Goal: Communication & Community: Answer question/provide support

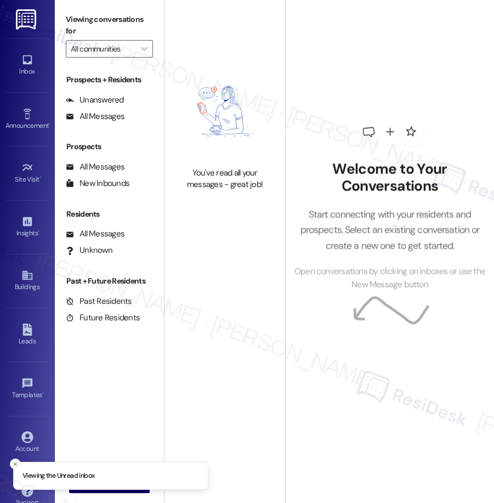
type input "Yugo Columbia Lofts"
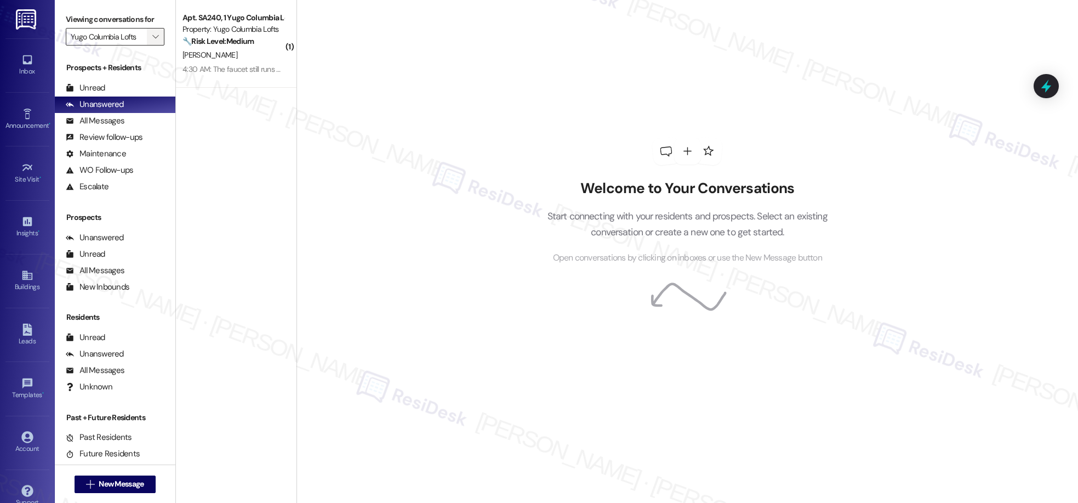
click at [152, 35] on icon "" at bounding box center [155, 36] width 6 height 9
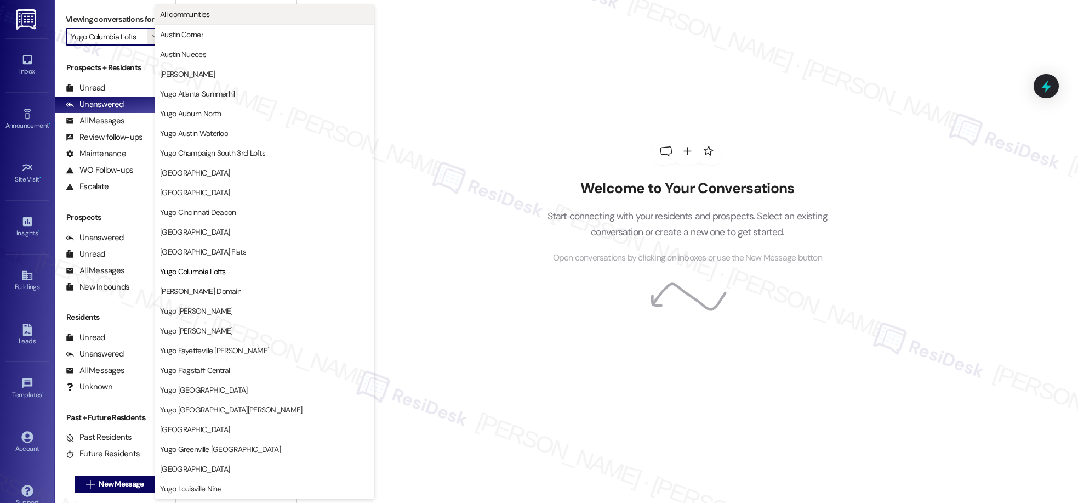
click at [222, 13] on span "All communities" at bounding box center [264, 14] width 209 height 11
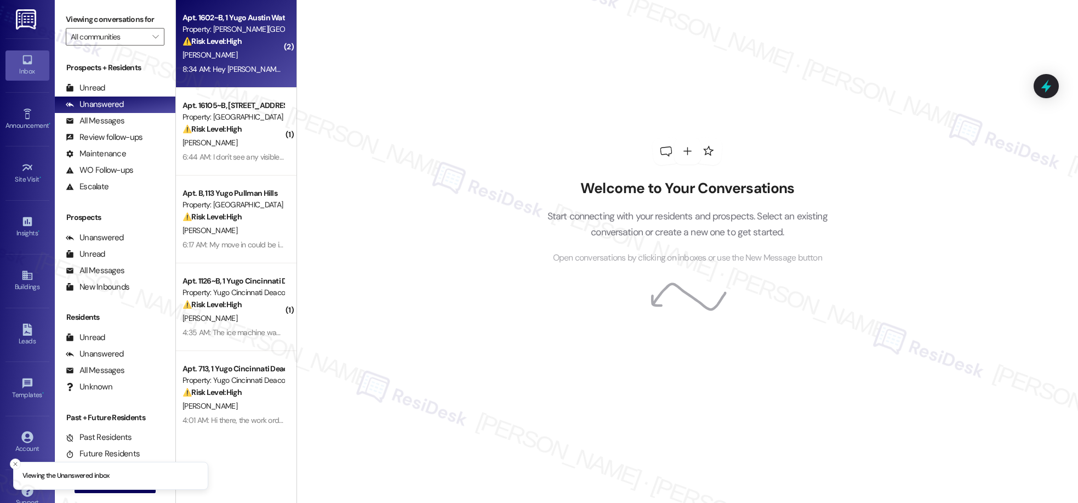
click at [252, 69] on div "8:34 AM: Hey [PERSON_NAME]!! This is [PERSON_NAME]! I just got a notification t…" at bounding box center [537, 69] width 708 height 10
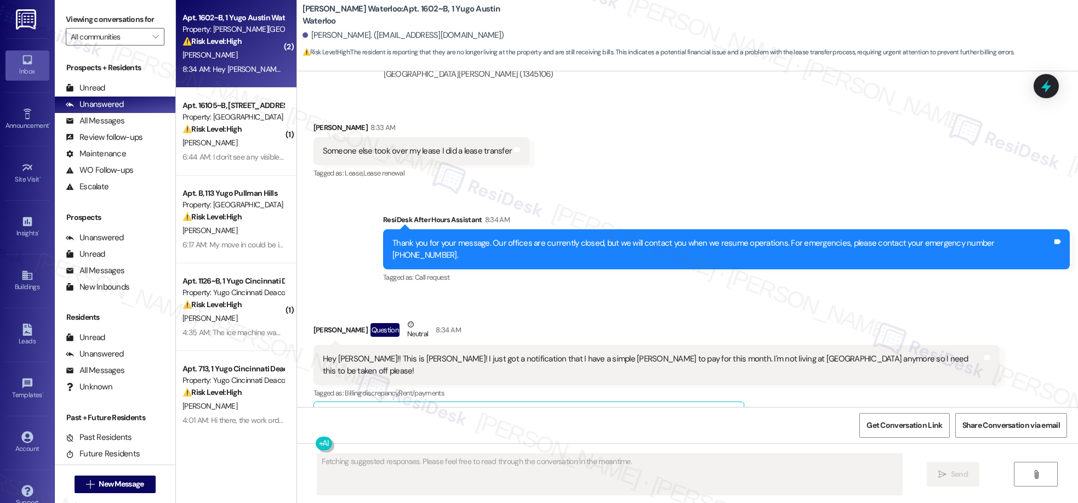
scroll to position [2568, 0]
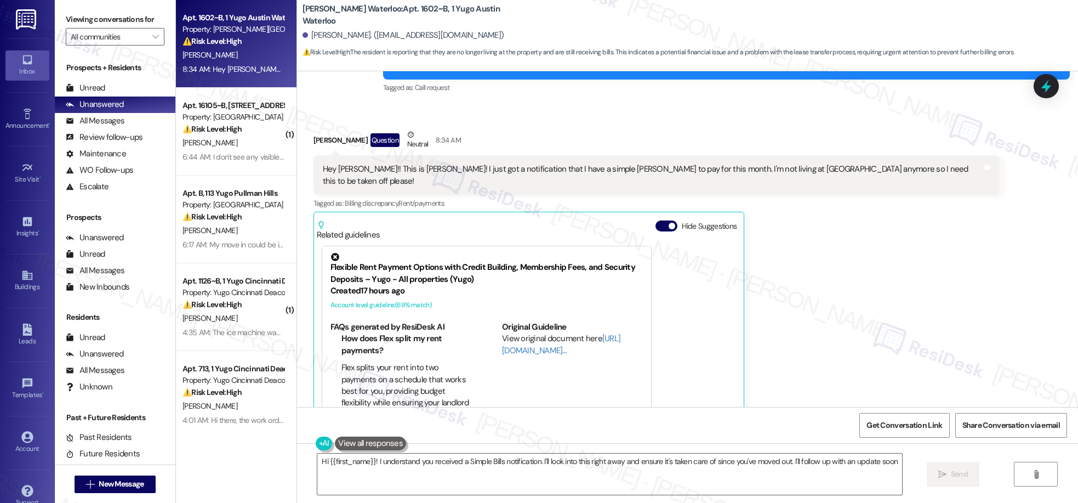
type textarea "Hi {{first_name}}! I understand you received a Simple Bills notification. I'll …"
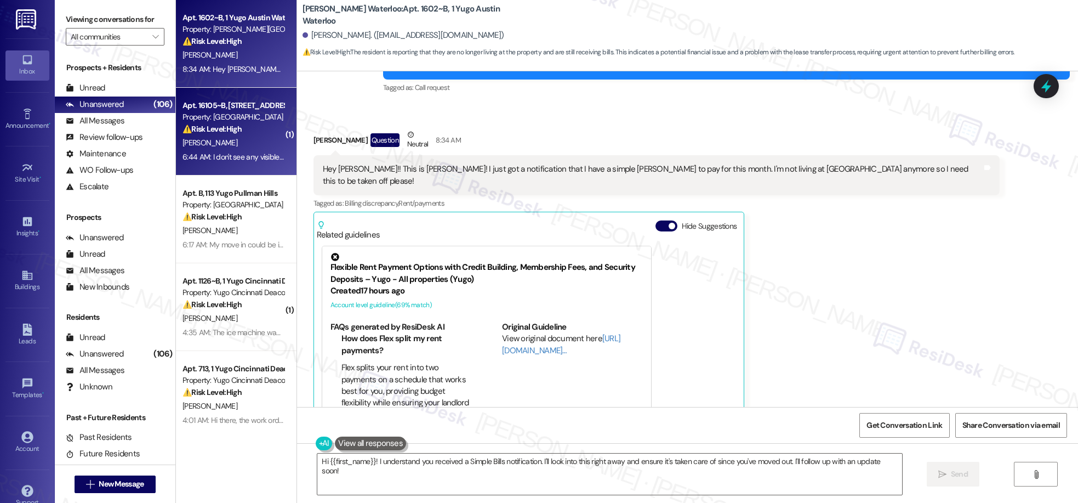
click at [232, 139] on div "[PERSON_NAME]" at bounding box center [233, 143] width 104 height 14
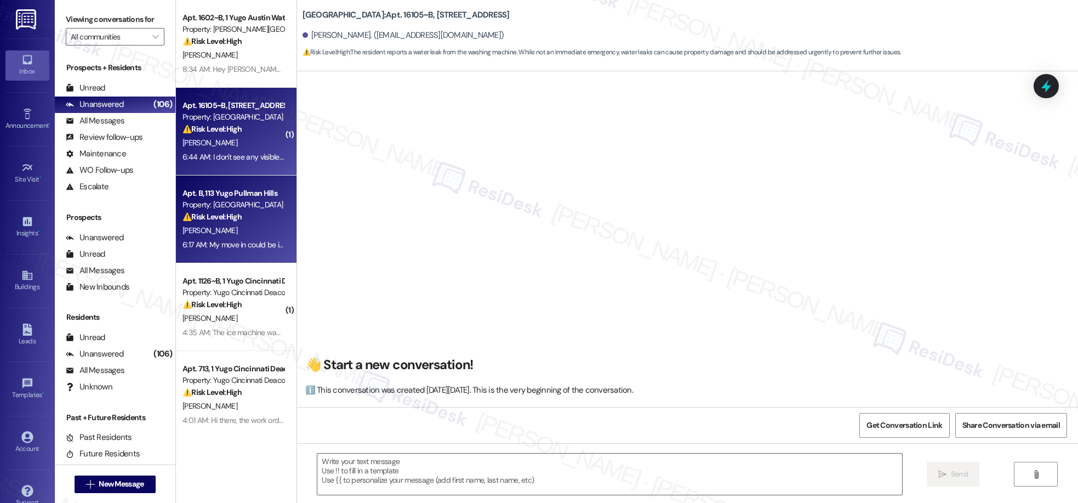
scroll to position [5267, 0]
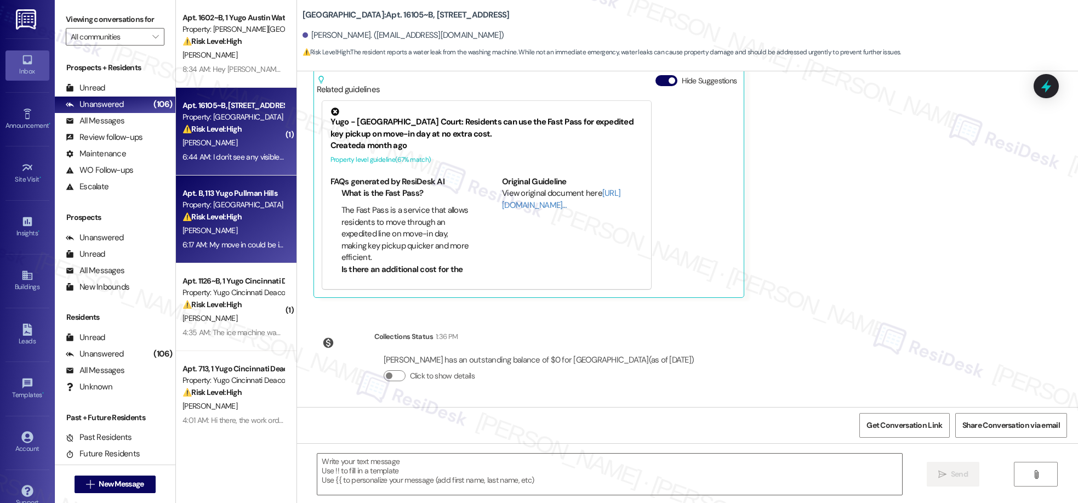
type textarea "Fetching suggested responses. Please feel free to read through the conversation…"
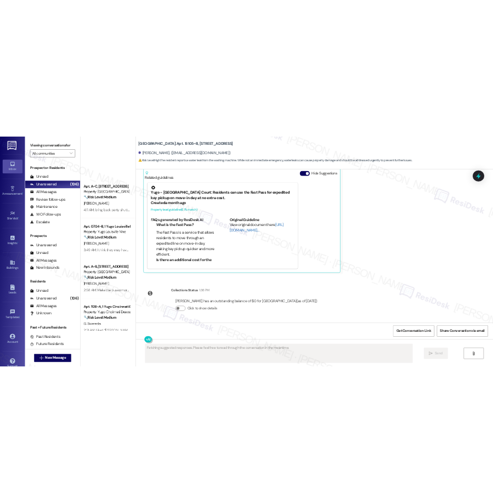
scroll to position [1465, 0]
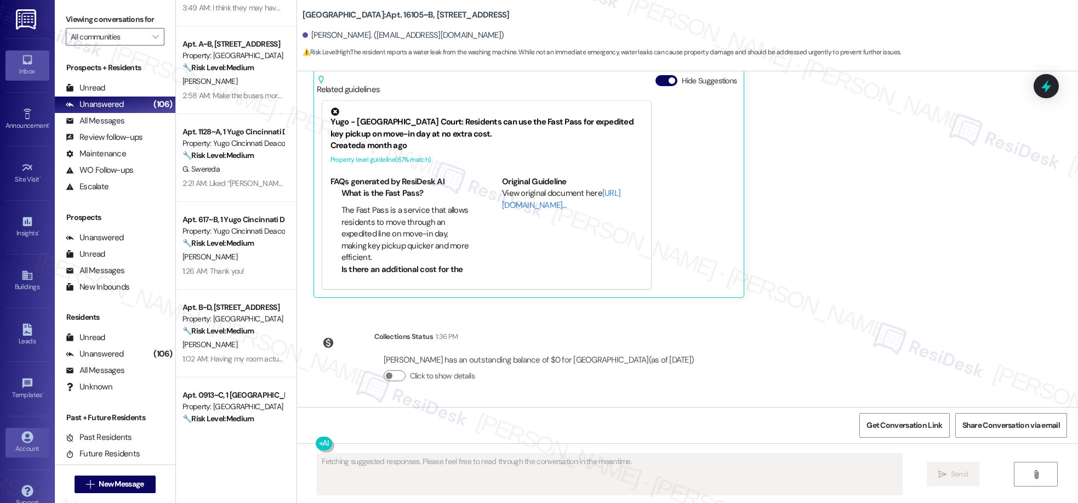
click at [5, 436] on link "Account" at bounding box center [27, 443] width 44 height 30
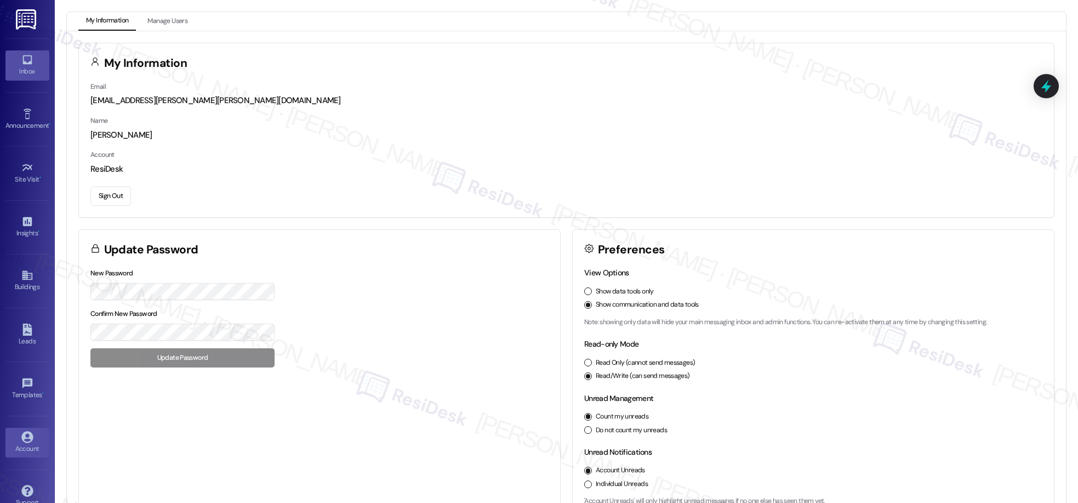
click at [23, 53] on link "Inbox" at bounding box center [27, 65] width 44 height 30
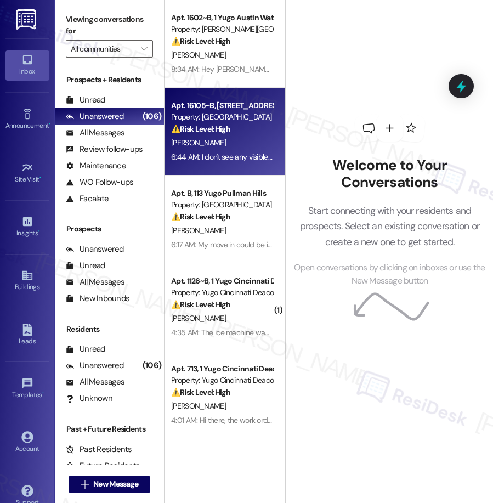
click at [262, 135] on div "⚠️ Risk Level: High The resident reports a water leak from the washing machine.…" at bounding box center [221, 129] width 101 height 12
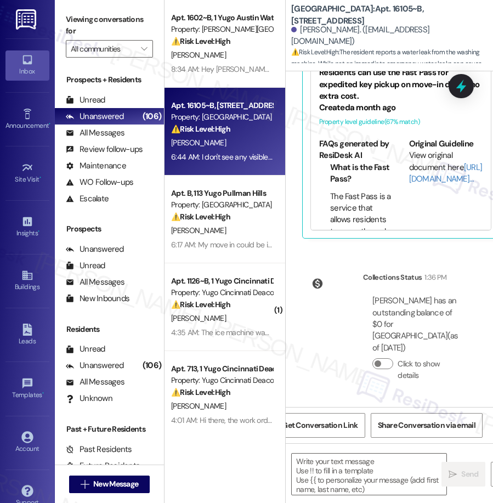
type textarea "Fetching suggested responses. Please feel free to read through the conversation…"
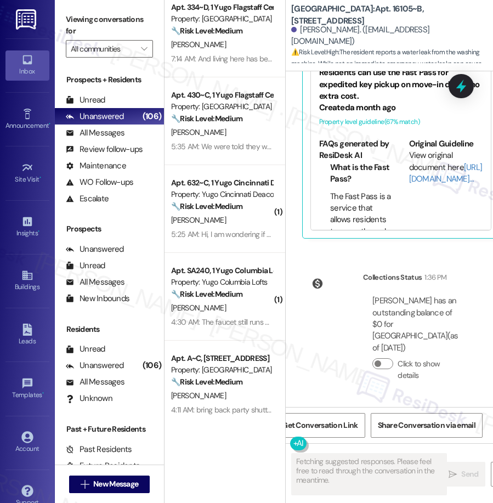
scroll to position [973, 0]
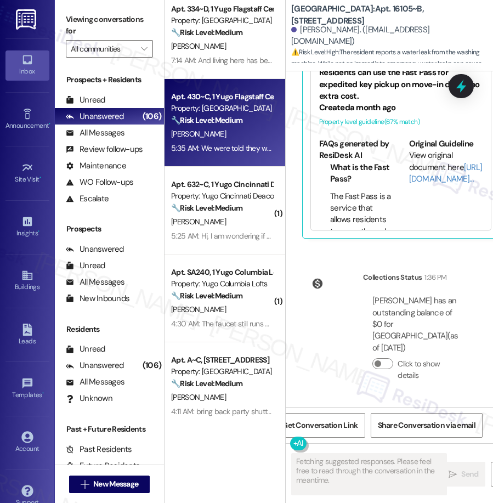
click at [229, 147] on div "5:35 AM: We were told they would schedule a couch cleaning and no one had reach…" at bounding box center [325, 148] width 309 height 10
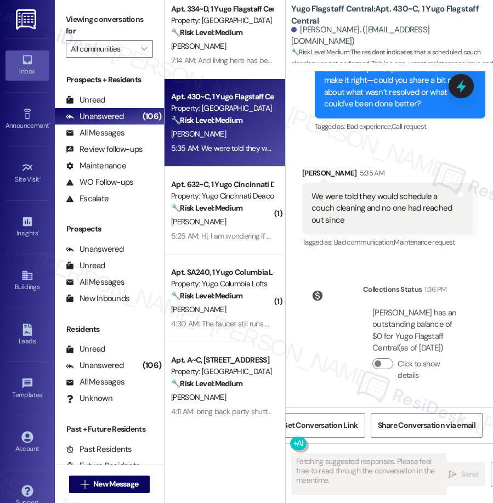
scroll to position [3186, 0]
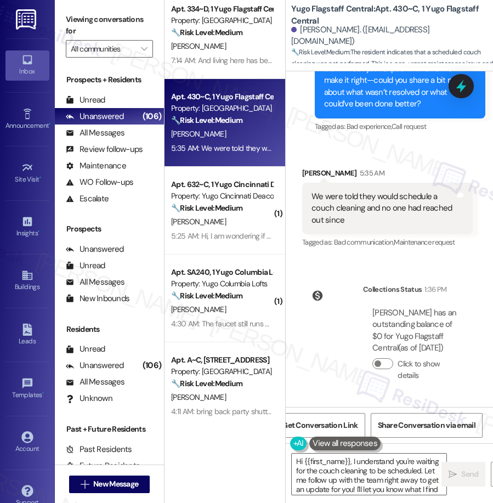
type textarea "Hi {{first_name}}, I understand you're waiting for the couch cleaning to be sch…"
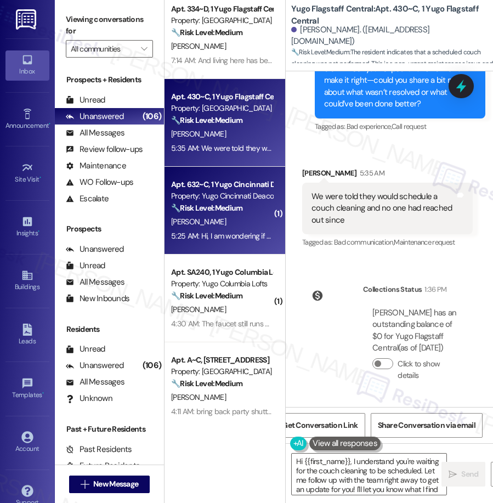
click at [198, 216] on div "[PERSON_NAME]" at bounding box center [222, 222] width 104 height 14
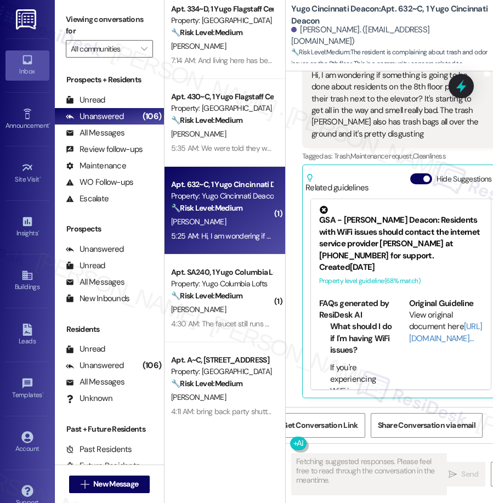
scroll to position [1828, 0]
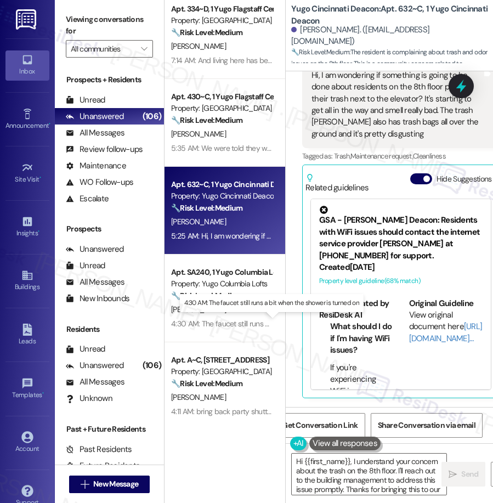
type textarea "Hi {{first_name}}, I understand your concern about the trash on the 8th floor. …"
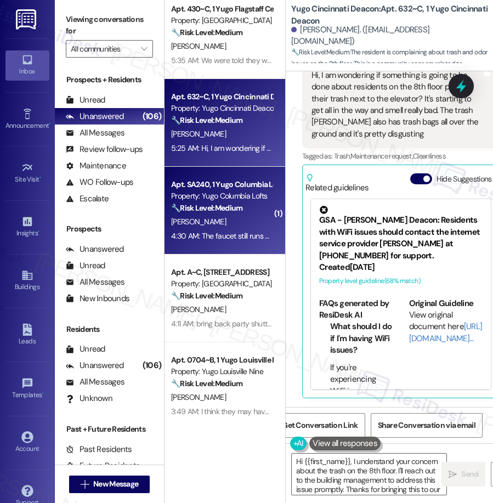
click at [230, 209] on strong "🔧 Risk Level: Medium" at bounding box center [206, 208] width 71 height 10
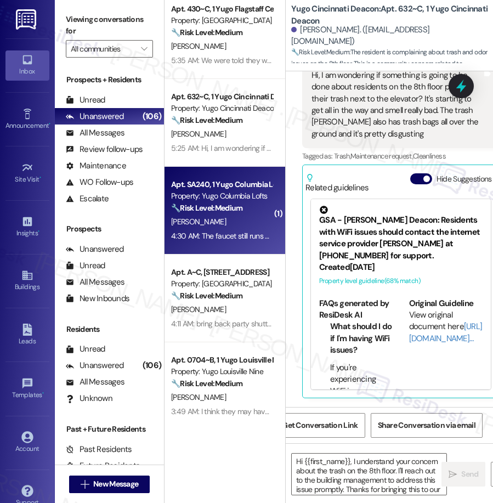
type textarea "Fetching suggested responses. Please feel free to read through the conversation…"
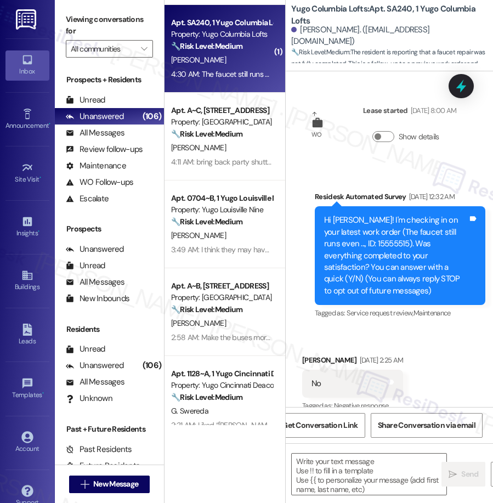
type textarea "Fetching suggested responses. Please feel free to read through the conversation…"
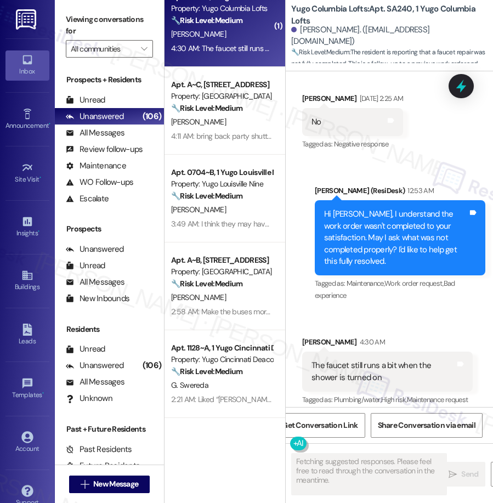
scroll to position [282, 0]
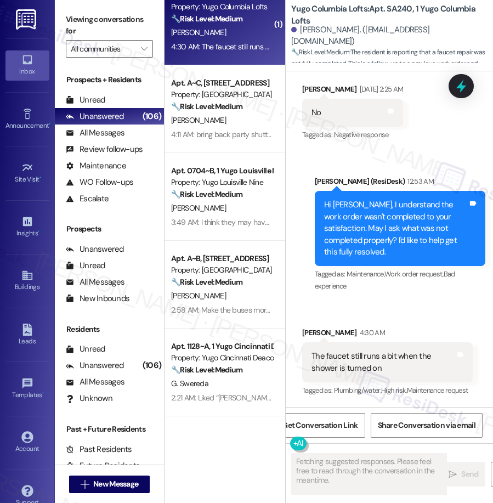
click at [207, 145] on div "Apt. 632~C, 1 Yugo Cincinnati Deacon Property: Yugo Cincinnati Deacon 🔧 Risk Le…" at bounding box center [224, 212] width 121 height 425
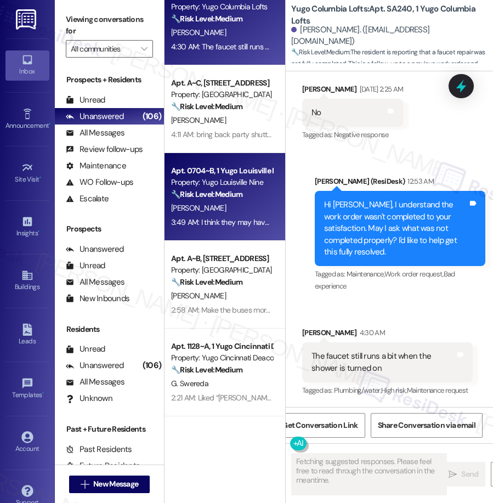
click at [220, 179] on div "Property: Yugo Louisville Nine" at bounding box center [221, 182] width 101 height 12
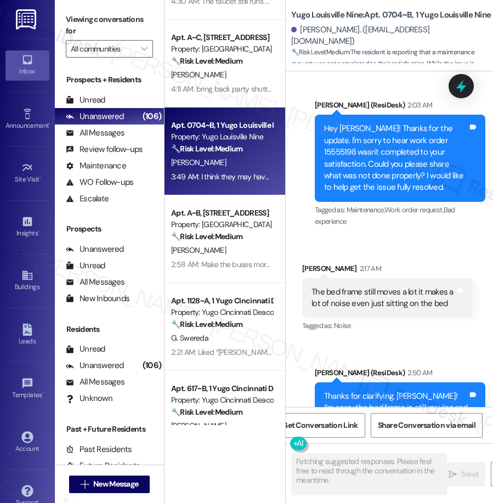
scroll to position [1219, 0]
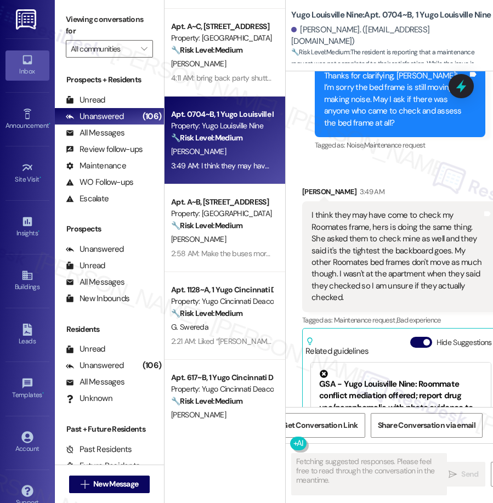
click at [216, 231] on div "Apt. 430~C, 1 Yugo Flagstaff Central Property: Yugo Flagstaff Central 🔧 Risk Le…" at bounding box center [224, 212] width 121 height 425
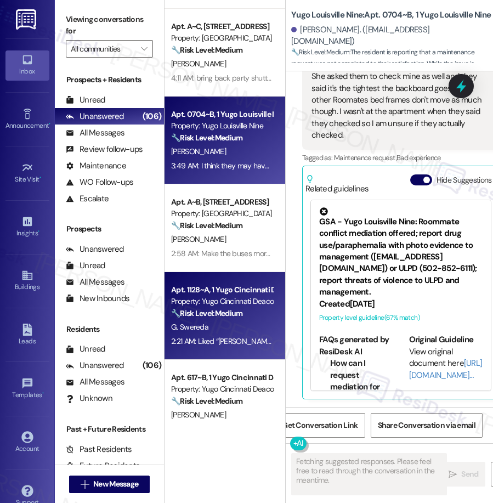
scroll to position [830, 0]
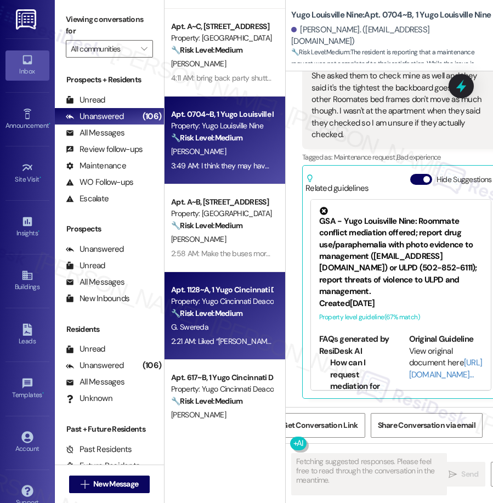
click at [221, 295] on div "Apt. 1128~A, 1 Yugo Cincinnati Deacon" at bounding box center [221, 290] width 101 height 12
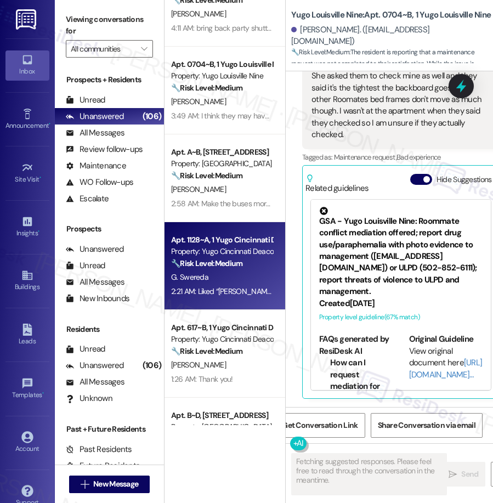
scroll to position [1107, 0]
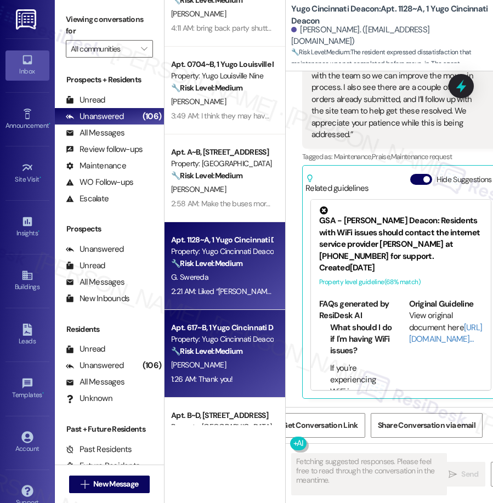
click at [225, 333] on div "Apt. 617~B, 1 Yugo Cincinnati Deacon" at bounding box center [221, 328] width 101 height 12
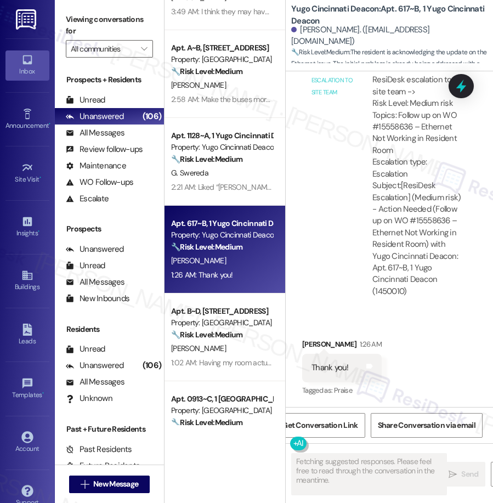
scroll to position [617, 0]
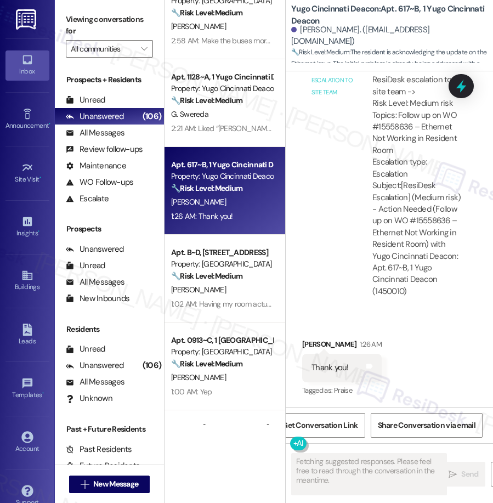
click at [233, 310] on div "Apt. 0704~B, 1 Yugo Louisville Nine Property: Yugo Louisville Nine 🔧 Risk Level…" at bounding box center [224, 212] width 121 height 425
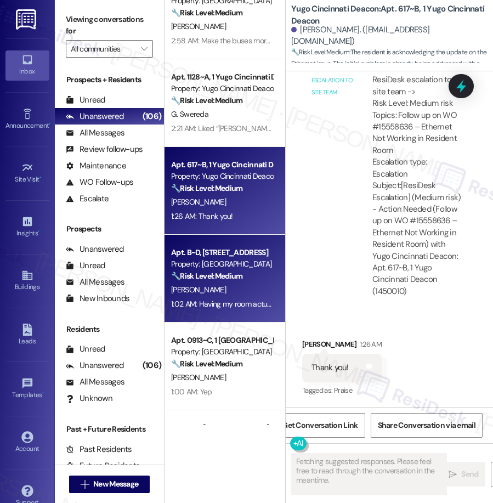
click at [232, 278] on strong "🔧 Risk Level: Medium" at bounding box center [206, 276] width 71 height 10
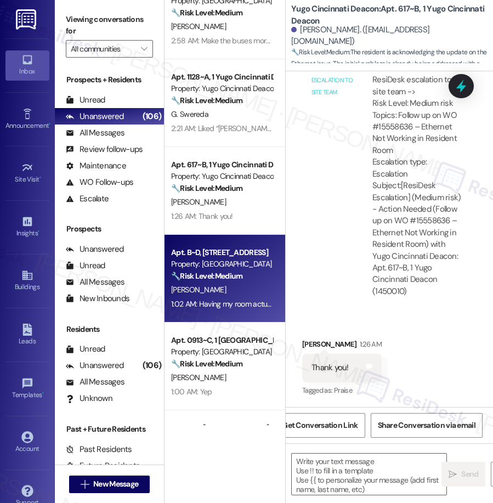
type textarea "Fetching suggested responses. Please feel free to read through the conversation…"
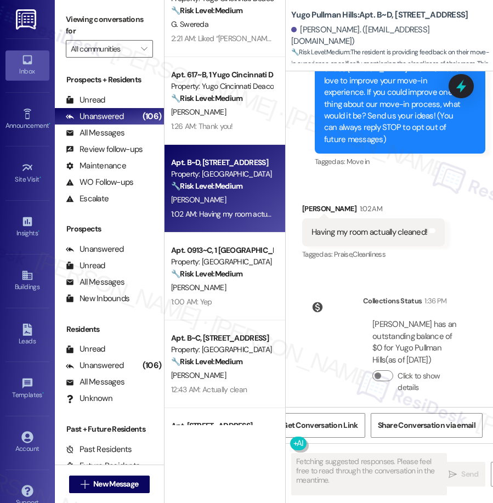
scroll to position [1524, 0]
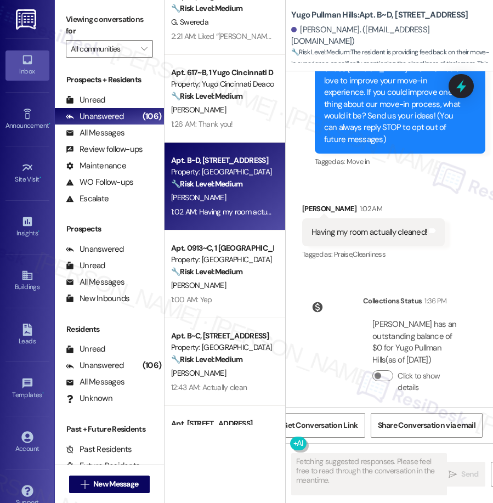
click at [244, 278] on div "Apt. 0704~B, 1 Yugo Louisville Nine Property: Yugo Louisville Nine 🔧 Risk Level…" at bounding box center [224, 212] width 121 height 425
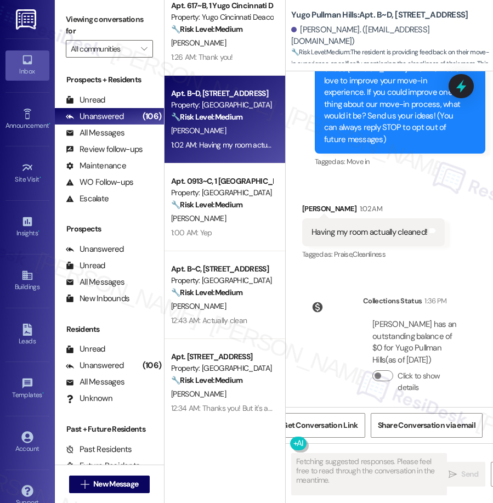
scroll to position [1607, 0]
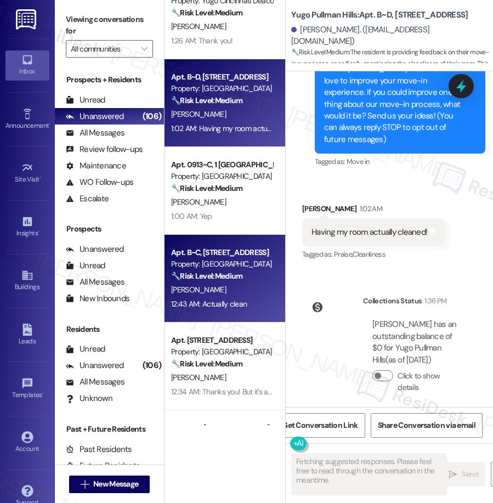
click at [235, 289] on div "[PERSON_NAME]" at bounding box center [222, 290] width 104 height 14
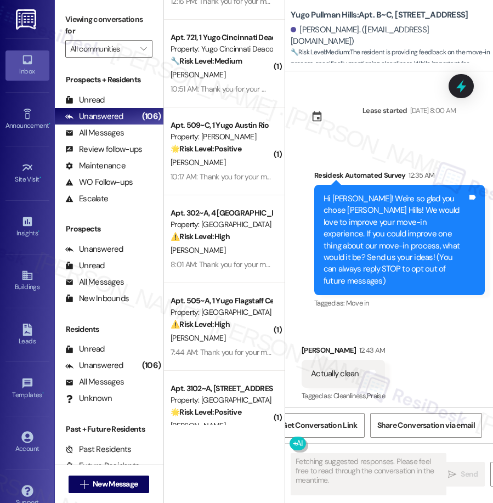
scroll to position [3960, 0]
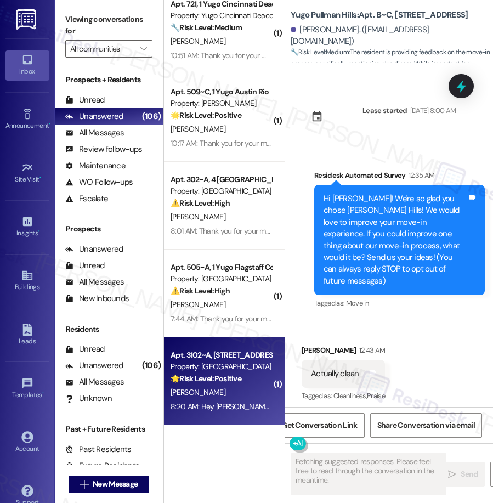
click at [236, 390] on div "[PERSON_NAME]" at bounding box center [221, 392] width 104 height 14
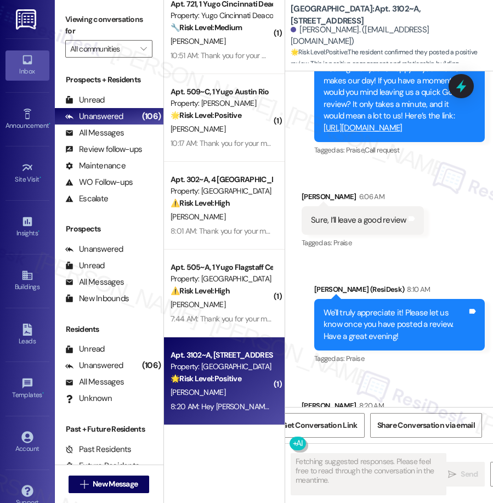
scroll to position [2374, 0]
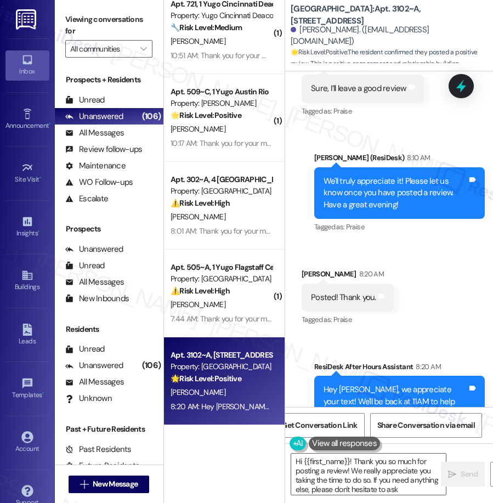
type textarea "Hi {{first_name}}! Thank you so much for posting a review! We really appreciate…"
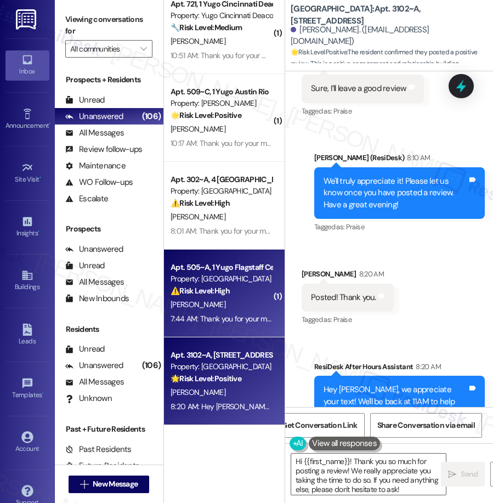
click at [230, 298] on div "[PERSON_NAME]" at bounding box center [221, 305] width 104 height 14
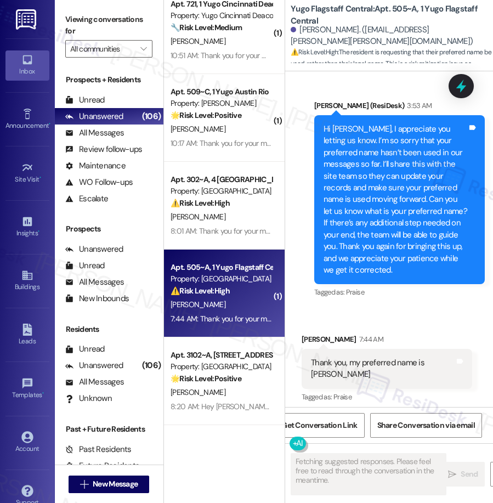
scroll to position [781, 0]
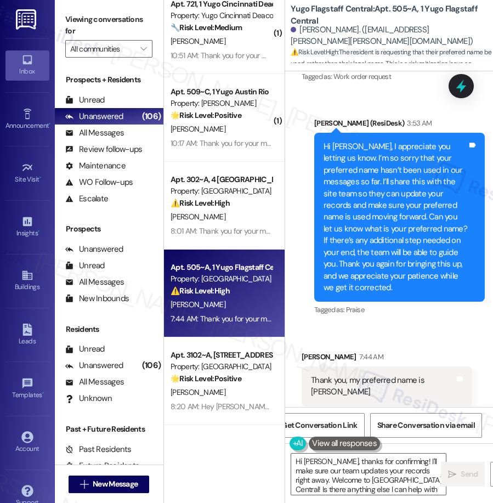
type textarea "Hi [PERSON_NAME], thanks for confirming! I'll make sure our team updates your r…"
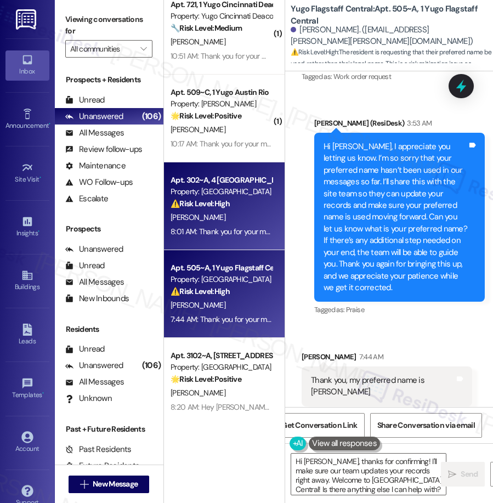
click at [210, 235] on div "8:01 AM: Thank you for your message. Our offices are currently closed, but we w…" at bounding box center [490, 231] width 641 height 10
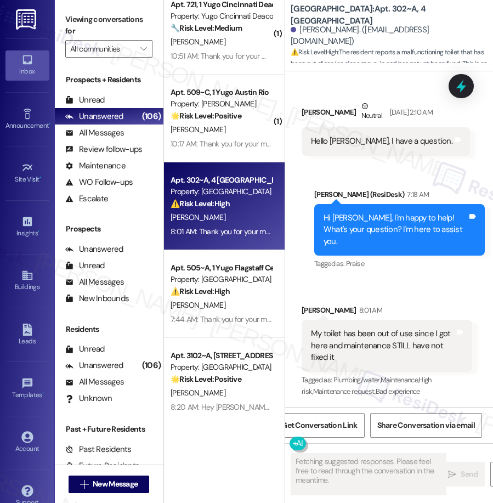
scroll to position [677, 0]
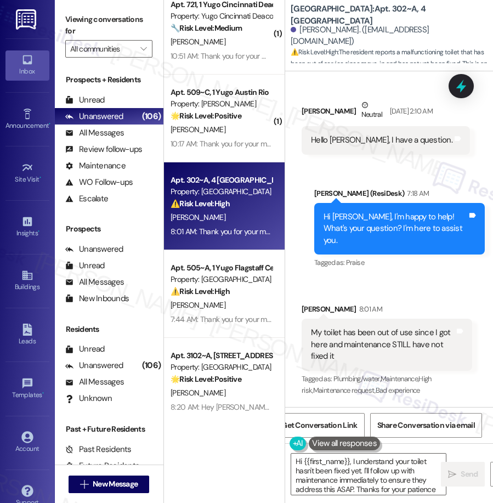
type textarea "Hi {{first_name}}, I understand your toilet hasn't been fixed yet. I'll follow …"
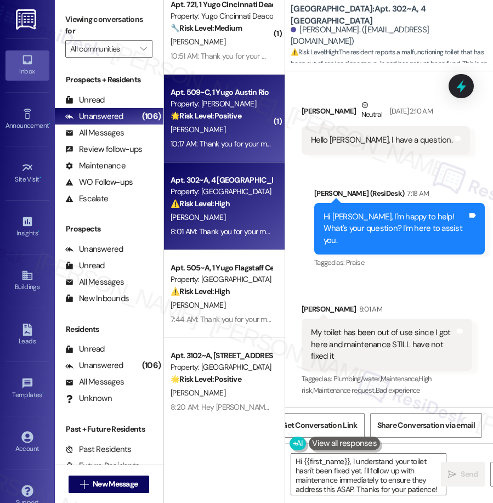
click at [184, 135] on div "[PERSON_NAME]" at bounding box center [221, 130] width 104 height 14
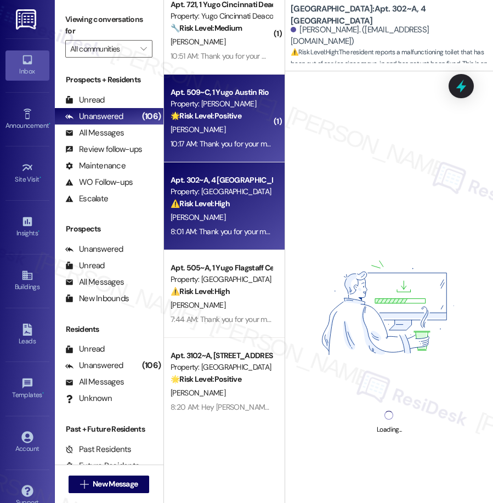
click at [197, 220] on span "[PERSON_NAME]" at bounding box center [197, 217] width 55 height 10
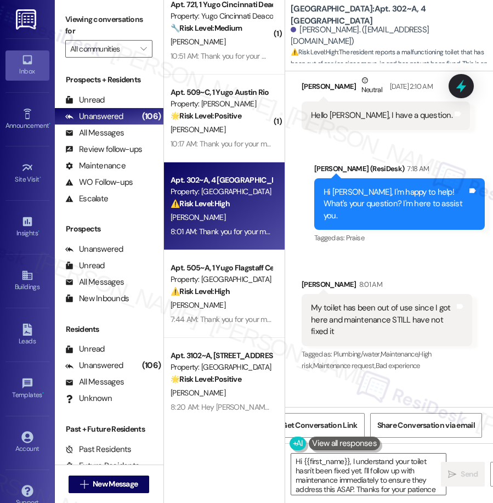
type textarea "Hi {{first_name}}, I understand your toilet hasn't been fixed yet. I'll follow …"
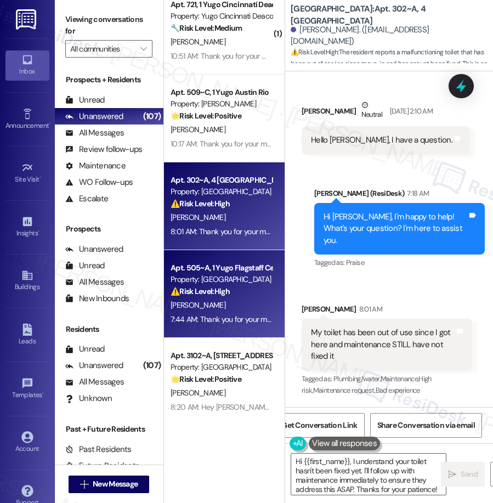
scroll to position [3960, 0]
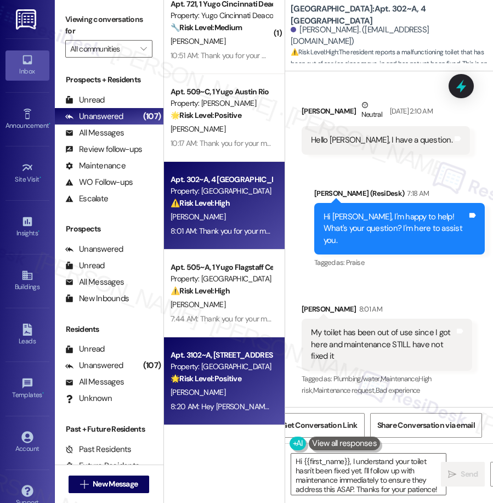
click at [220, 362] on div "Property: [GEOGRAPHIC_DATA]" at bounding box center [220, 367] width 101 height 12
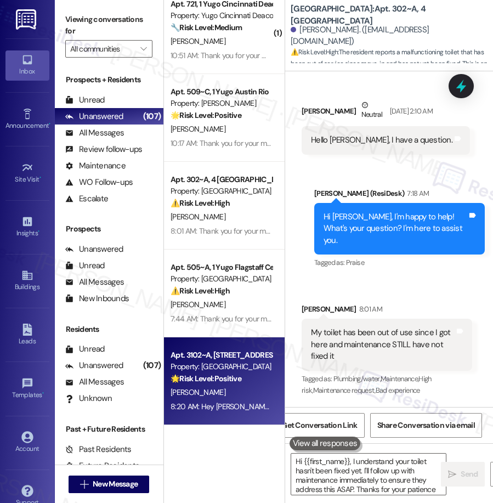
type textarea "Hi {{first_name}}, I understand your toilet hasn't been fixed yet. I'll follow …"
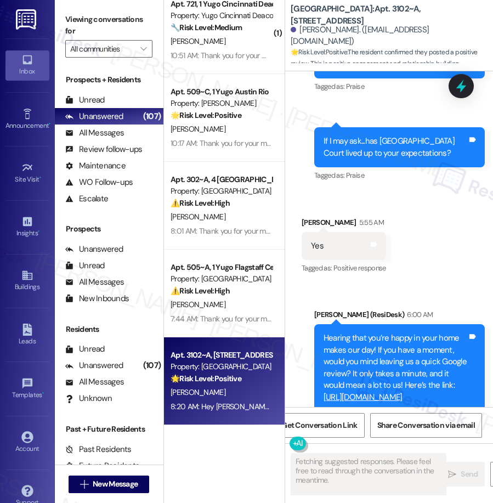
scroll to position [2374, 0]
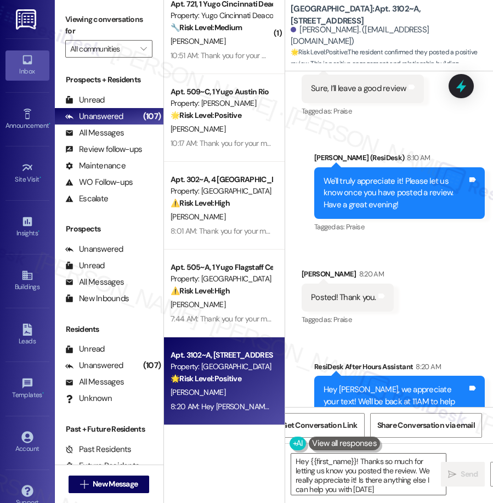
type textarea "Hey {{first_name}}! Thanks so much for letting us know you posted the review. W…"
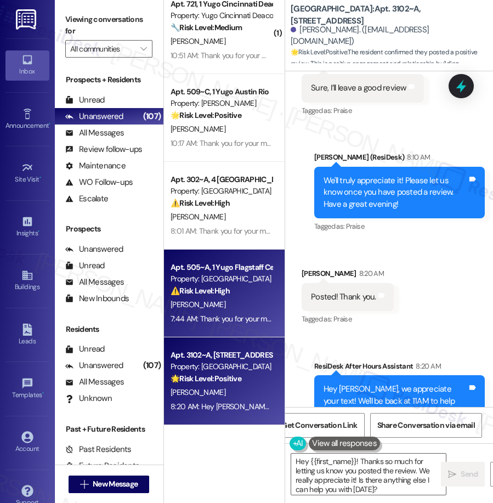
click at [226, 297] on div "Apt. 505~A, 1 Yugo Flagstaff Central Property: Yugo Flagstaff Central ⚠️ Risk L…" at bounding box center [221, 278] width 104 height 37
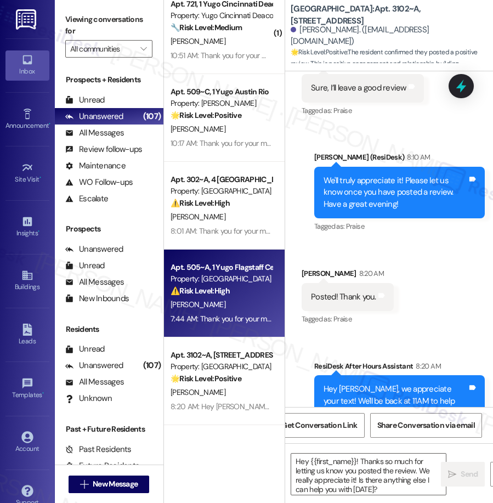
scroll to position [2373, 0]
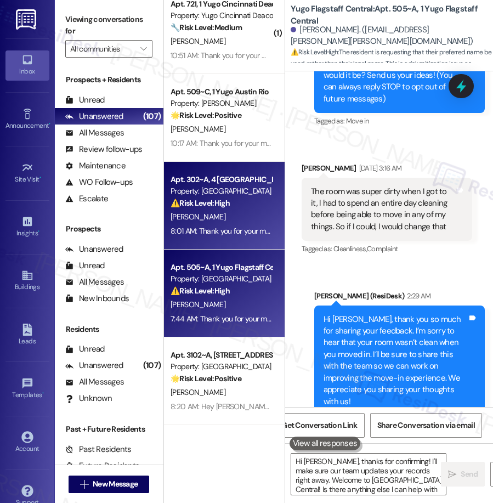
type textarea "Hi [PERSON_NAME], thanks for confirming! I'll make sure our team updates your r…"
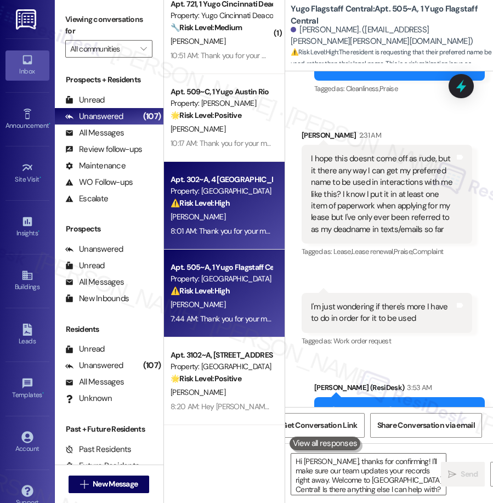
click at [220, 200] on strong "⚠️ Risk Level: High" at bounding box center [199, 203] width 59 height 10
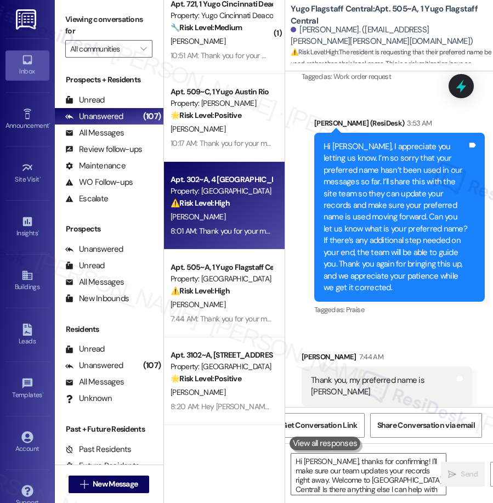
type textarea "Hi [PERSON_NAME], thanks for confirming! I'll make sure our team updates your r…"
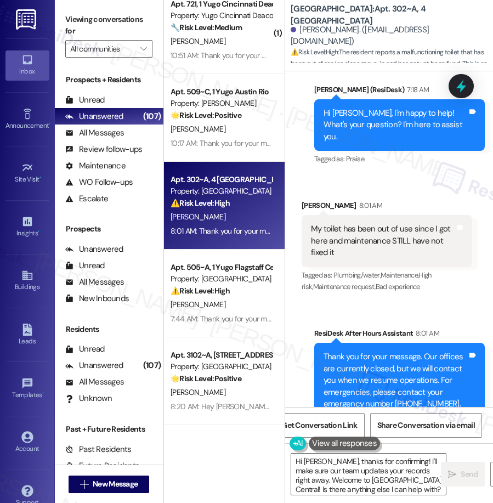
scroll to position [817, 0]
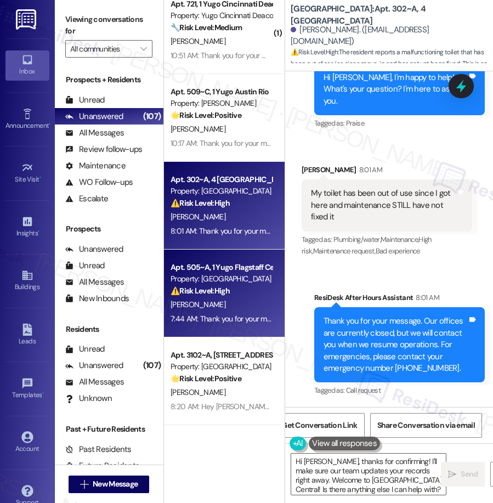
click at [230, 294] on strong "⚠️ Risk Level: High" at bounding box center [199, 291] width 59 height 10
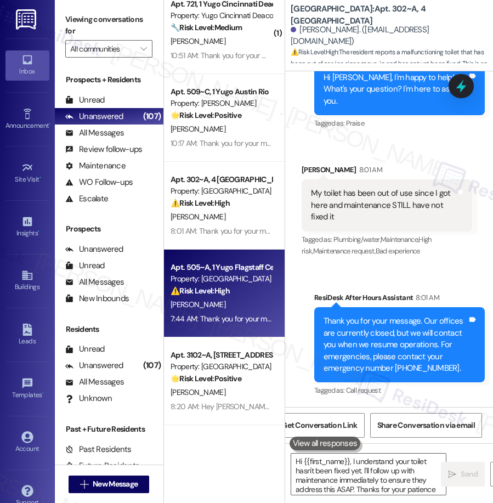
type textarea "Hi {{first_name}}, I understand your toilet hasn't been fixed yet. I'll follow …"
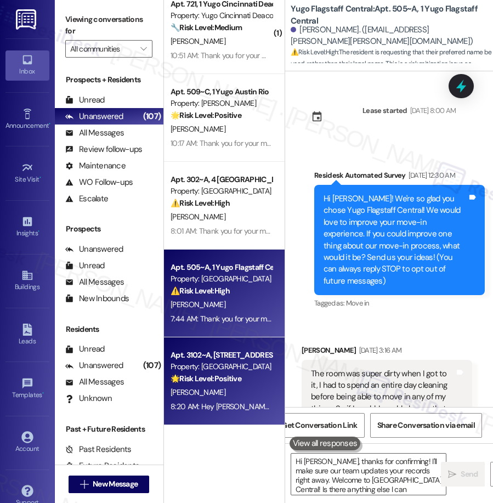
type textarea "Hi [PERSON_NAME], thanks for confirming! I'll make sure our team updates your r…"
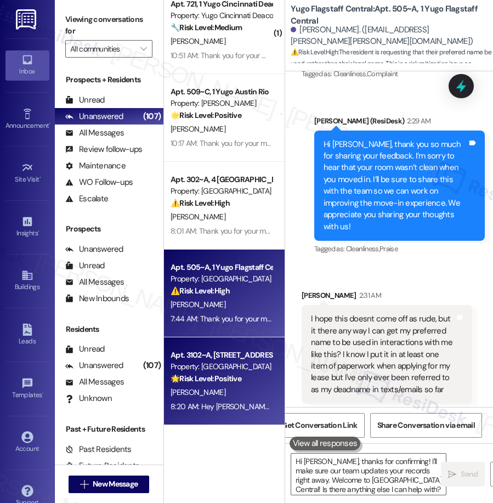
click at [230, 384] on div "Apt. 3102~A, [GEOGRAPHIC_DATA] Property: [GEOGRAPHIC_DATA] Court 🌟 Risk Level: …" at bounding box center [221, 366] width 104 height 37
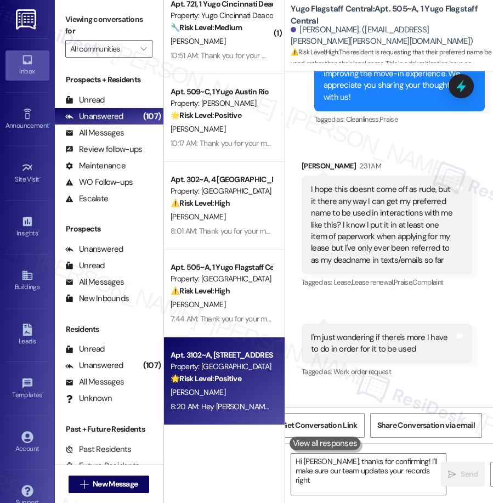
scroll to position [0, 0]
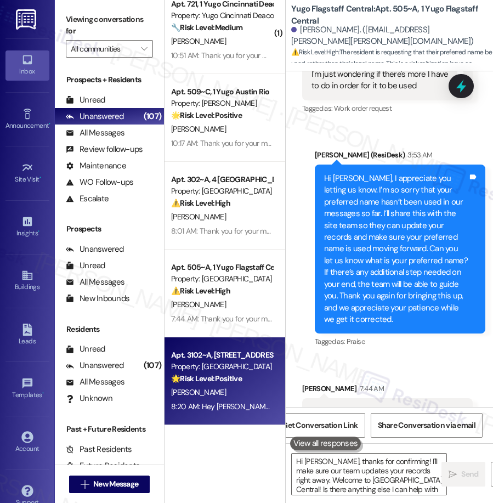
type textarea "Hi [PERSON_NAME], thanks for confirming! I'll make sure our team updates your r…"
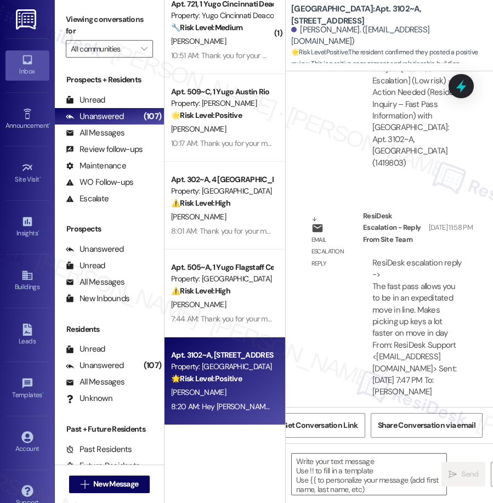
type textarea "Fetching suggested responses. Please feel free to read through the conversation…"
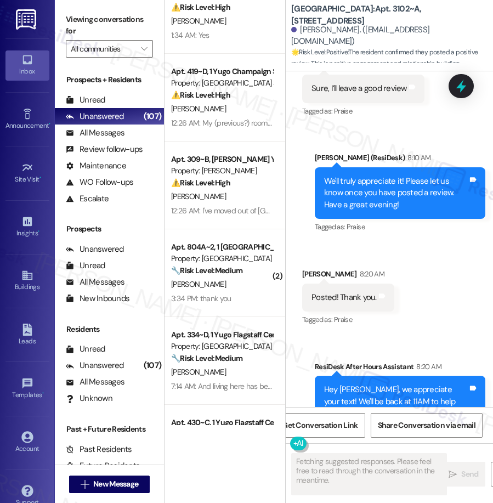
scroll to position [503, 0]
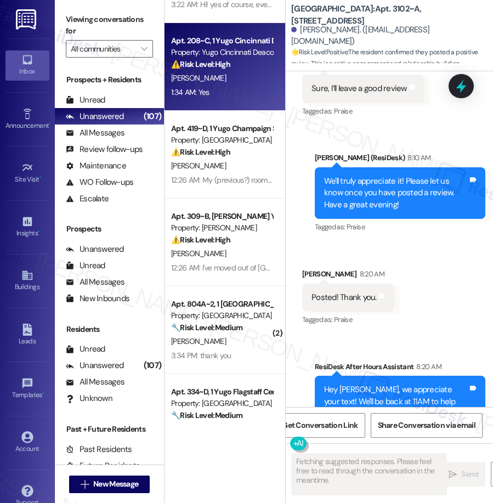
click at [247, 109] on div "Apt. 208~C, 1 Yugo Cincinnati Deacon Property: Yugo Cincinnati Deacon ⚠️ Risk L…" at bounding box center [224, 67] width 121 height 88
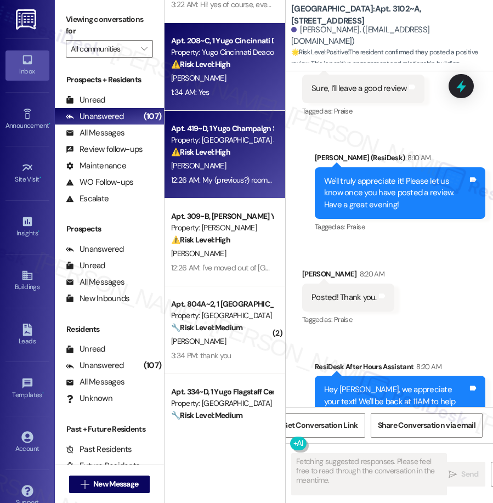
click at [240, 163] on div "[PERSON_NAME]" at bounding box center [222, 166] width 104 height 14
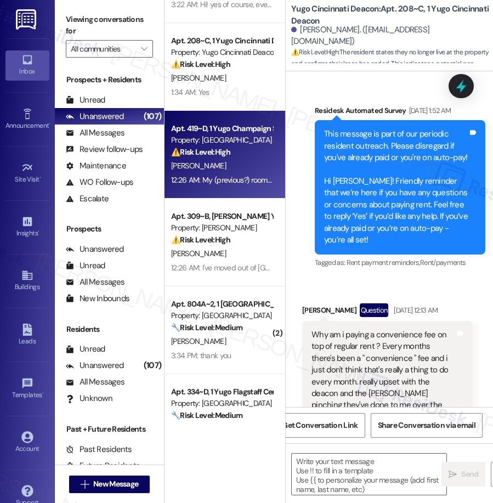
scroll to position [2449, 0]
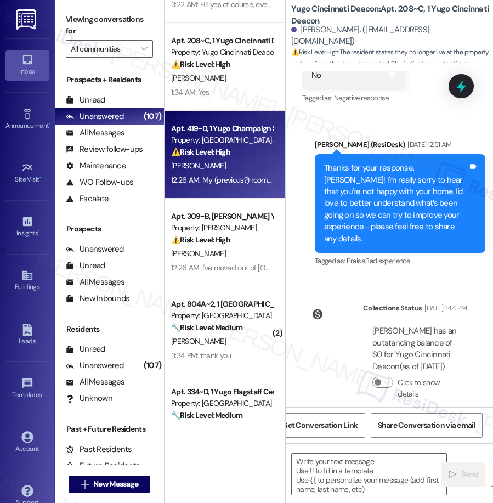
type textarea "Fetching suggested responses. Please feel free to read through the conversation…"
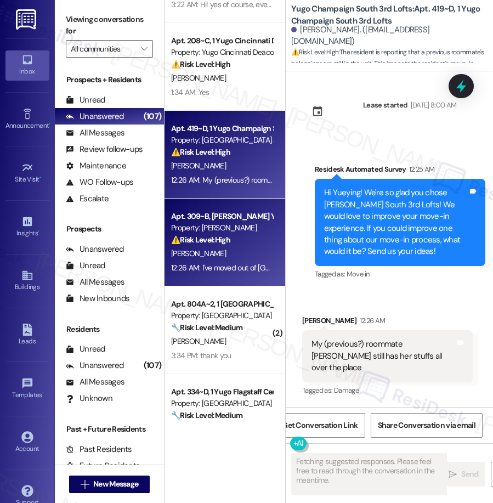
click at [246, 251] on div "[PERSON_NAME]" at bounding box center [222, 254] width 104 height 14
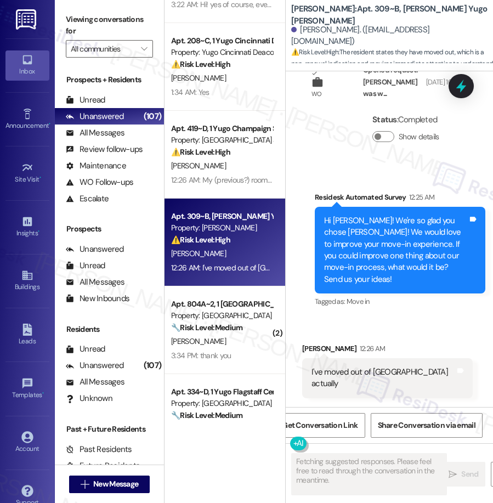
scroll to position [710, 0]
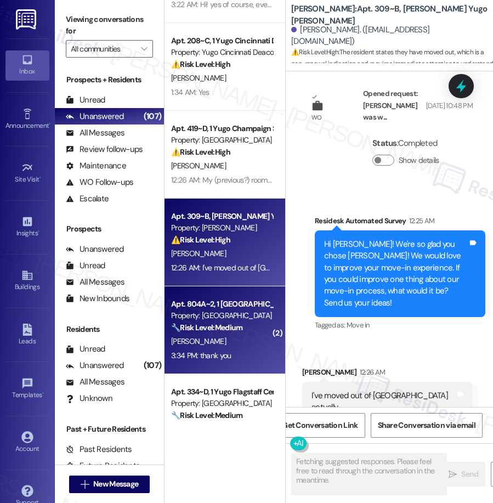
click at [244, 314] on div "Property: [GEOGRAPHIC_DATA]" at bounding box center [221, 316] width 101 height 12
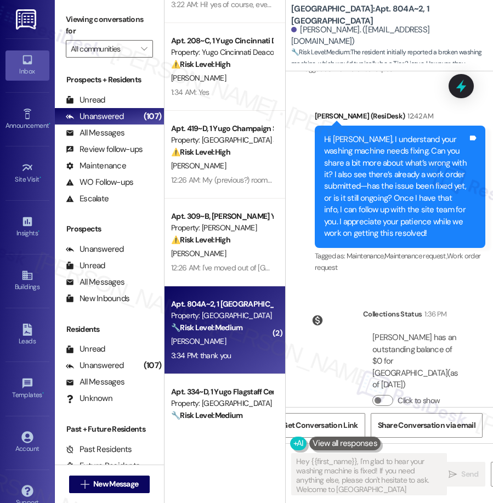
scroll to position [579, 0]
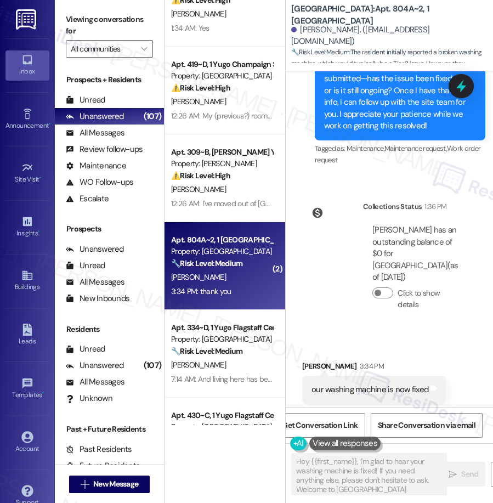
type textarea "Hey {{first_name}}, I'm glad to hear your washing machine is fixed! If you need…"
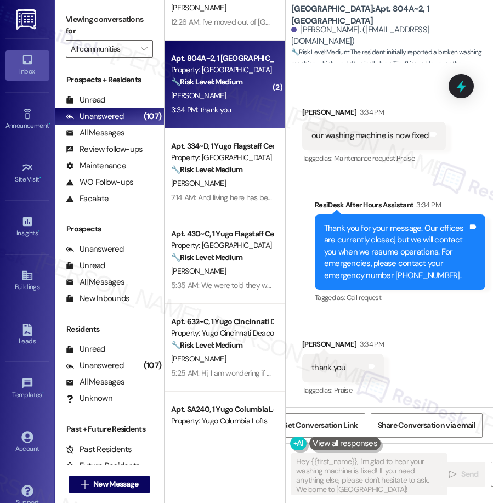
scroll to position [762, 0]
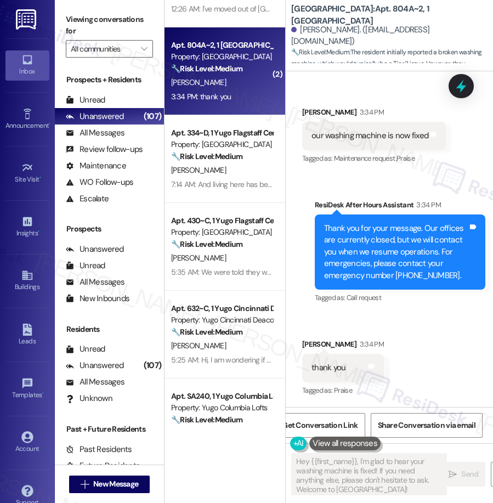
click at [229, 173] on div "[PERSON_NAME]" at bounding box center [222, 170] width 104 height 14
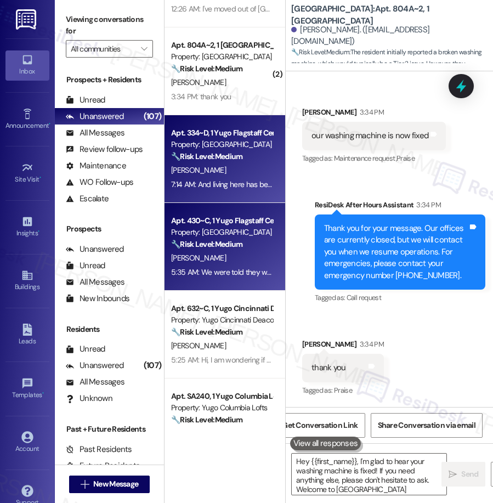
type textarea "Hey {{first_name}}, I'm glad to hear your washing machine is fixed! If you need…"
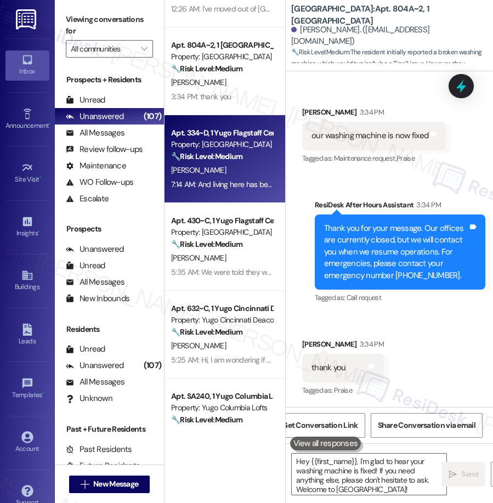
click at [231, 232] on div "Property: [GEOGRAPHIC_DATA]" at bounding box center [221, 232] width 101 height 12
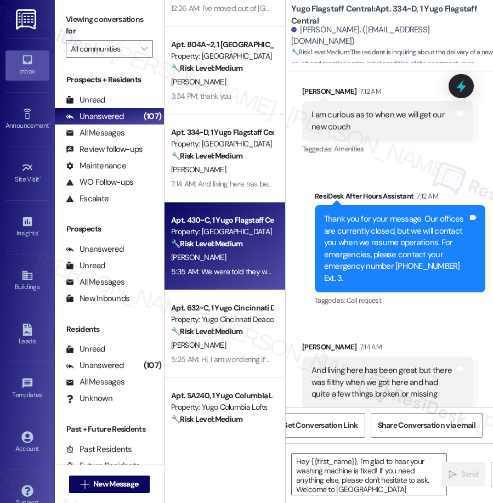
type textarea "Hey {{first_name}}, I'm glad to hear your washing machine is fixed! If you need…"
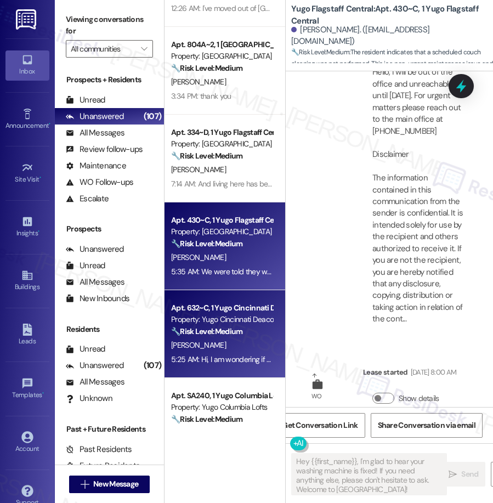
click at [214, 309] on div "Apt. 632~C, 1 Yugo Cincinnati Deacon" at bounding box center [221, 308] width 101 height 12
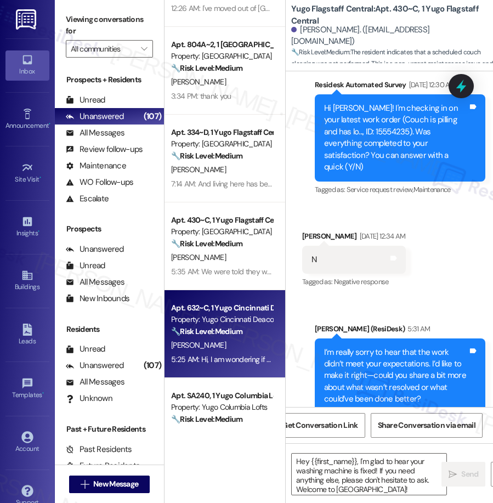
scroll to position [3025, 0]
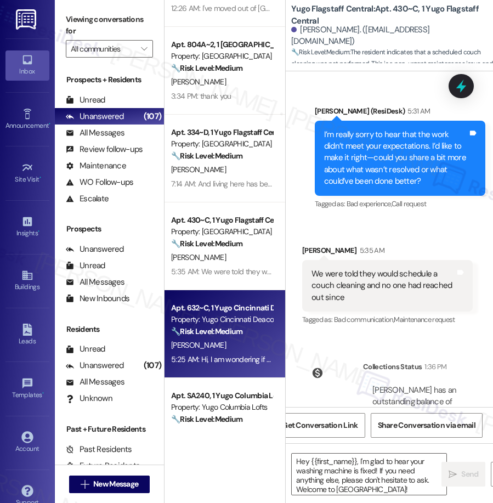
type textarea "Fetching suggested responses. Please feel free to read through the conversation…"
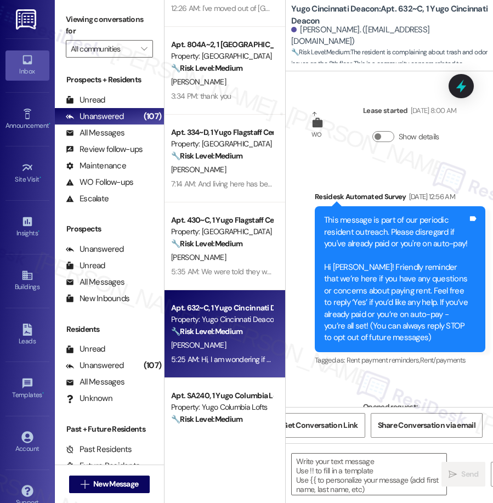
type textarea "Fetching suggested responses. Please feel free to read through the conversation…"
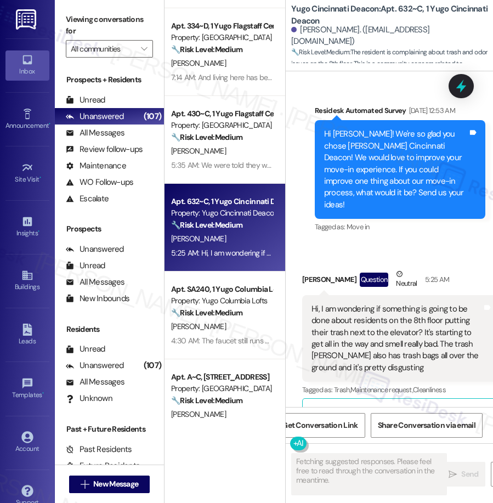
scroll to position [875, 0]
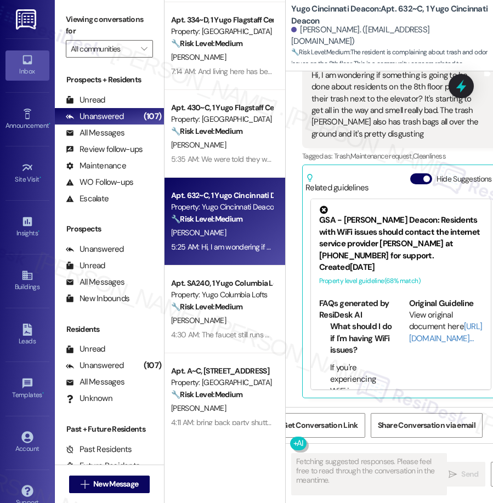
click at [205, 310] on strong "🔧 Risk Level: Medium" at bounding box center [206, 306] width 71 height 10
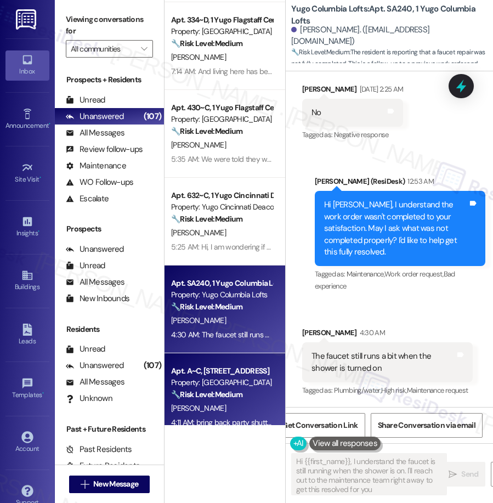
type textarea "Hi {{first_name}}, I understand the faucet is still running when the shower is …"
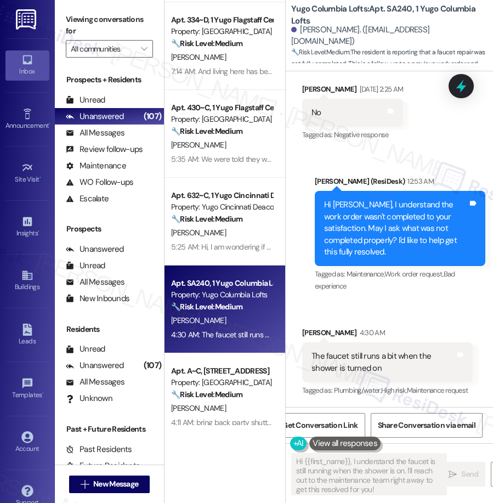
drag, startPoint x: 248, startPoint y: 378, endPoint x: 415, endPoint y: 272, distance: 198.1
click at [258, 366] on div "Apt. A~C, [GEOGRAPHIC_DATA] Property: [GEOGRAPHIC_DATA] 🔧 Risk Level: Medium Th…" at bounding box center [222, 382] width 104 height 37
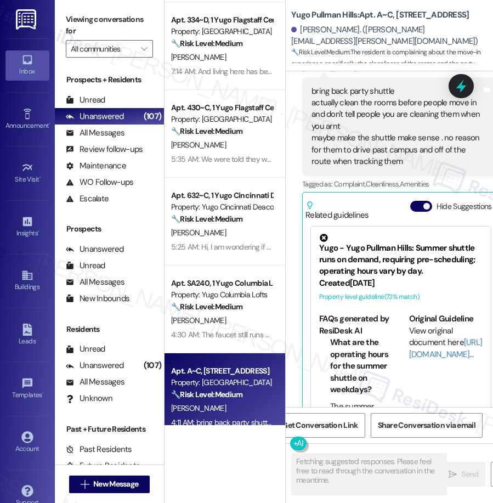
scroll to position [261, 0]
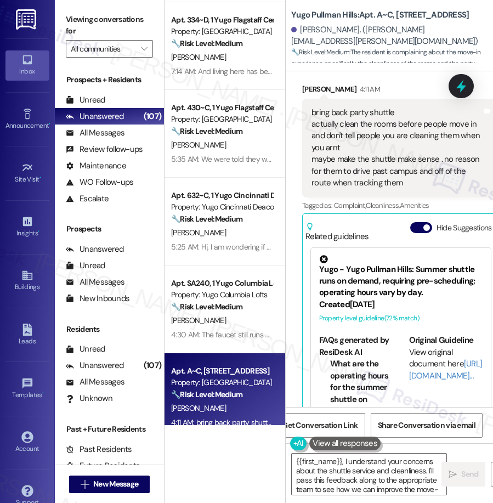
type textarea "{{first_name}}, I understand your concerns about the shuttle service and cleanl…"
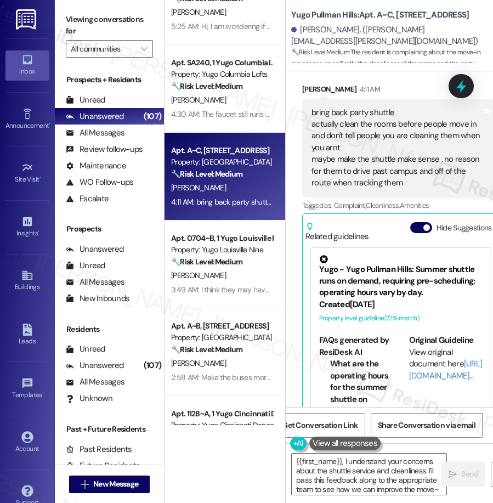
scroll to position [1096, 0]
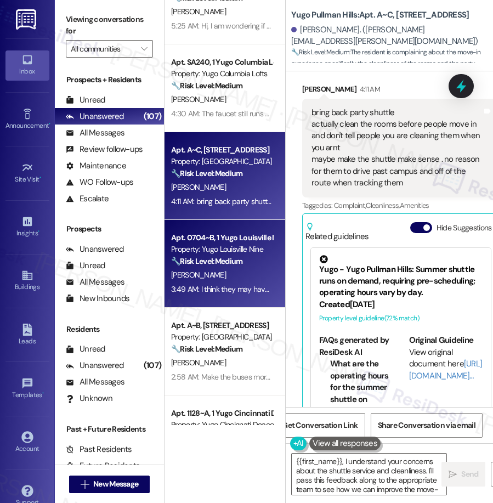
click at [221, 247] on div "Property: Yugo Louisville Nine" at bounding box center [221, 249] width 101 height 12
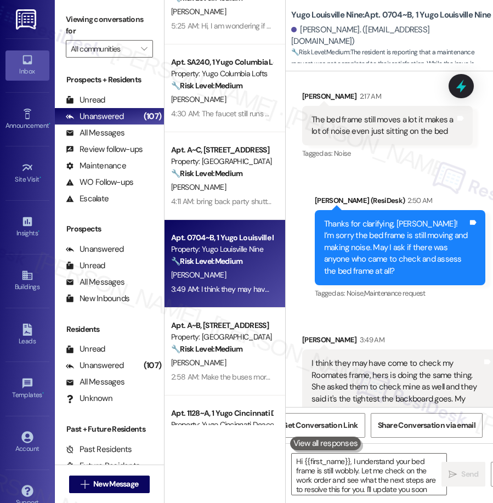
type textarea "Hi {{first_name}}, I understand your bed frame is still wobbly. Let me check on…"
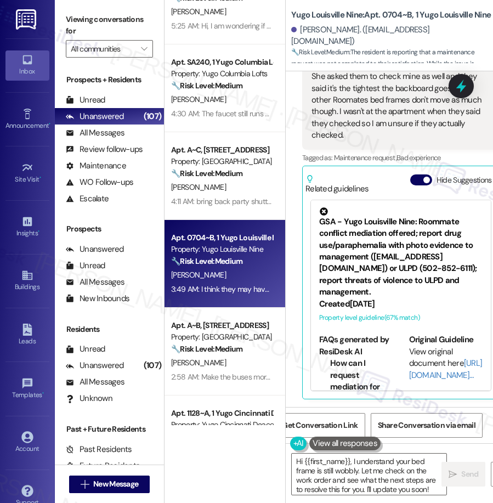
scroll to position [830, 0]
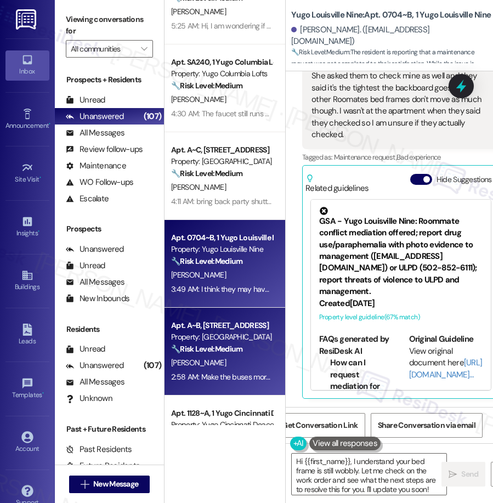
click at [229, 338] on div "Property: [GEOGRAPHIC_DATA]" at bounding box center [221, 337] width 101 height 12
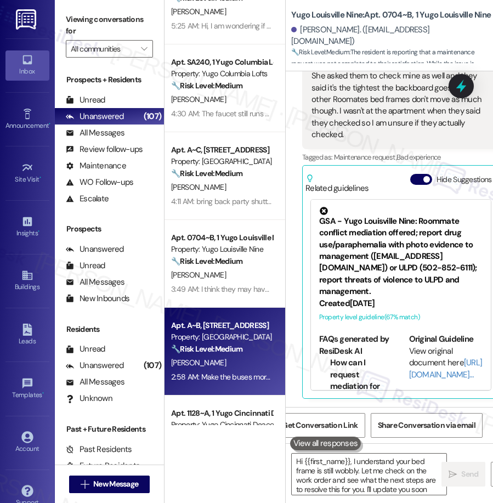
type textarea "Hi {{first_name}}, I understand your bed frame is still wobbly. Let me check on…"
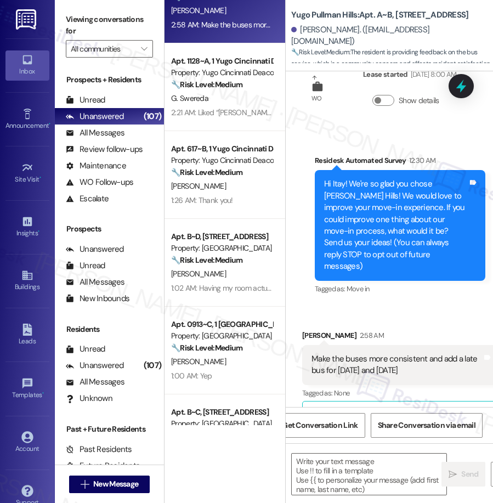
scroll to position [196, 0]
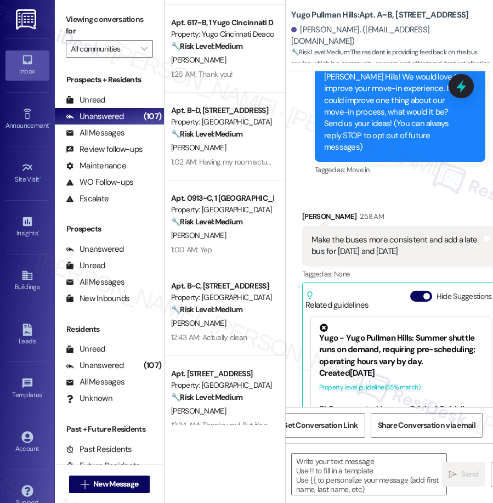
type textarea "Fetching suggested responses. Please feel free to read through the conversation…"
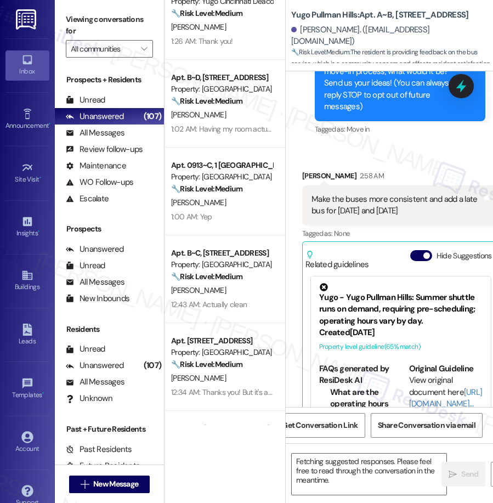
scroll to position [1633, 0]
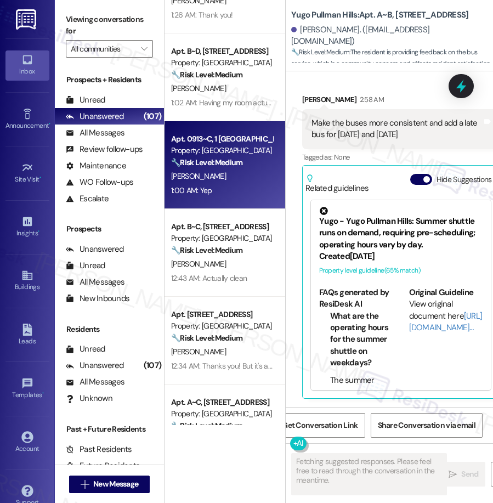
click at [232, 152] on div "Property: [GEOGRAPHIC_DATA]" at bounding box center [221, 151] width 101 height 12
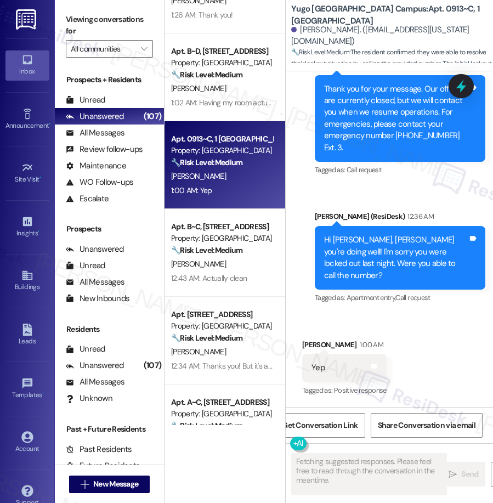
scroll to position [4678, 0]
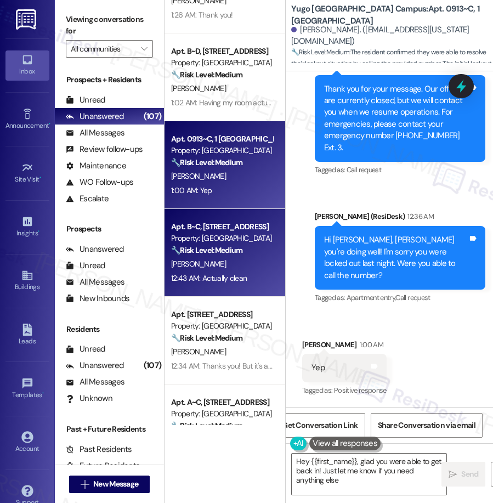
type textarea "Hey {{first_name}}, glad you were able to get back in! Just let me know if you …"
click at [237, 250] on strong "🔧 Risk Level: Medium" at bounding box center [206, 250] width 71 height 10
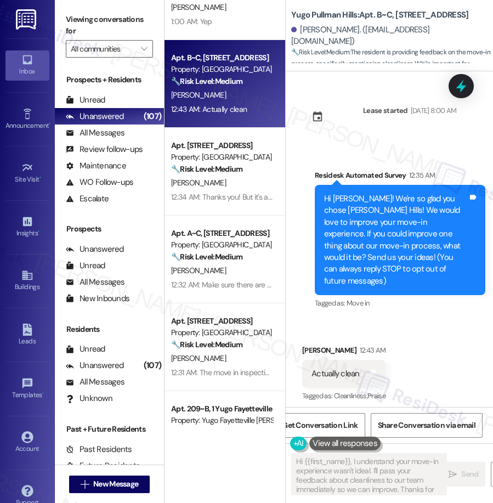
scroll to position [1814, 0]
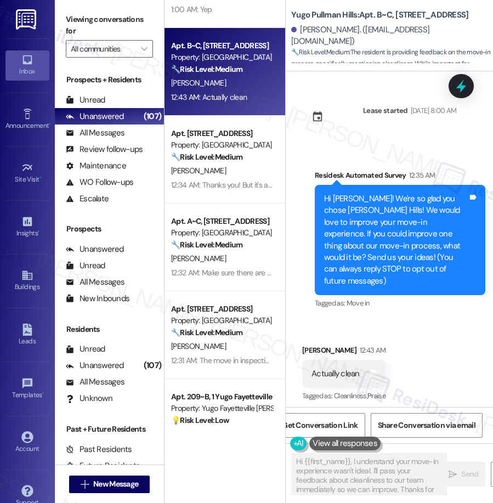
type textarea "Hi {{first_name}}, I understand your move-in experience wasn't ideal. I'll pass…"
click at [217, 152] on div "Apt. 617~B, 1 Yugo Cincinnati Deacon Property: Yugo Cincinnati Deacon 🔧 Risk Le…" at bounding box center [224, 212] width 121 height 425
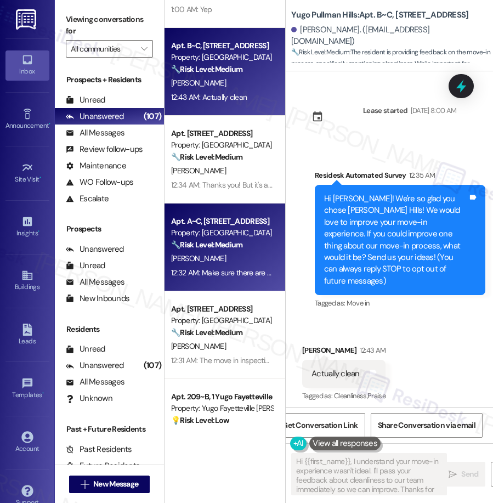
click at [230, 260] on div "[PERSON_NAME]" at bounding box center [222, 259] width 104 height 14
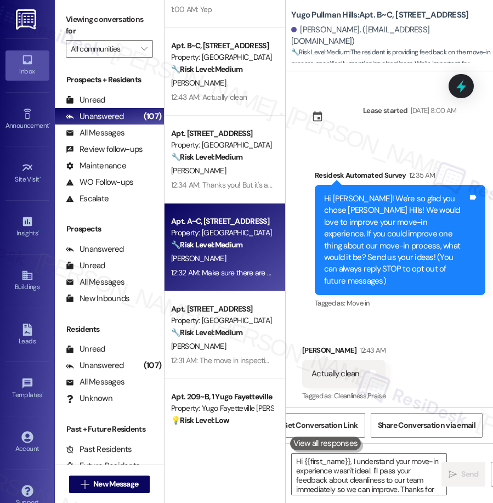
type textarea "Hi {{first_name}}, I understand your move-in experience wasn't ideal. I'll pass…"
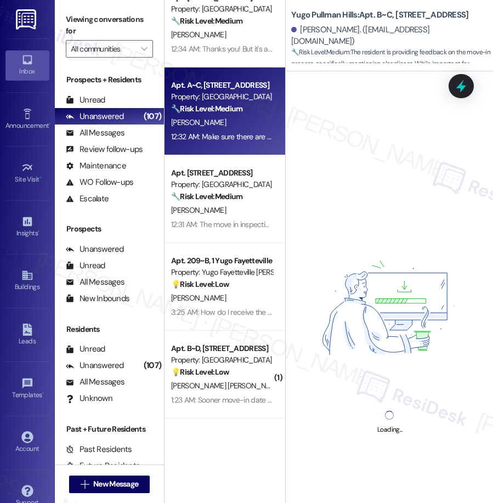
scroll to position [1954, 0]
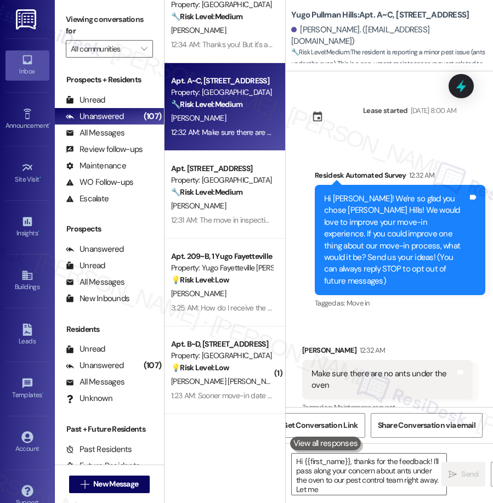
click at [205, 210] on div "Apt. B~C, [GEOGRAPHIC_DATA] Property: [GEOGRAPHIC_DATA] 🔧 Risk Level: Medium Th…" at bounding box center [224, 212] width 121 height 425
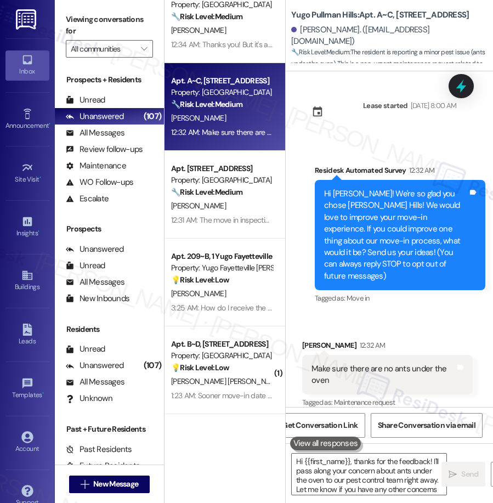
type textarea "Hi {{first_name}}, thanks for the feedback! I'll pass along your concern about …"
click at [205, 210] on div "[PERSON_NAME]" at bounding box center [222, 206] width 104 height 14
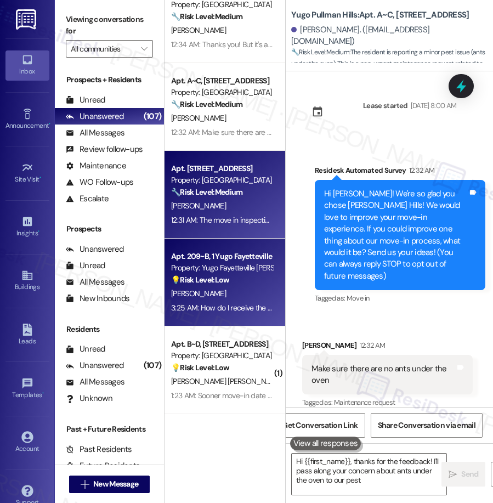
type textarea "Hi {{first_name}}, thanks for the feedback! I'll pass along your concern about …"
click at [214, 291] on div "[PERSON_NAME]" at bounding box center [222, 294] width 104 height 14
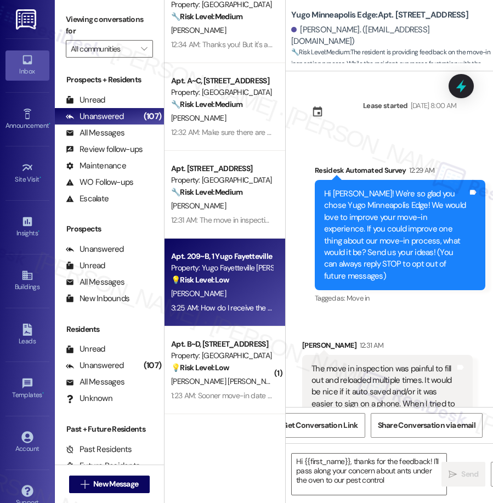
scroll to position [61, 0]
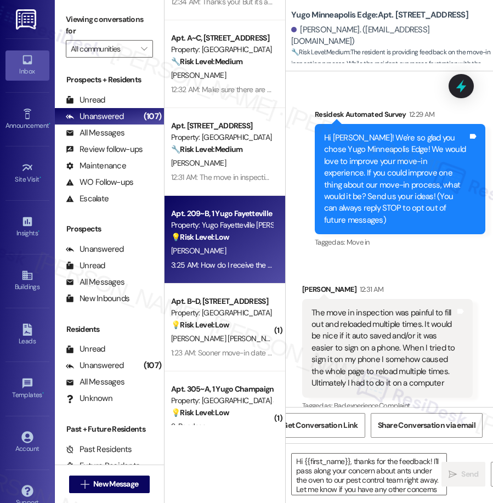
type textarea "Hi {{first_name}}, thanks for the feedback! I'll pass along your concern about …"
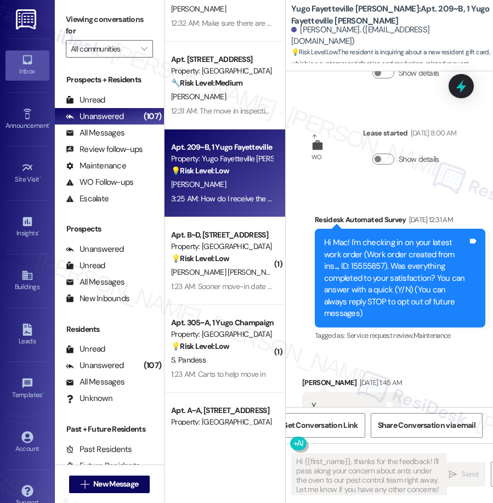
scroll to position [2070, 0]
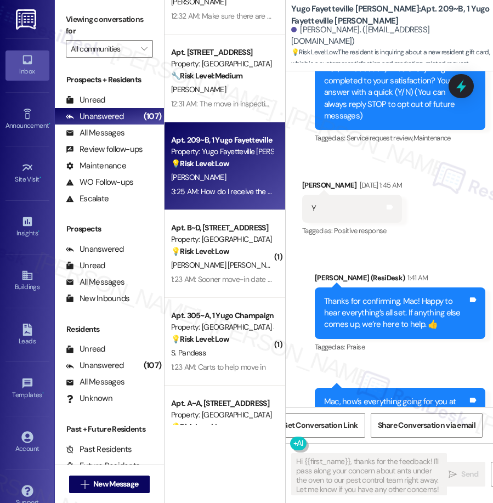
click at [223, 277] on div "Apt. 401, 1 Yugo Minneapolis Edge Property: Yugo Minneapolis Edge 🔧 Risk Level:…" at bounding box center [224, 212] width 121 height 425
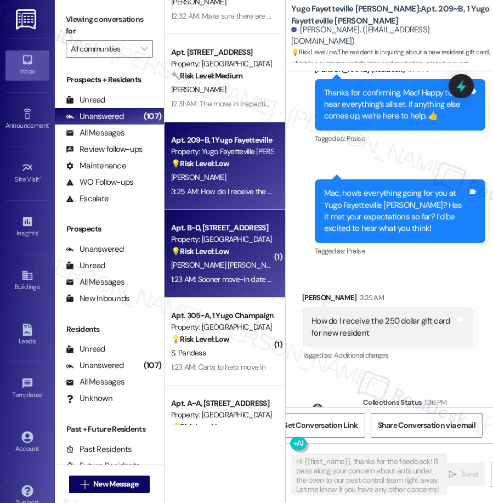
click at [222, 270] on span "[PERSON_NAME] [PERSON_NAME]" at bounding box center [226, 265] width 111 height 10
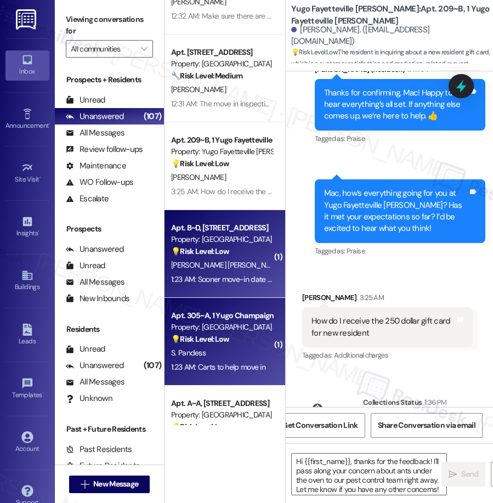
type textarea "Fetching suggested responses. Please feel free to read through the conversation…"
click at [221, 352] on div "S. Pandess" at bounding box center [222, 353] width 104 height 14
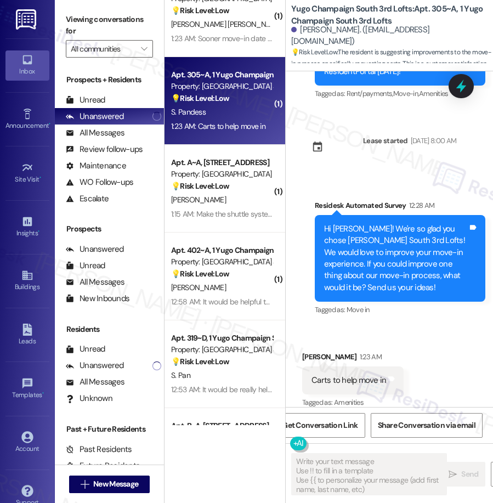
scroll to position [464, 0]
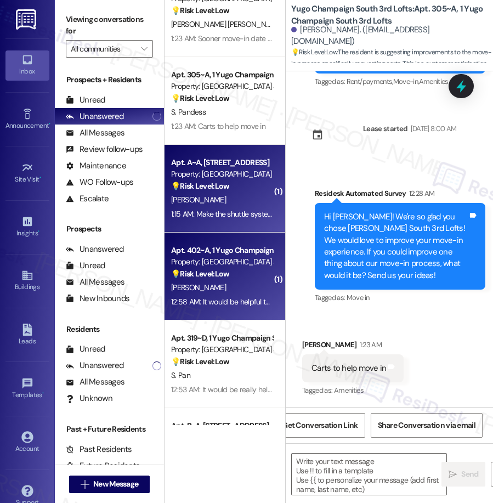
type textarea "Fetching suggested responses. Please feel free to read through the conversation…"
click at [214, 267] on div "Property: [GEOGRAPHIC_DATA] South 3rd Lofts" at bounding box center [221, 262] width 101 height 12
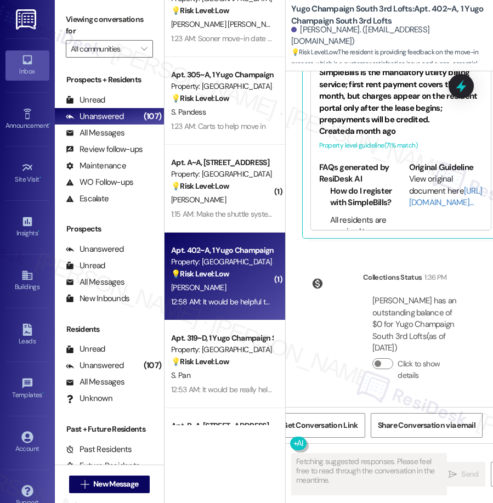
scroll to position [422, 0]
click at [215, 314] on div "Apt. 402~A, 1 Yugo Champaign South 3rd Lofts Property: [GEOGRAPHIC_DATA] South …" at bounding box center [224, 276] width 121 height 88
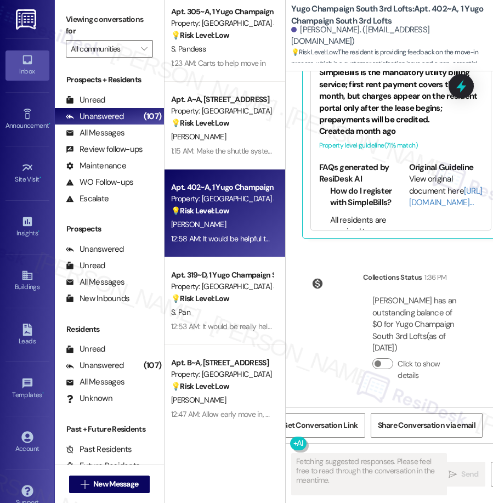
scroll to position [2392, 0]
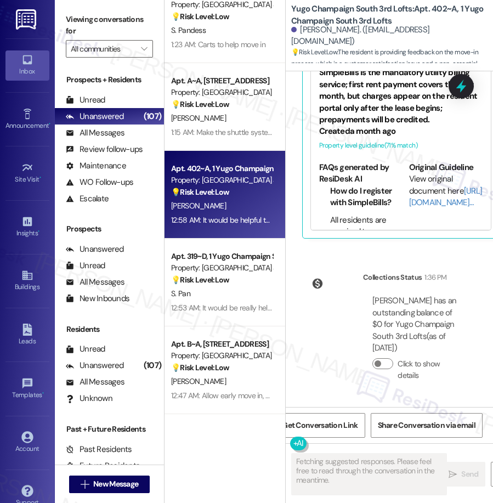
click at [225, 320] on div "Apt. B~D, [GEOGRAPHIC_DATA] Property: Yugo Pullman Hills 💡 Risk Level: Low The …" at bounding box center [224, 212] width 121 height 425
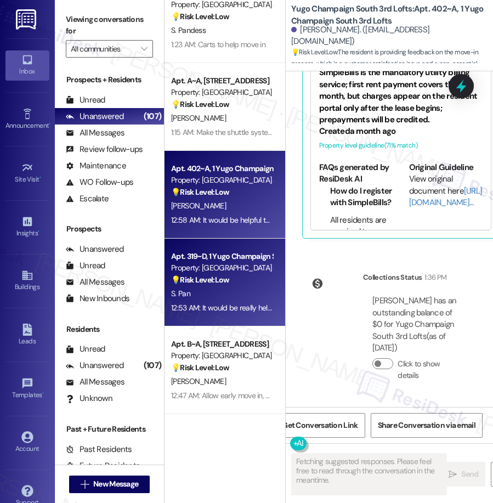
click at [220, 293] on div "S. Pan" at bounding box center [222, 294] width 104 height 14
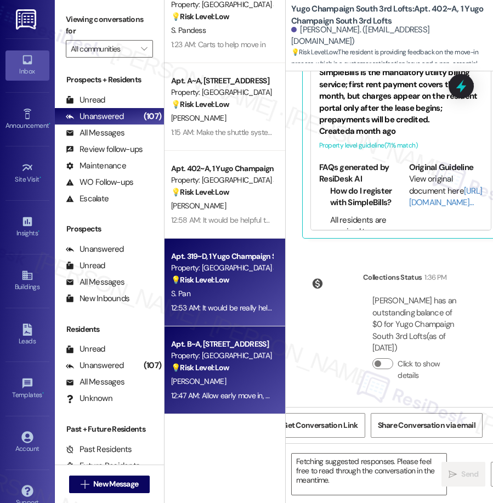
click at [222, 331] on div "Apt. B~A, [GEOGRAPHIC_DATA] Property: Yugo Pullman Hills 💡 Risk Level: Low The …" at bounding box center [224, 370] width 121 height 88
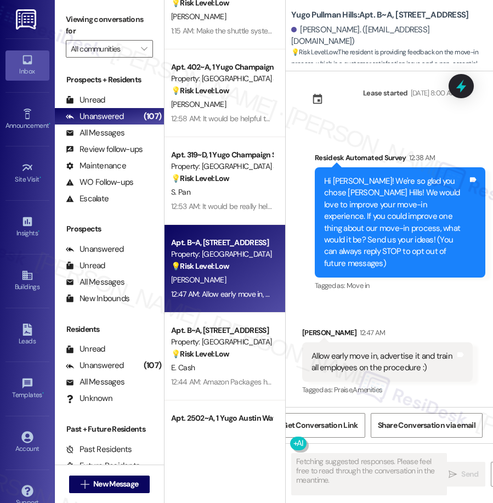
scroll to position [2499, 0]
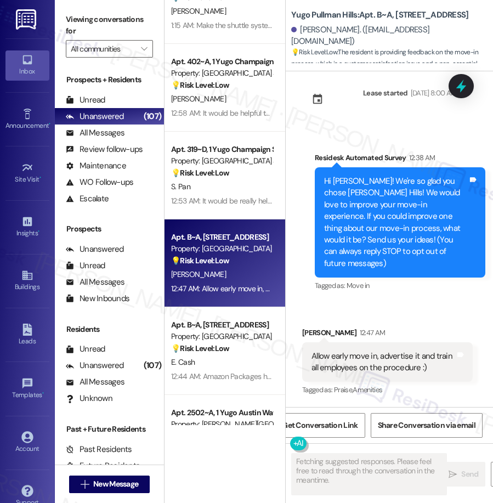
click at [235, 351] on div "Apt. 305~A, 1 Yugo Champaign South 3rd Lofts Property: [GEOGRAPHIC_DATA] 3rd Lo…" at bounding box center [224, 212] width 121 height 425
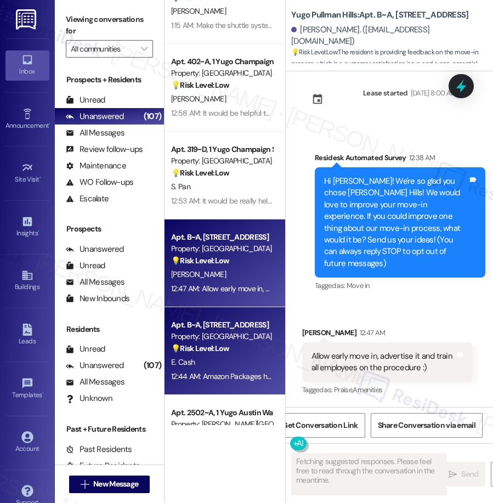
click at [234, 350] on div "💡 Risk Level: Low The resident is asking a question about package delivery, whi…" at bounding box center [221, 349] width 101 height 12
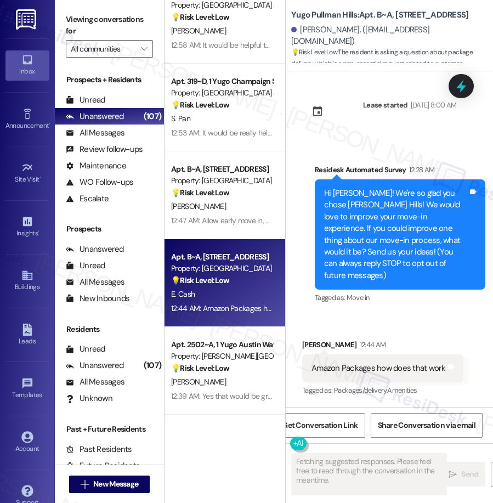
scroll to position [0, 0]
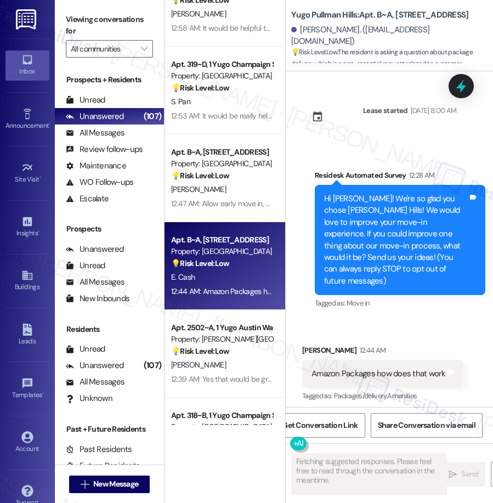
click at [219, 339] on div "Apt. 305~A, 1 Yugo Champaign South 3rd Lofts Property: [GEOGRAPHIC_DATA] 3rd Lo…" at bounding box center [224, 212] width 121 height 425
click at [219, 339] on div "Property: [PERSON_NAME][GEOGRAPHIC_DATA]" at bounding box center [221, 339] width 101 height 12
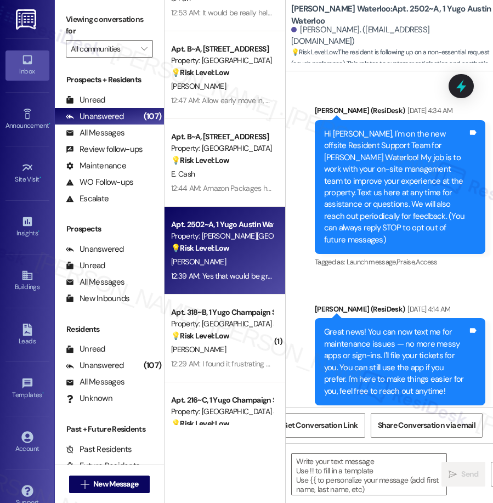
scroll to position [2691, 0]
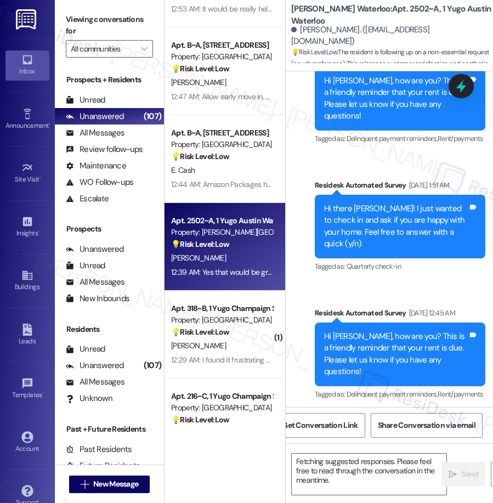
click at [229, 340] on div "Apt. 402~A, 1 Yugo Champaign South 3rd Lofts Property: [GEOGRAPHIC_DATA] South …" at bounding box center [224, 212] width 121 height 425
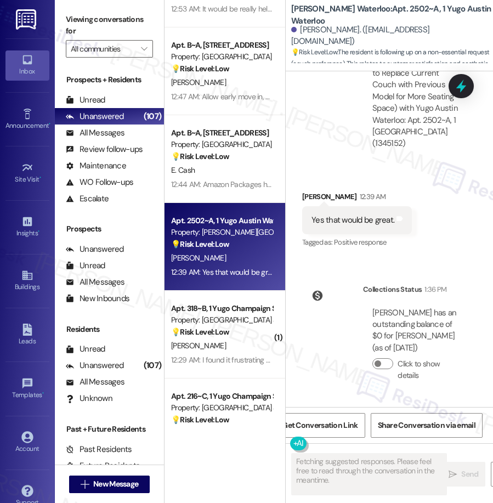
scroll to position [0, 0]
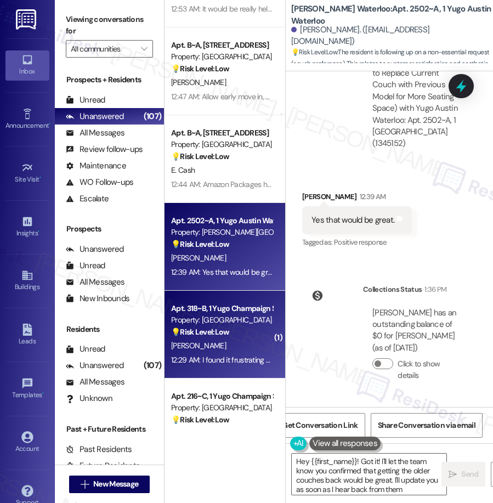
type textarea "Hey {{first_name}}! Got it! I'll let the team know you confirmed that getting t…"
click at [252, 321] on div "Property: [GEOGRAPHIC_DATA] South 3rd Lofts" at bounding box center [221, 320] width 101 height 12
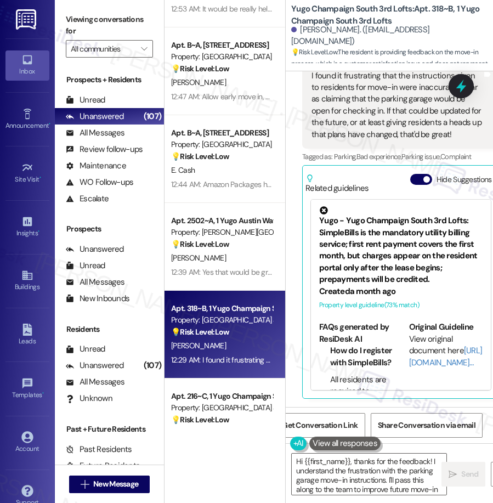
type textarea "Hi {{first_name}}, thanks for the feedback! I understand the frustration with t…"
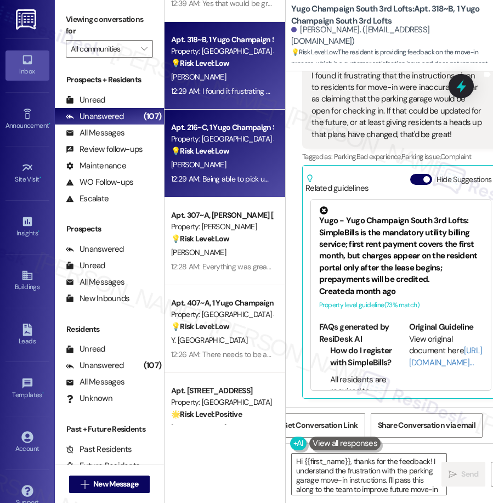
click at [235, 183] on div "12:29 AM: Being able to pick up my roommate's key when she couldn't make it for…" at bounding box center [311, 179] width 281 height 10
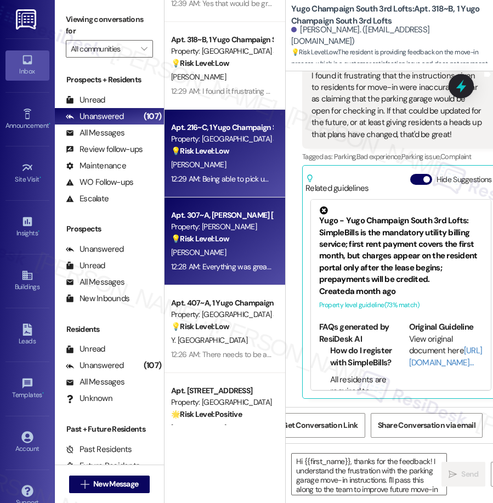
click at [227, 224] on div "Property: [PERSON_NAME]" at bounding box center [221, 227] width 101 height 12
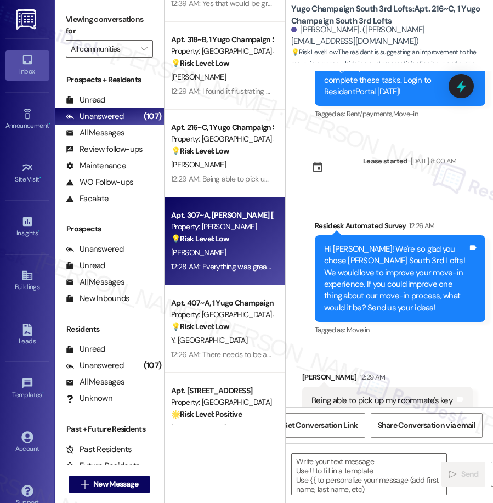
type textarea "Fetching suggested responses. Please feel free to read through the conversation…"
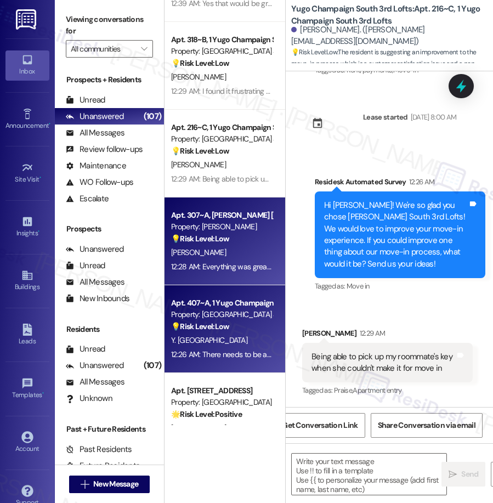
click at [231, 296] on div "Apt. 407~A, 1 Yugo Champaign South 3rd Lofts Property: [GEOGRAPHIC_DATA] South …" at bounding box center [222, 314] width 104 height 37
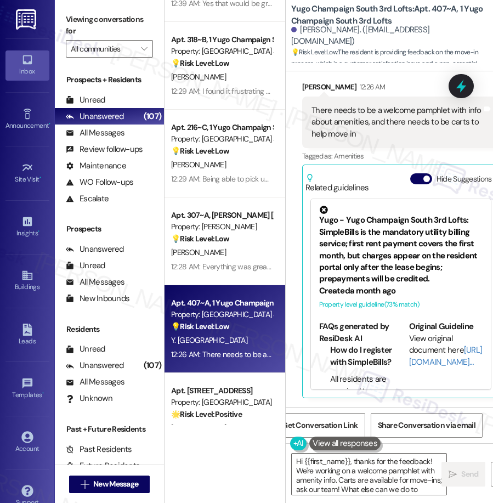
type textarea "Hi {{first_name}}, thanks for the feedback! We're working on a welcome pamphlet…"
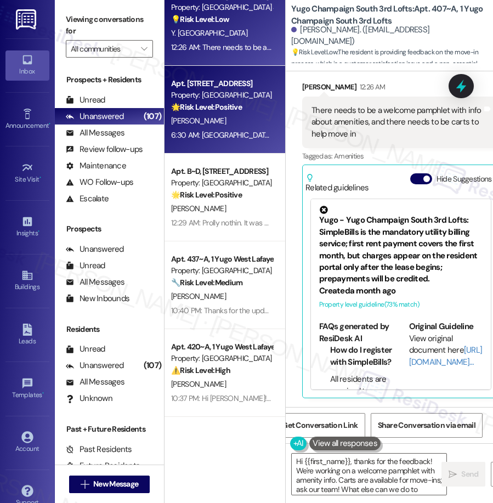
click at [242, 142] on div "Apt. 419, 1 Yugo Flagstaff Central Property: Yugo Flagstaff Central 🌟 Risk Leve…" at bounding box center [224, 110] width 121 height 88
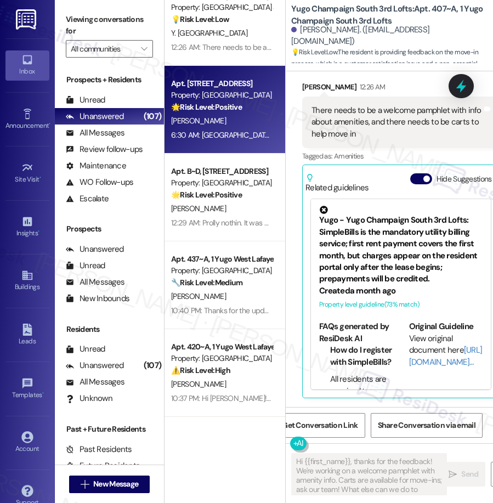
type textarea "Fetching suggested responses. Please feel free to read through the conversation…"
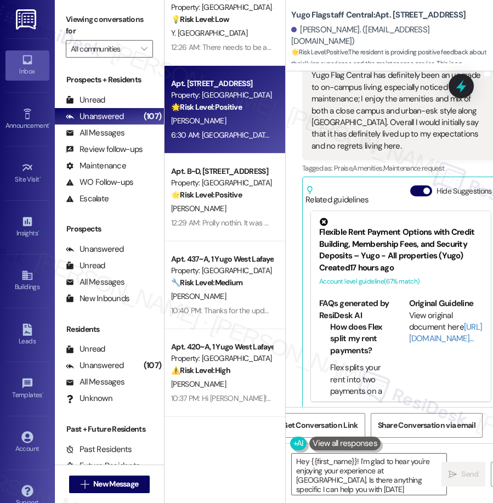
type textarea "Hey {{first_name}}! I'm glad to hear you're enjoying your experience at [GEOGRA…"
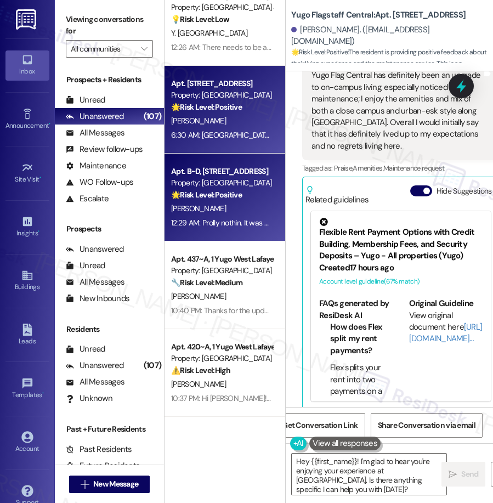
click at [244, 200] on div "🌟 Risk Level: Positive The resident is responding positively to a move-in exper…" at bounding box center [221, 195] width 101 height 12
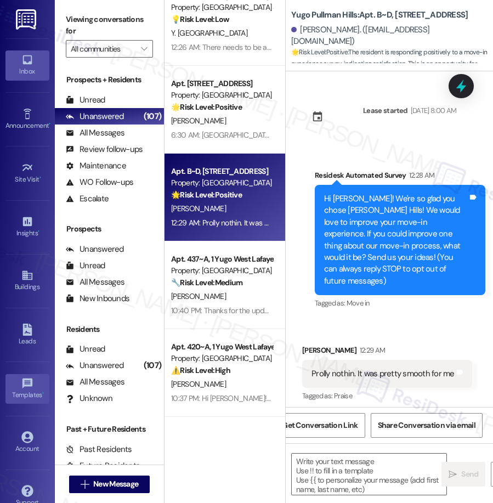
scroll to position [5, 0]
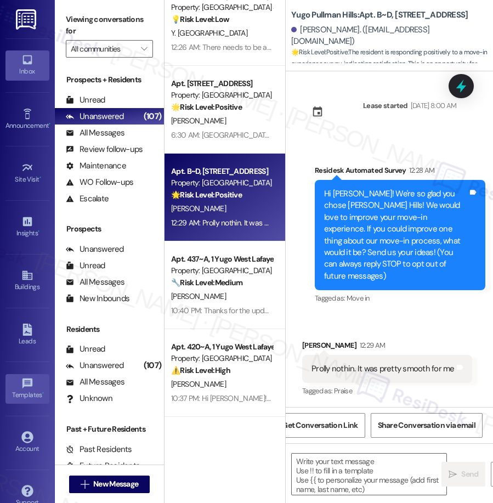
type textarea "Fetching suggested responses. Please feel free to read through the conversation…"
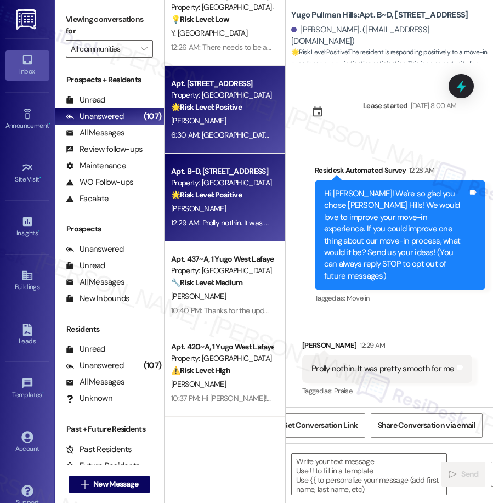
click at [220, 107] on strong "🌟 Risk Level: Positive" at bounding box center [206, 107] width 71 height 10
type textarea "Fetching suggested responses. Please feel free to read through the conversation…"
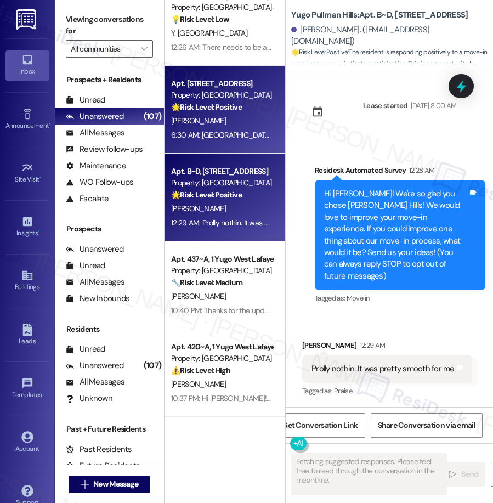
click at [205, 239] on div "Apt. B~D, [STREET_ADDRESS] Property: [GEOGRAPHIC_DATA] 🌟 Risk Level: Positive T…" at bounding box center [224, 197] width 121 height 88
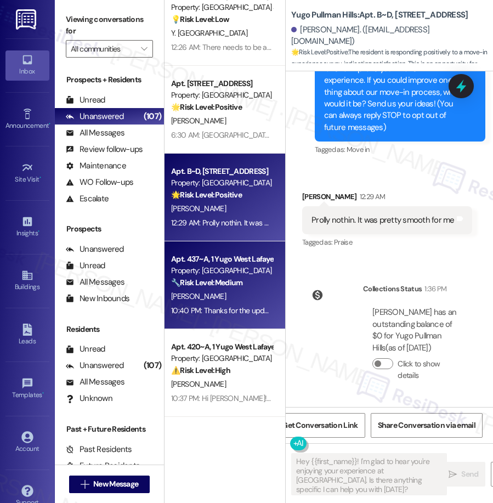
type textarea "Fetching suggested responses. Please feel free to read through the conversation…"
click at [224, 281] on strong "🔧 Risk Level: Medium" at bounding box center [206, 282] width 71 height 10
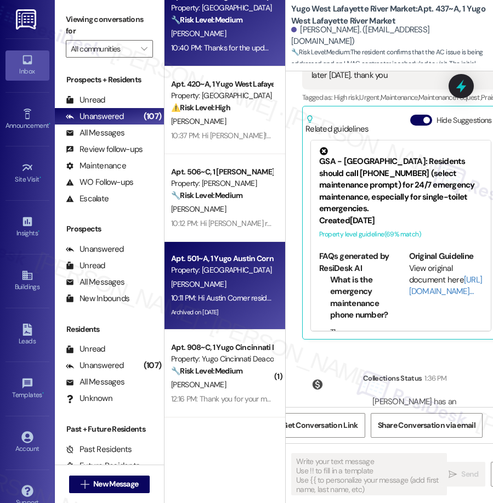
scroll to position [1318, 0]
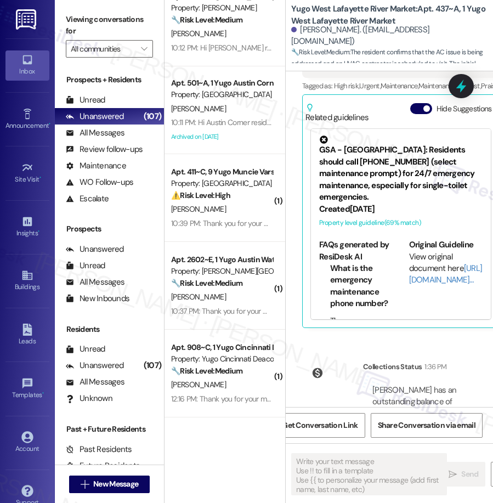
click at [216, 212] on div "[PERSON_NAME]" at bounding box center [222, 209] width 104 height 14
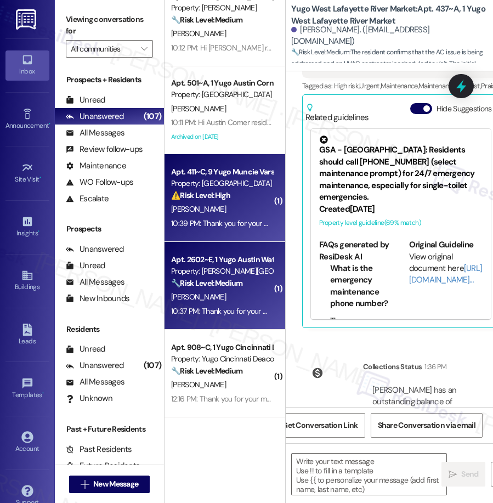
type textarea "Fetching suggested responses. Please feel free to read through the conversation…"
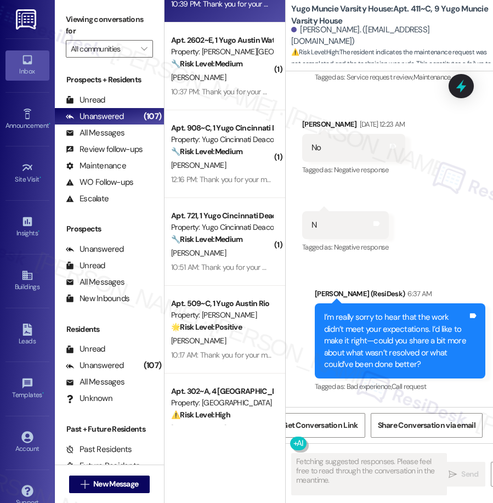
scroll to position [3757, 0]
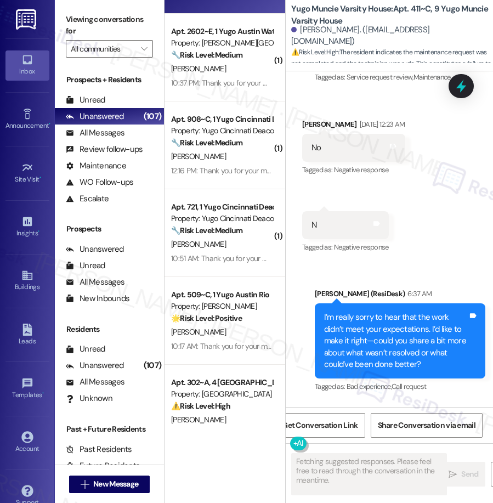
click at [215, 156] on div "[PERSON_NAME]" at bounding box center [222, 157] width 104 height 14
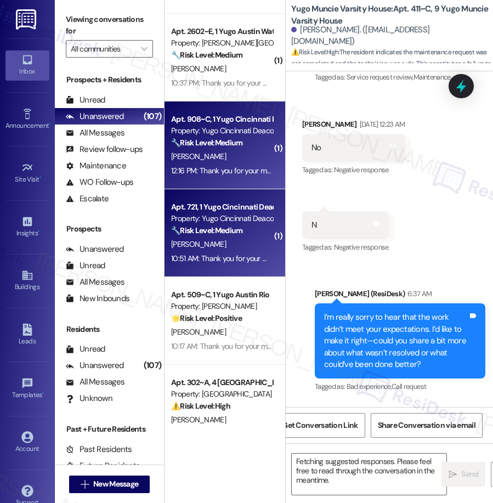
click at [206, 275] on div "Apt. 721, 1 Yugo Cincinnati Deacon Property: Yugo Cincinnati Deacon 🔧 Risk Leve…" at bounding box center [224, 233] width 121 height 88
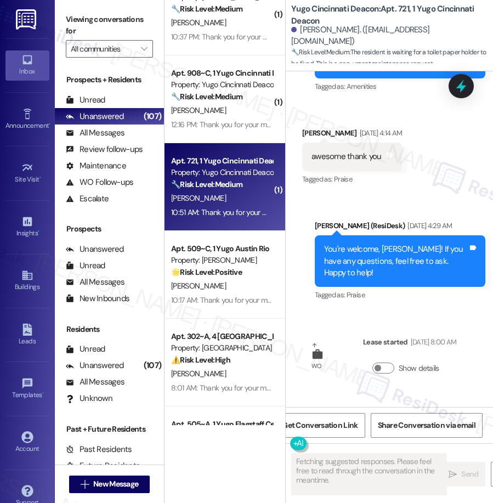
scroll to position [3824, 0]
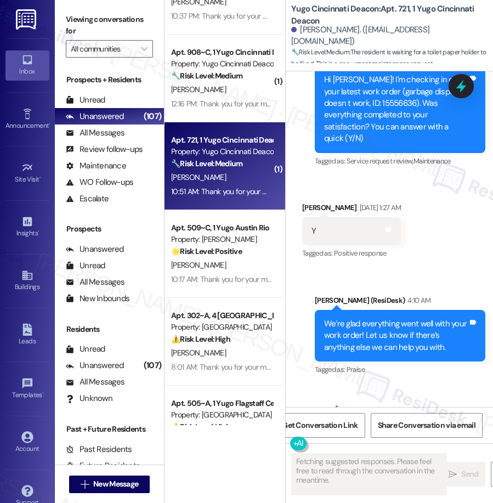
click at [218, 304] on div "Apt. 411~C, [GEOGRAPHIC_DATA] Property: [GEOGRAPHIC_DATA] ⚠️ Risk Level: High T…" at bounding box center [224, 212] width 121 height 425
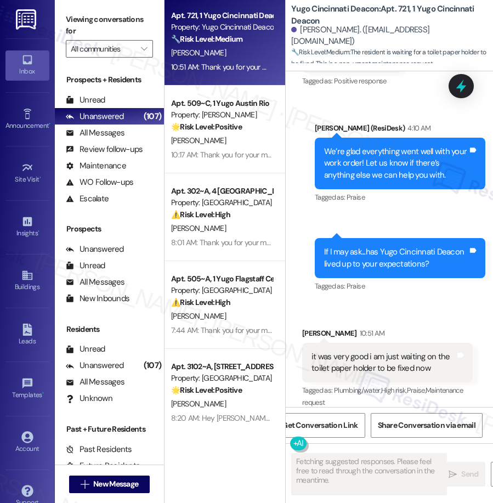
scroll to position [3960, 0]
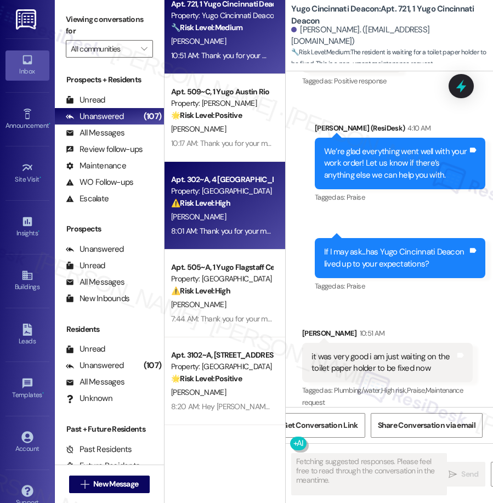
click at [220, 195] on div "Property: [GEOGRAPHIC_DATA]" at bounding box center [221, 191] width 101 height 12
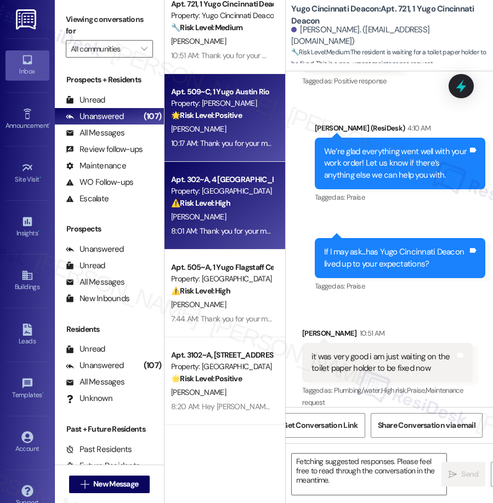
click at [223, 156] on div "Apt. 509~C, 1 [PERSON_NAME] Property: [PERSON_NAME] 🌟 Risk Level: Positive The …" at bounding box center [224, 118] width 121 height 88
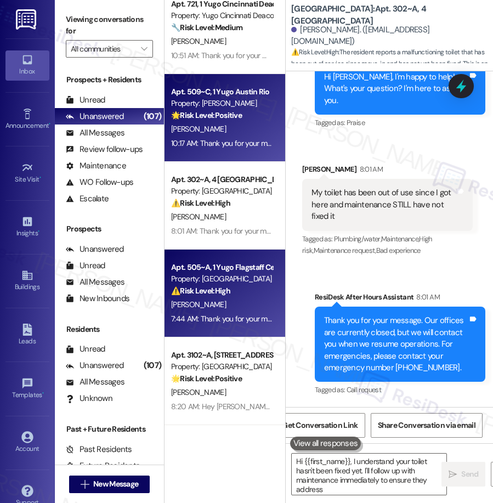
type textarea "Hi {{first_name}}, I understand your toilet hasn't been fixed yet. I'll follow …"
click at [224, 267] on div "Apt. 505~A, 1 Yugo Flagstaff Central" at bounding box center [221, 267] width 101 height 12
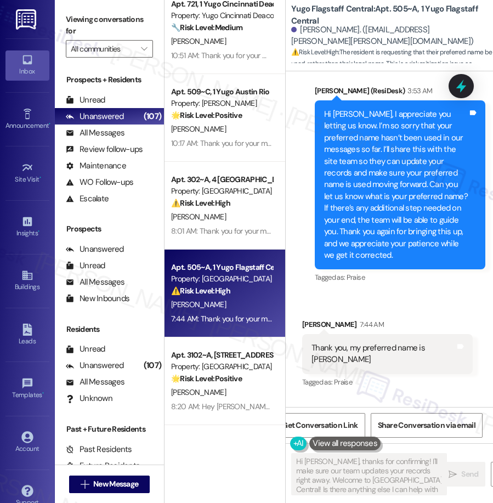
type textarea "Hi [PERSON_NAME], thanks for confirming! I'll make sure our team updates your r…"
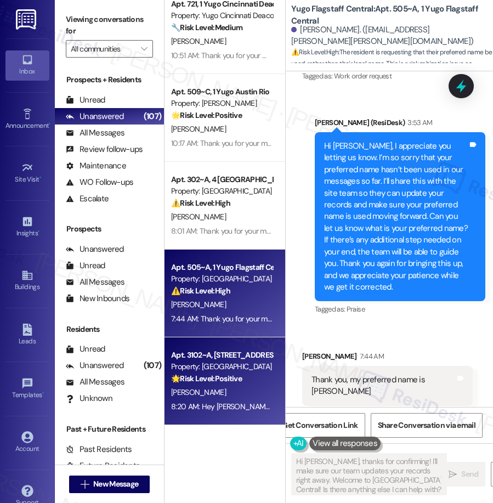
scroll to position [781, 0]
click at [221, 349] on div "Apt. 3102~A, [GEOGRAPHIC_DATA] Property: [GEOGRAPHIC_DATA] Court 🌟 Risk Level: …" at bounding box center [222, 366] width 104 height 37
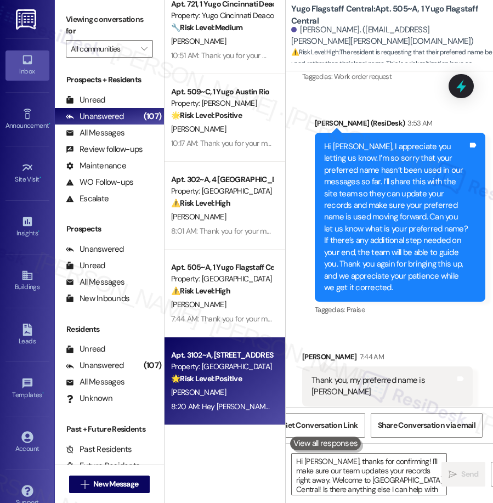
type textarea "Hi [PERSON_NAME], thanks for confirming! I'll make sure our team updates your r…"
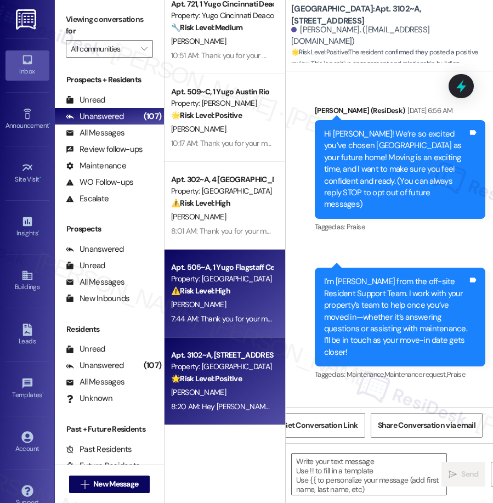
scroll to position [2848, 0]
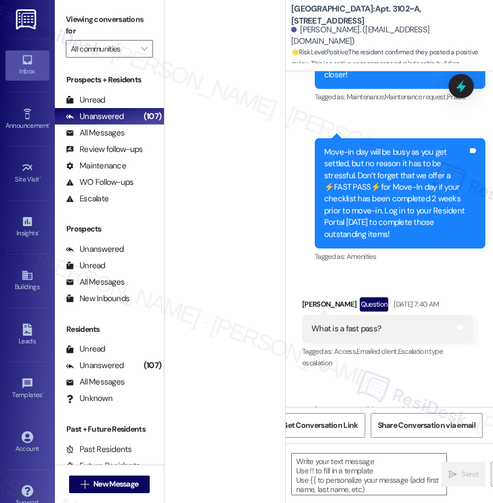
type textarea "Fetching suggested responses. Please feel free to read through the conversation…"
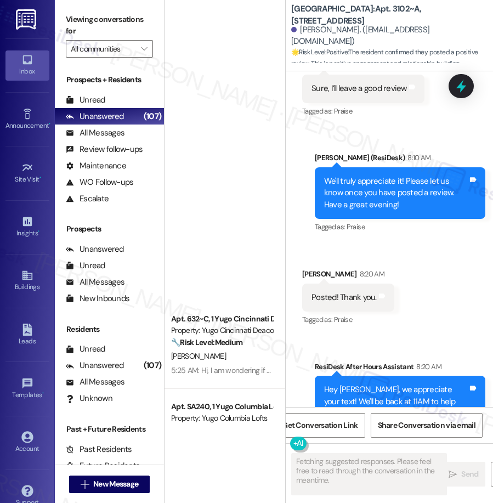
scroll to position [186, 0]
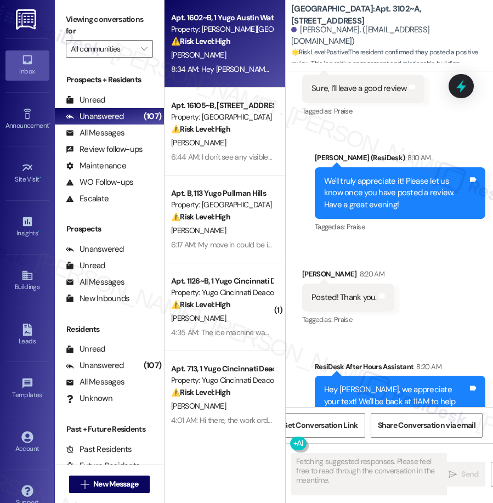
click at [213, 62] on div "8:34 AM: Hey [PERSON_NAME]!! This is [PERSON_NAME]! I just got a notification t…" at bounding box center [222, 69] width 104 height 14
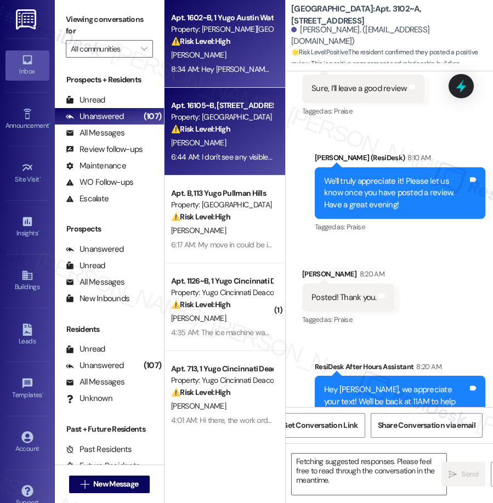
click at [225, 109] on div "Apt. 16105~B, [STREET_ADDRESS]" at bounding box center [221, 106] width 101 height 12
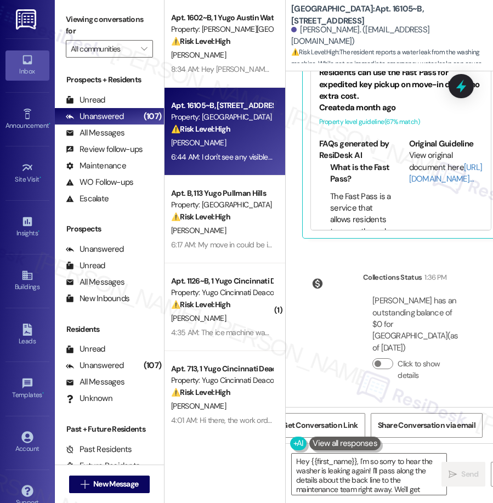
type textarea "Hey {{first_name}}, I'm so sorry to hear the washer is leaking again! I'll pass…"
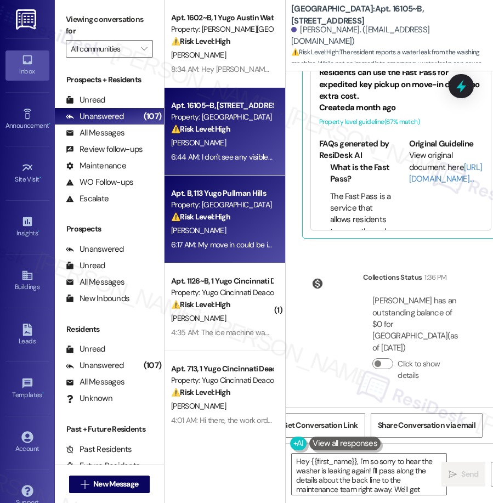
click at [240, 209] on div "Property: [GEOGRAPHIC_DATA]" at bounding box center [221, 205] width 101 height 12
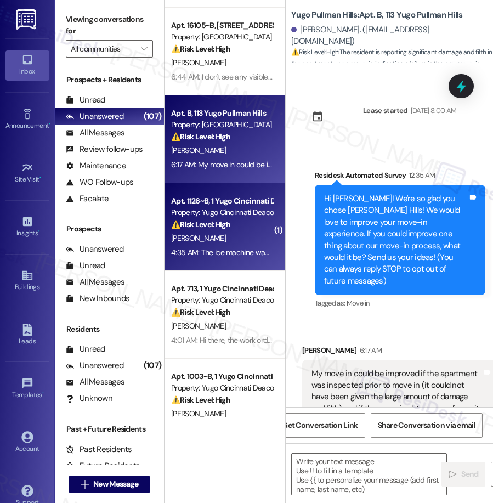
click at [239, 233] on div "[PERSON_NAME]" at bounding box center [222, 238] width 104 height 14
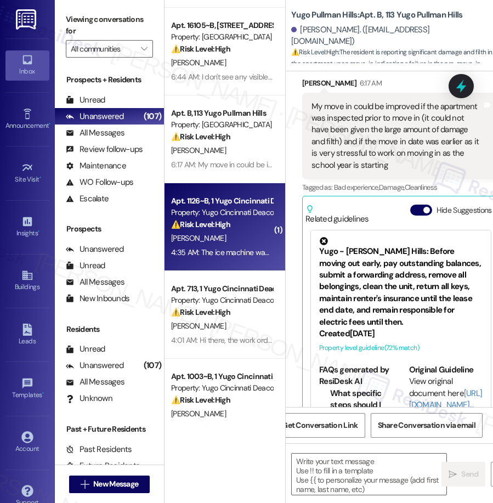
click at [229, 264] on div "Apt. 1126~B, 1 Yugo Cincinnati Deacon Property: Yugo Cincinnati Deacon ⚠️ Risk …" at bounding box center [224, 227] width 121 height 88
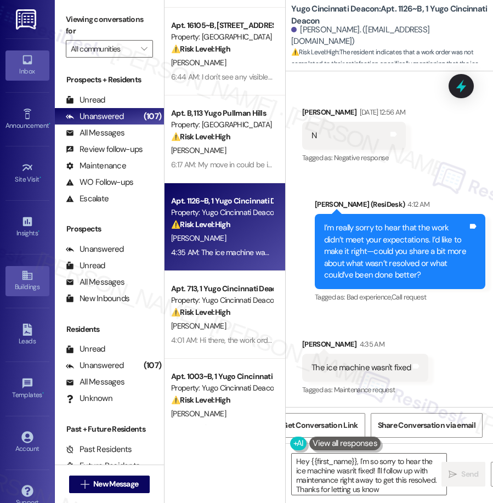
type textarea "Hey {{first_name}}, I'm so sorry to hear the ice machine wasn't fixed! I'll fol…"
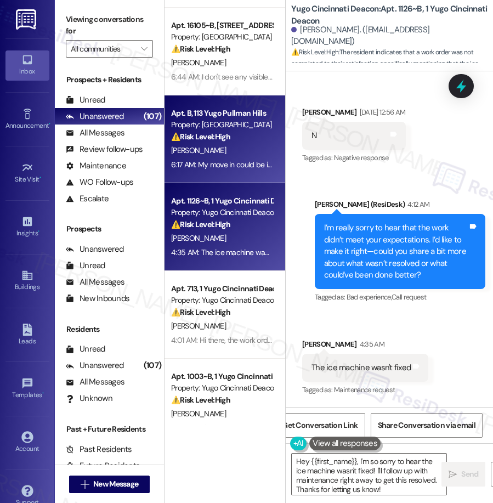
click at [245, 139] on div "⚠️ Risk Level: High The resident is reporting significant damage and filth in t…" at bounding box center [221, 137] width 101 height 12
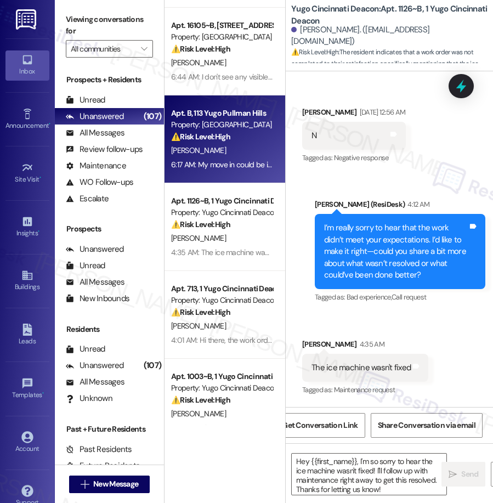
type textarea "Fetching suggested responses. Please feel free to read through the conversation…"
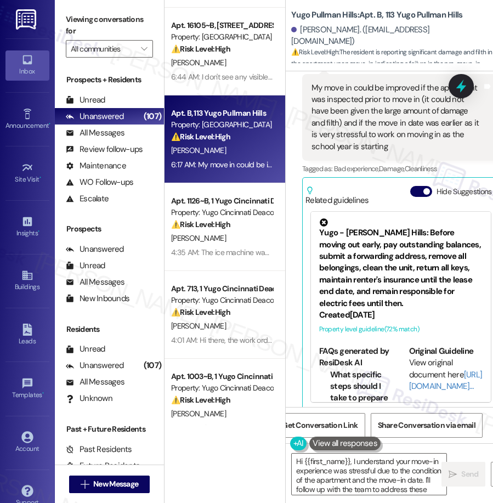
type textarea "Hi {{first_name}}, I understand your move-in experience was stressful due to th…"
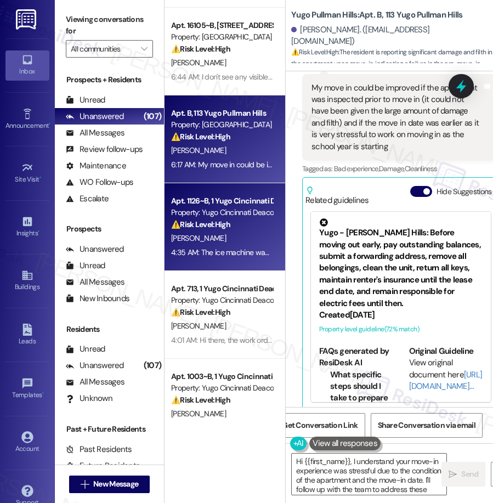
click at [229, 223] on strong "⚠️ Risk Level: High" at bounding box center [200, 224] width 59 height 10
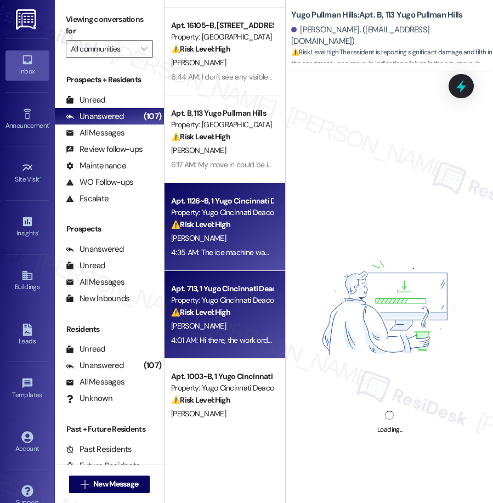
click at [219, 310] on strong "⚠️ Risk Level: High" at bounding box center [200, 312] width 59 height 10
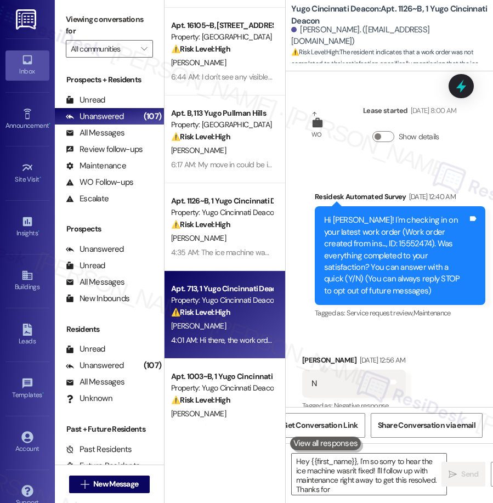
type textarea "Hey {{first_name}}, I'm so sorry to hear the ice machine wasn't fixed! I'll fol…"
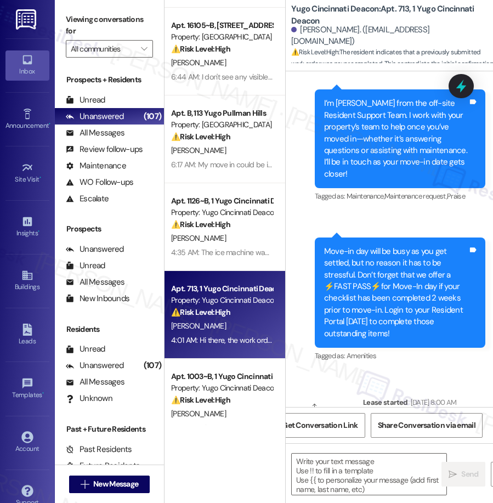
type textarea "Fetching suggested responses. Please feel free to read through the conversation…"
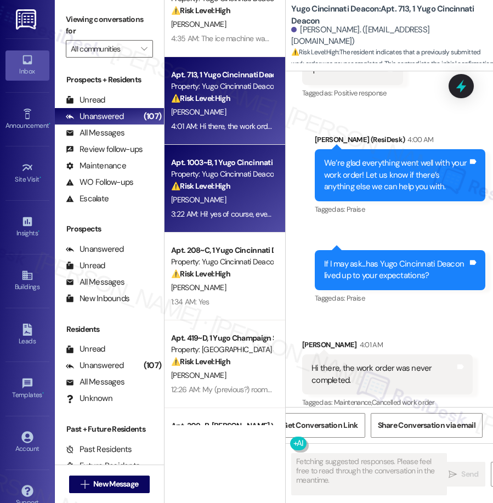
click at [228, 200] on div "[PERSON_NAME]" at bounding box center [222, 200] width 104 height 14
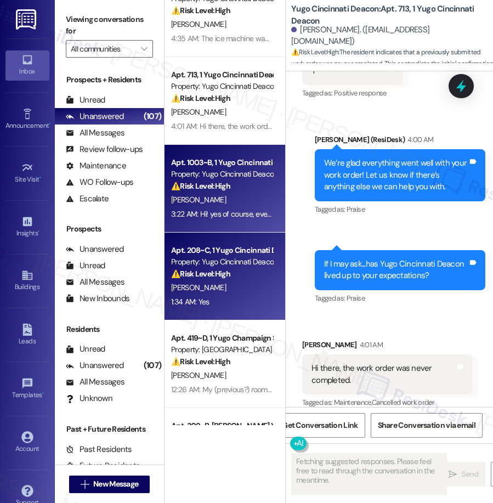
click at [233, 263] on div "Property: Yugo Cincinnati Deacon" at bounding box center [221, 262] width 101 height 12
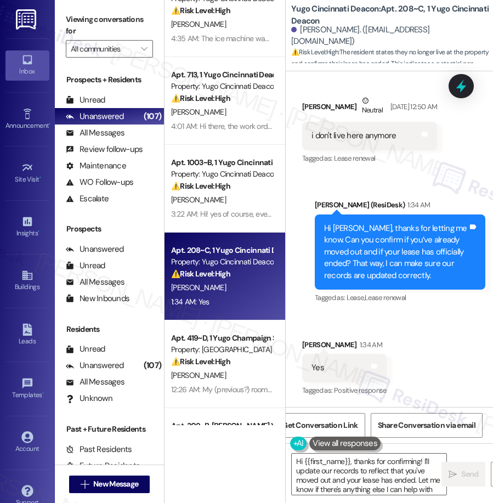
type textarea "Hi {{first_name}}, thanks for confirming! I'll update our records to reflect th…"
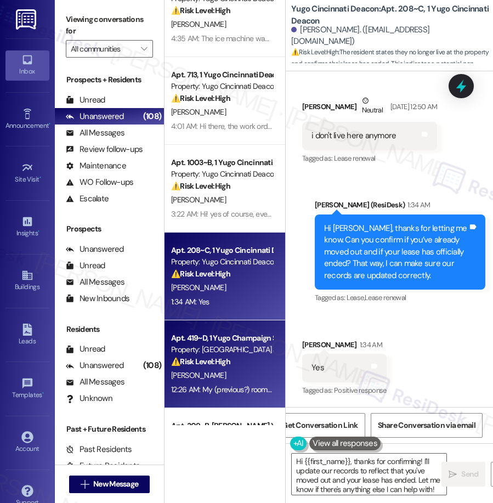
click at [240, 354] on div "Property: [GEOGRAPHIC_DATA] South 3rd Lofts" at bounding box center [221, 350] width 101 height 12
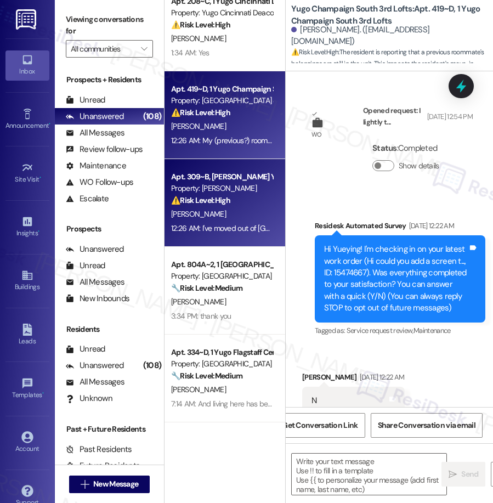
scroll to position [2449, 0]
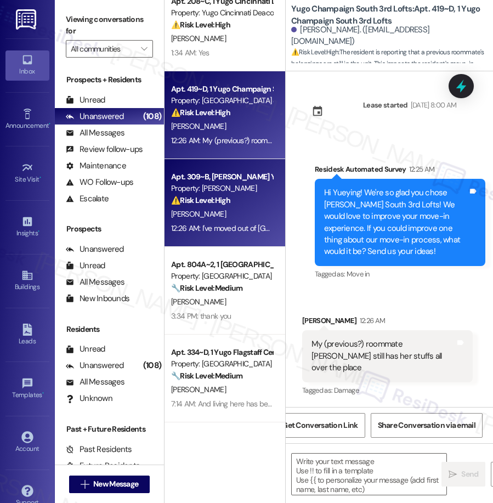
click at [252, 187] on div "Property: [PERSON_NAME]" at bounding box center [221, 189] width 101 height 12
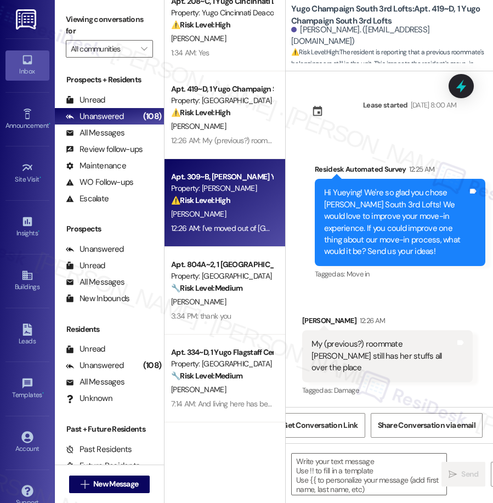
type textarea "Fetching suggested responses. Please feel free to read through the conversation…"
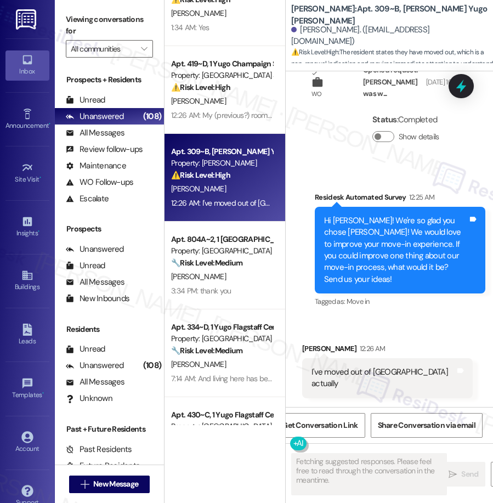
scroll to position [710, 0]
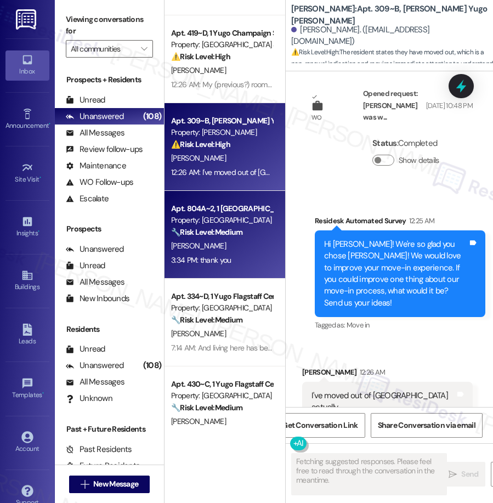
click at [232, 225] on div "Property: [GEOGRAPHIC_DATA]" at bounding box center [221, 220] width 101 height 12
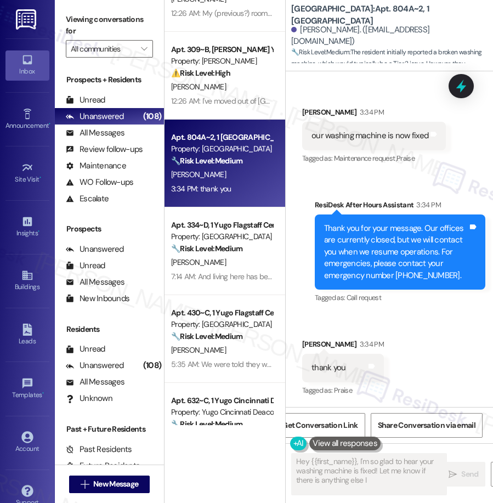
scroll to position [690, 0]
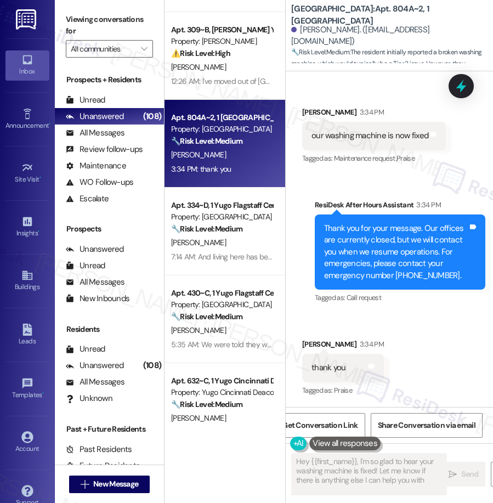
type textarea "Hey {{first_name}}, I'm so glad to hear your washing machine is fixed! Let me k…"
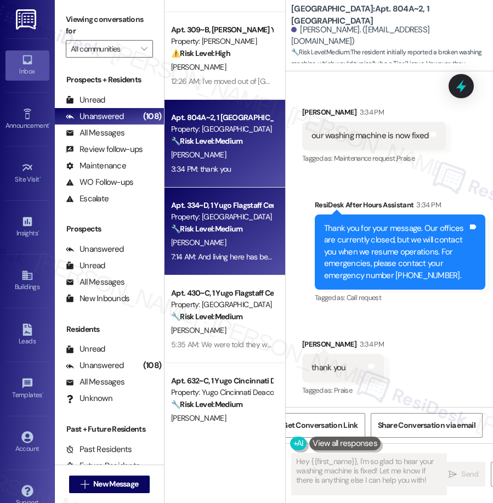
click at [233, 234] on div "🔧 Risk Level: Medium The resident is inquiring about the delivery of a new couc…" at bounding box center [221, 229] width 101 height 12
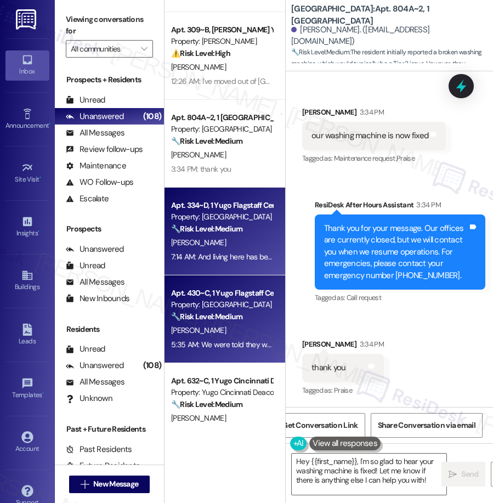
type textarea "Fetching suggested responses. Please feel free to read through the conversation…"
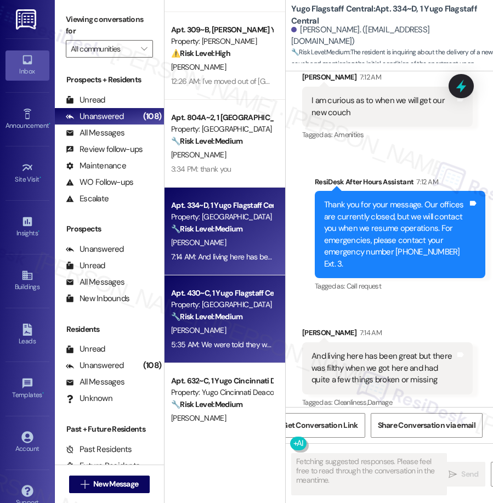
click at [230, 317] on strong "🔧 Risk Level: Medium" at bounding box center [206, 316] width 71 height 10
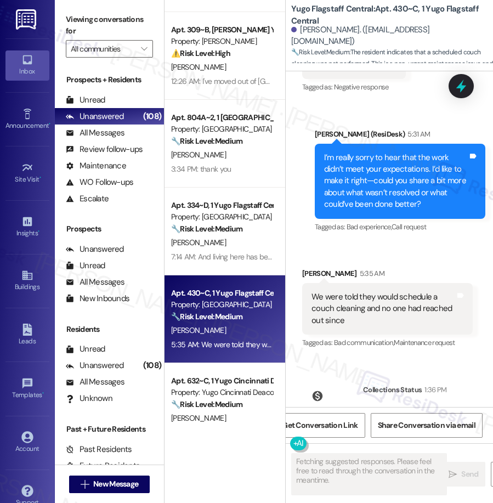
scroll to position [3025, 0]
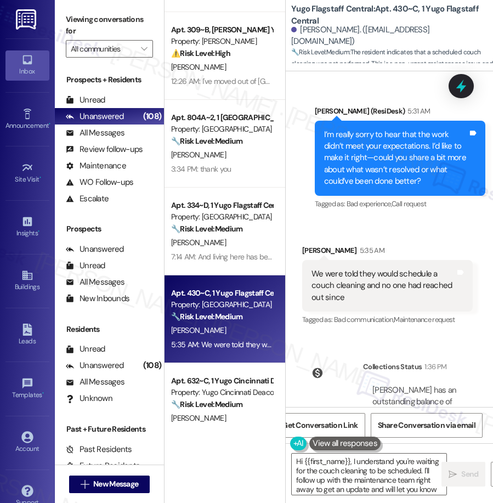
type textarea "Hi {{first_name}}, I understand you're waiting for the couch cleaning to be sch…"
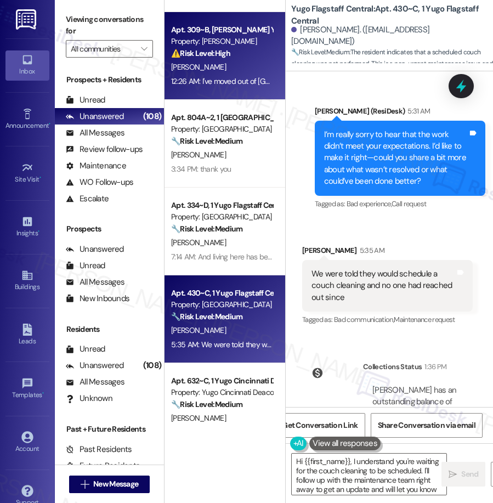
click at [200, 70] on div "[PERSON_NAME]" at bounding box center [222, 67] width 104 height 14
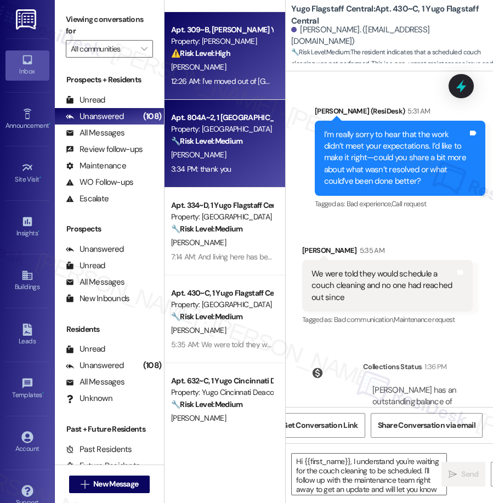
type textarea "Fetching suggested responses. Please feel free to read through the conversation…"
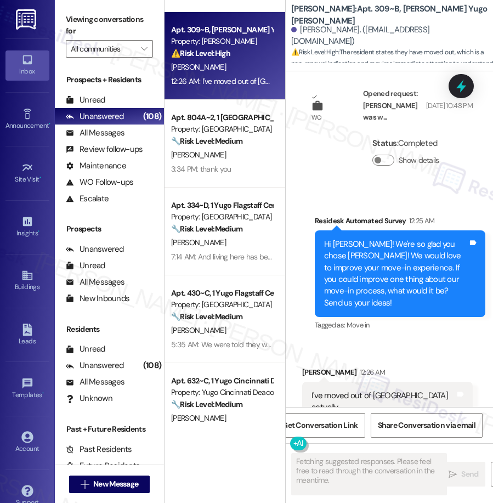
scroll to position [0, 0]
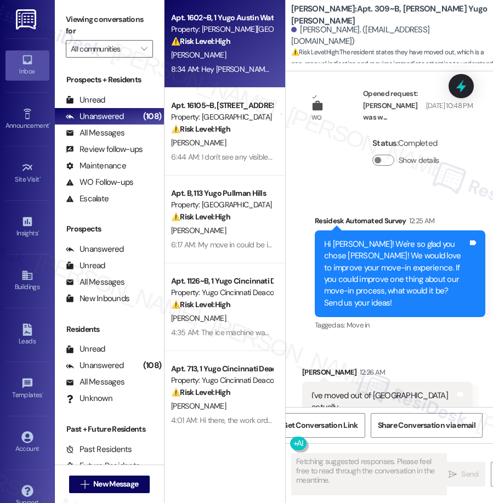
click at [244, 53] on div "[PERSON_NAME]" at bounding box center [222, 55] width 104 height 14
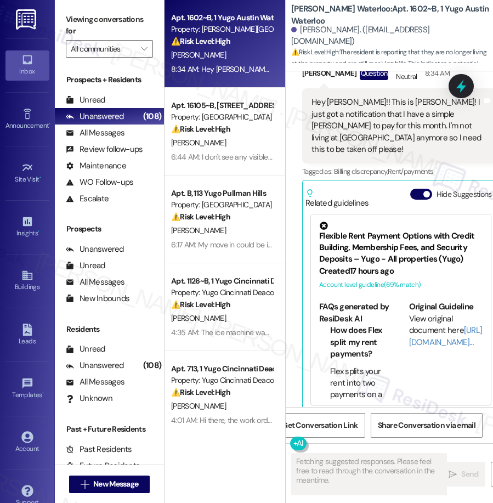
scroll to position [4095, 0]
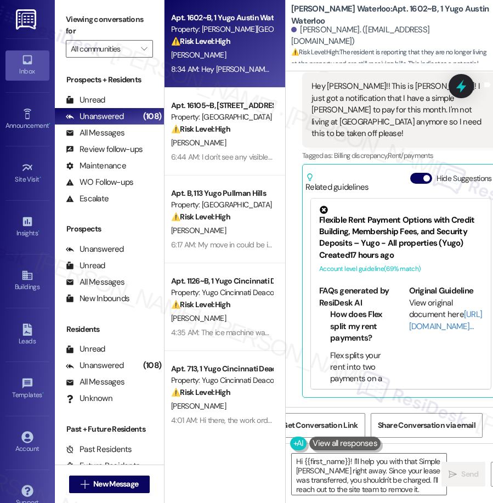
type textarea "Hi {{first_name}}! I'll help you with that Simple [PERSON_NAME] right away. Sin…"
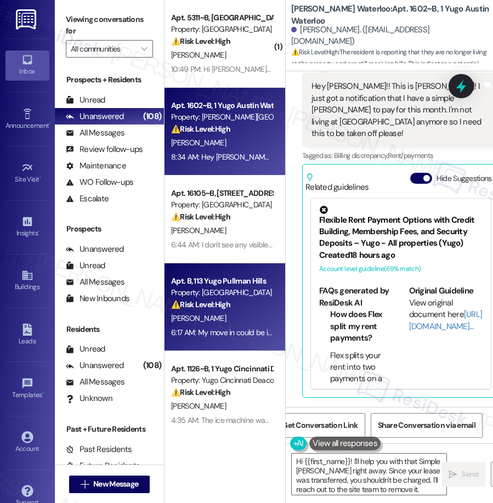
click at [228, 303] on strong "⚠️ Risk Level: High" at bounding box center [200, 304] width 59 height 10
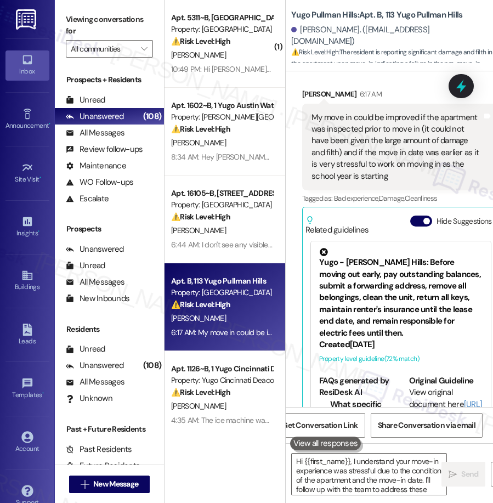
type textarea "Hi {{first_name}}, I understand your move-in experience was stressful due to th…"
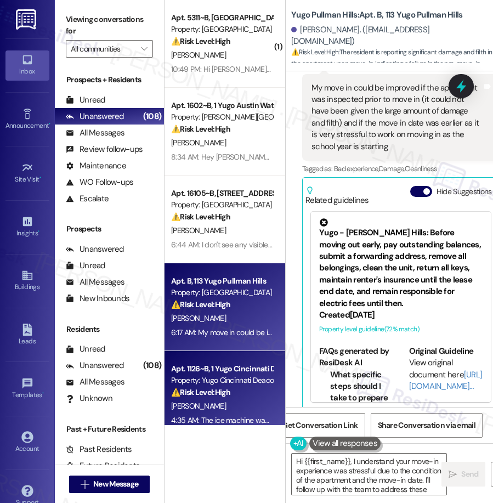
click at [215, 407] on div "[PERSON_NAME]" at bounding box center [222, 406] width 104 height 14
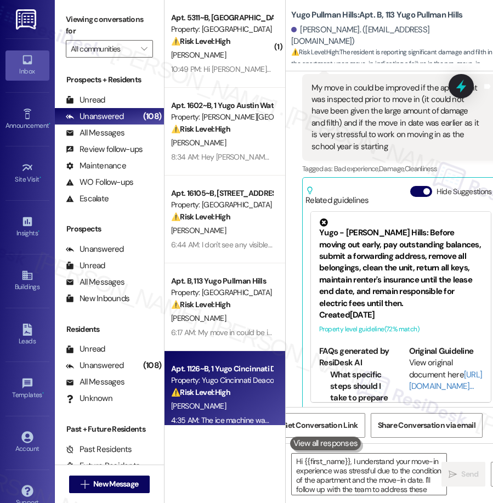
type textarea "Hi {{first_name}}, I understand your move-in experience was stressful due to th…"
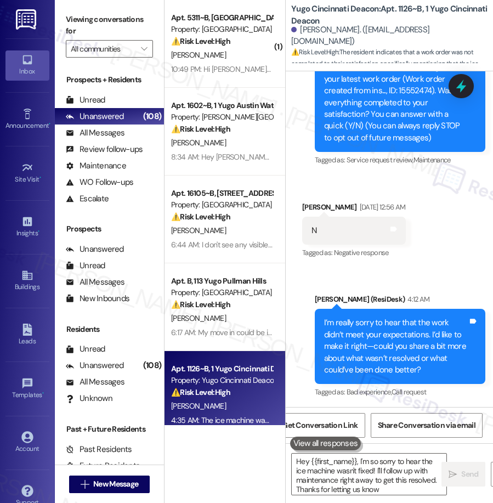
type textarea "Hey {{first_name}}, I'm so sorry to hear the ice machine wasn't fixed! I'll fol…"
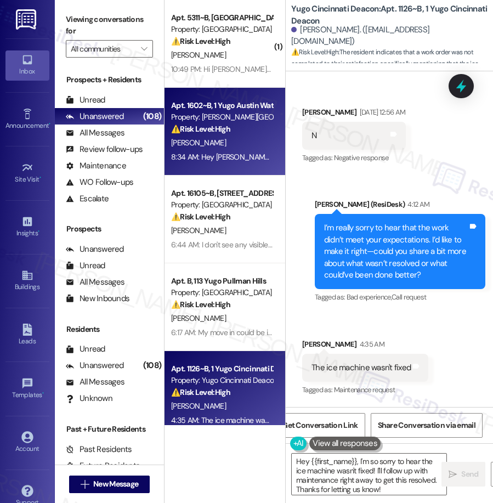
click at [192, 136] on div "[PERSON_NAME]" at bounding box center [222, 143] width 104 height 14
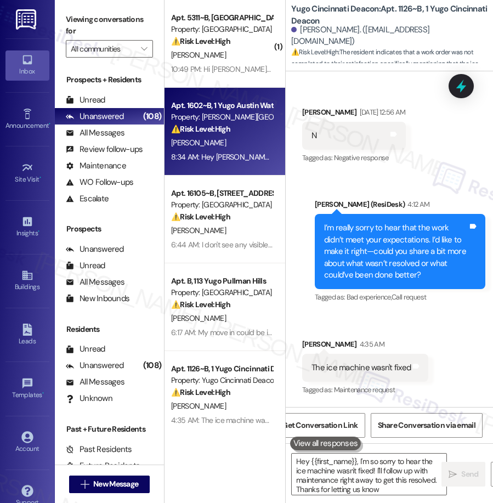
type textarea "Hey {{first_name}}, I'm so sorry to hear the ice machine wasn't fixed! I'll fol…"
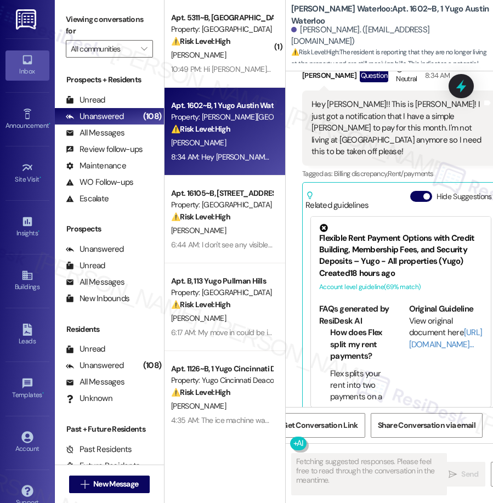
scroll to position [4095, 0]
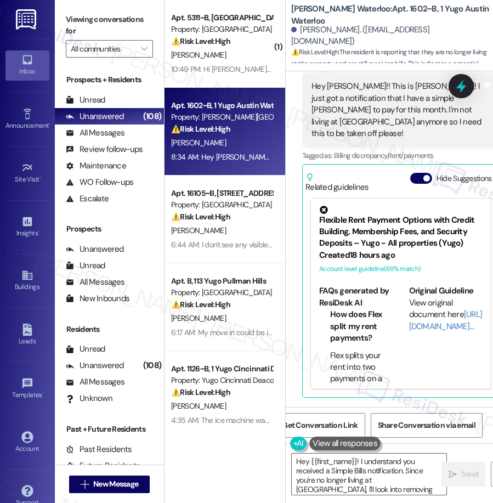
type textarea "Hey {{first_name}}! I understand you received a Simple Bills notification. Sinc…"
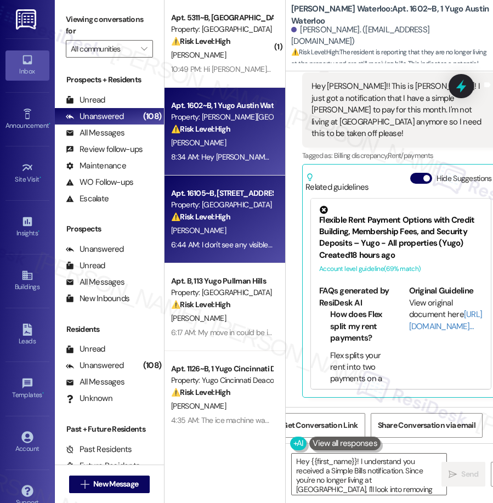
click at [214, 219] on strong "⚠️ Risk Level: High" at bounding box center [200, 217] width 59 height 10
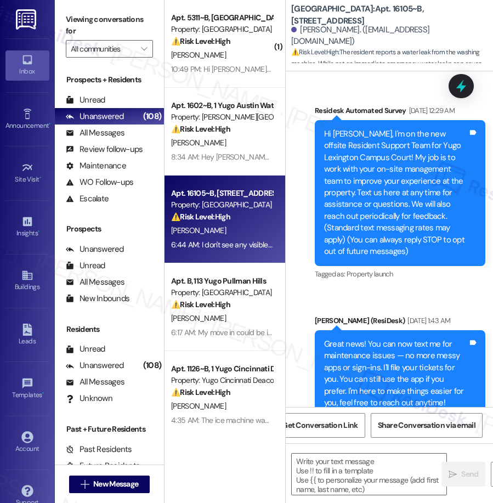
scroll to position [7842, 0]
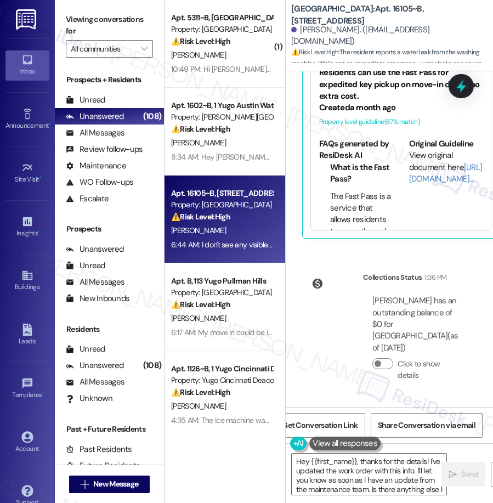
type textarea "Hey {{first_name}}, thanks for the details! I've updated the work order with th…"
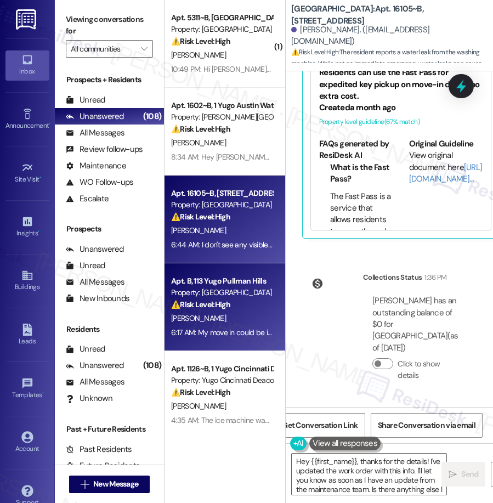
click at [197, 309] on div "⚠️ Risk Level: High The resident is reporting significant damage and filth in t…" at bounding box center [221, 305] width 101 height 12
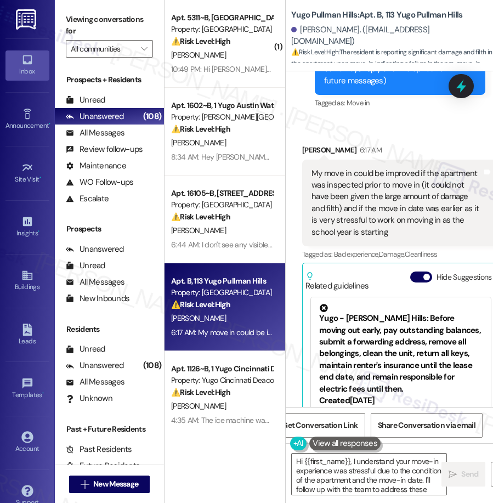
scroll to position [286, 0]
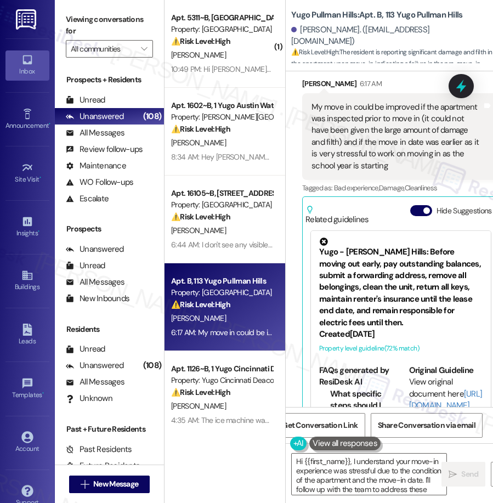
type textarea "Hi {{first_name}}, I understand your move-in experience was stressful due to th…"
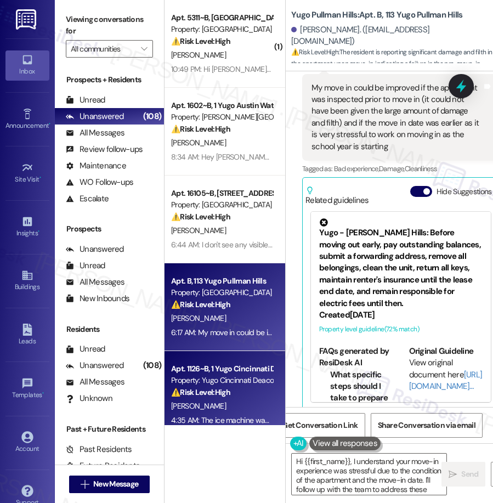
click at [212, 402] on div "[PERSON_NAME]" at bounding box center [222, 406] width 104 height 14
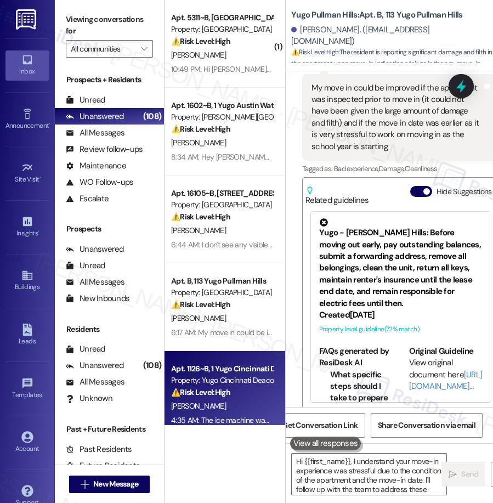
type textarea "Hi {{first_name}}, I understand your move-in experience was stressful due to th…"
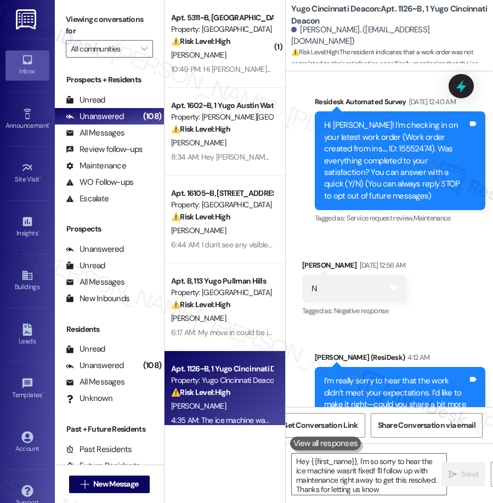
type textarea "Hey {{first_name}}, I'm so sorry to hear the ice machine wasn't fixed! I'll fol…"
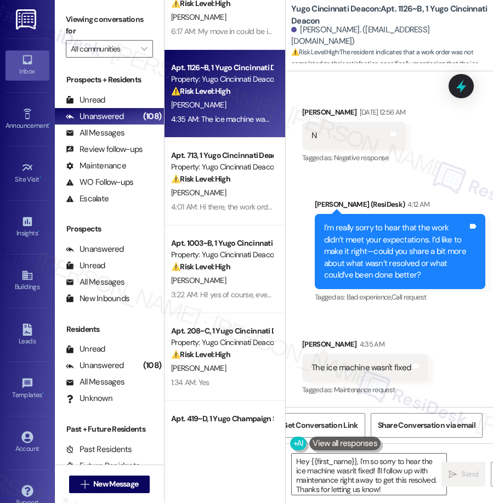
scroll to position [302, 0]
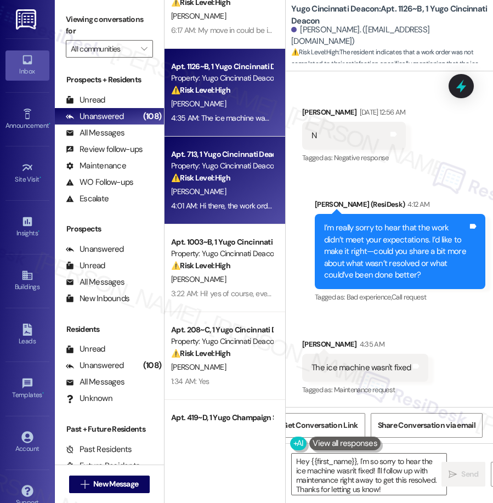
click at [216, 179] on strong "⚠️ Risk Level: High" at bounding box center [200, 178] width 59 height 10
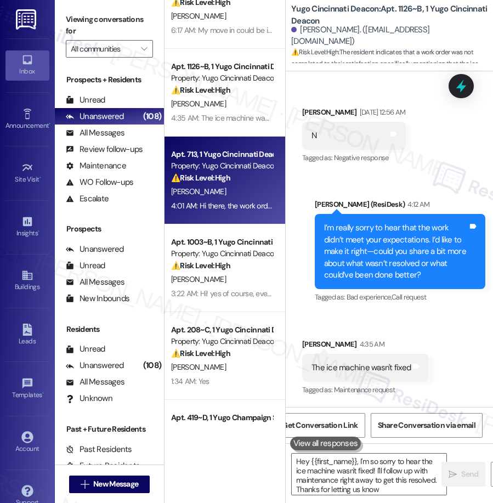
type textarea "Hey {{first_name}}, I'm so sorry to hear the ice machine wasn't fixed! I'll fol…"
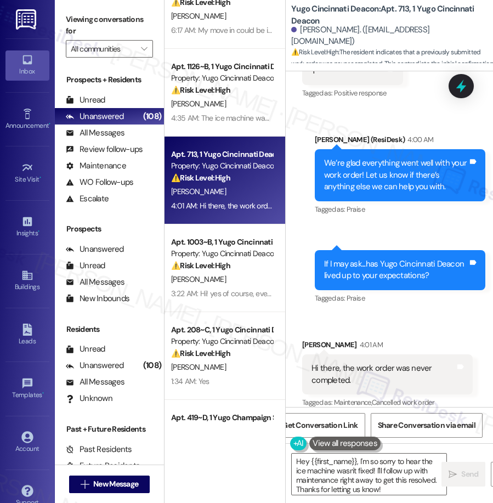
scroll to position [931, 0]
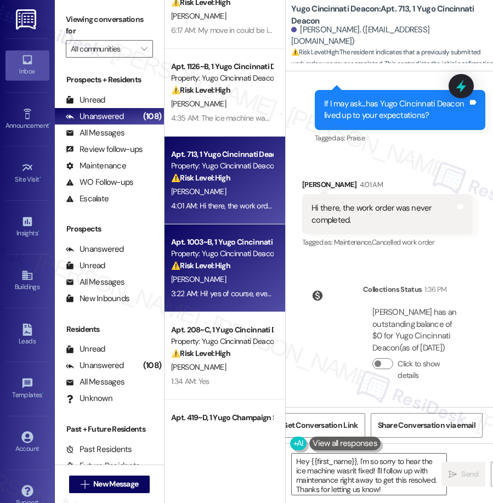
click at [225, 282] on div "[PERSON_NAME]" at bounding box center [222, 279] width 104 height 14
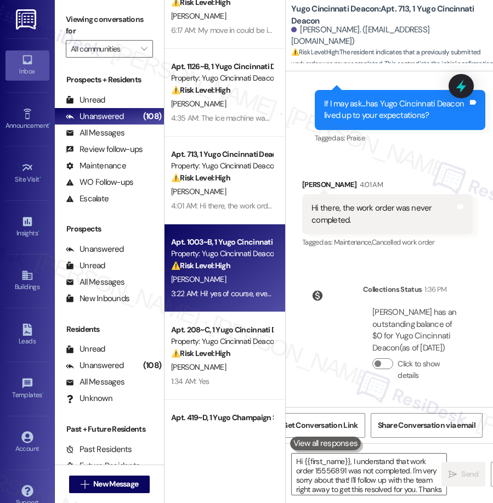
type textarea "Hi {{first_name}}, I understand that work order 15556891 was not completed. I'm…"
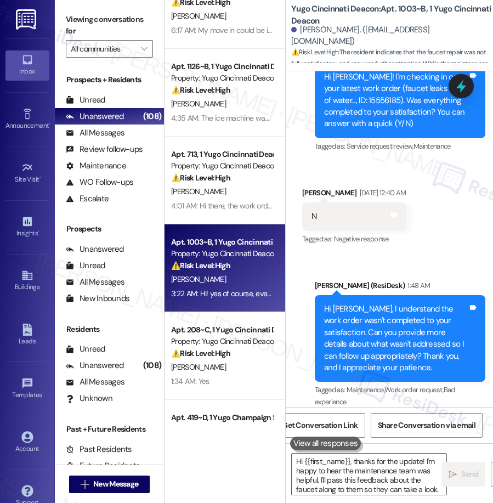
type textarea "Hi {{first_name}}, thanks for the update! I'm happy to hear the maintenance tea…"
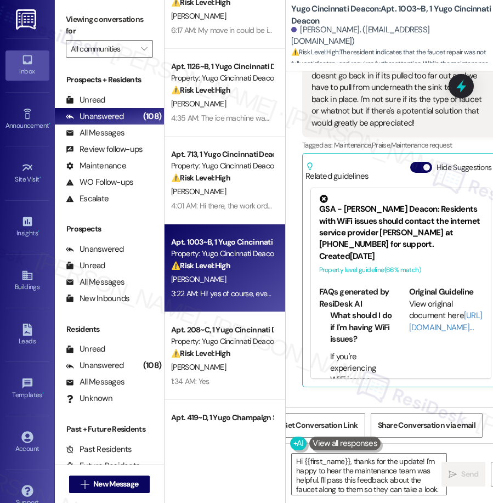
scroll to position [305, 0]
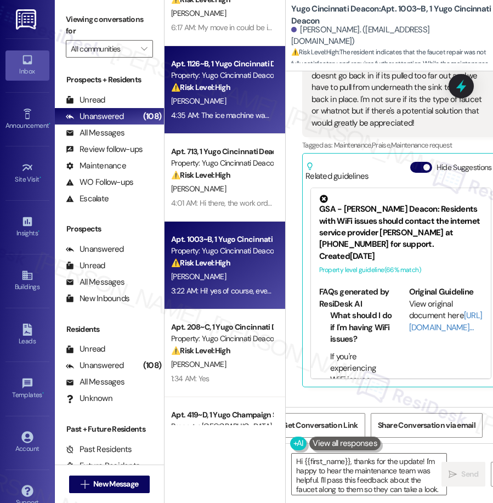
click at [225, 115] on div "4:35 AM: The ice machine wasn't fixed 4:35 AM: The ice machine wasn't fixed" at bounding box center [231, 115] width 121 height 10
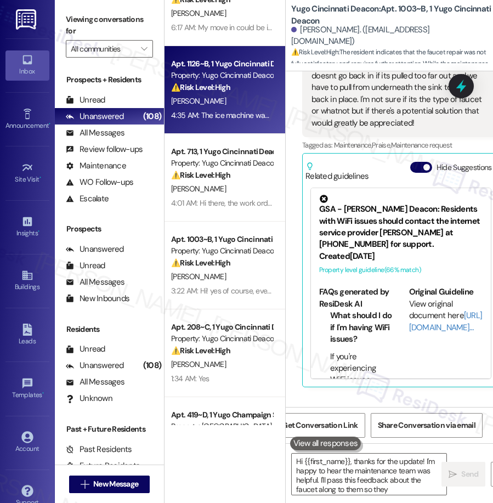
type textarea "Hi {{first_name}}, thanks for the update! I'm happy to hear the maintenance tea…"
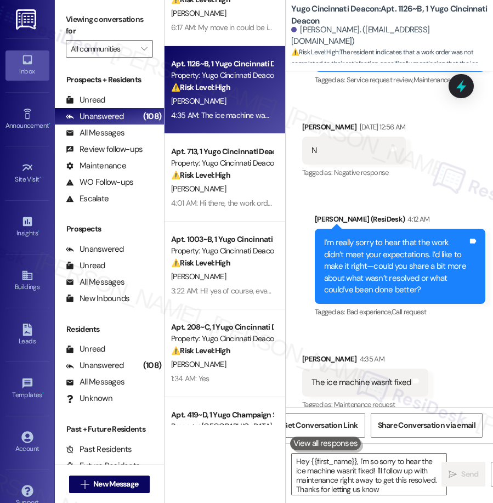
type textarea "Hey {{first_name}}, I'm so sorry to hear the ice machine wasn't fixed! I'll fol…"
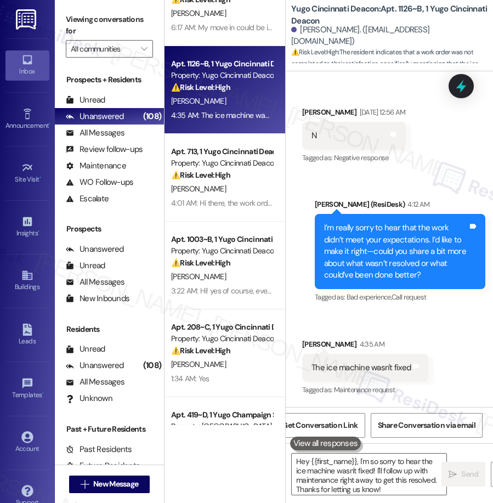
scroll to position [259, 0]
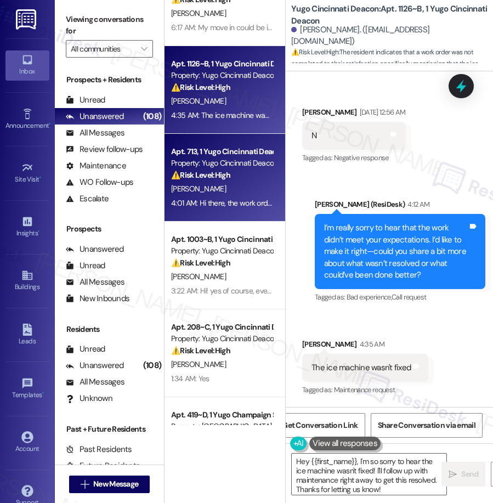
click at [234, 168] on div "Property: Yugo Cincinnati Deacon" at bounding box center [221, 163] width 101 height 12
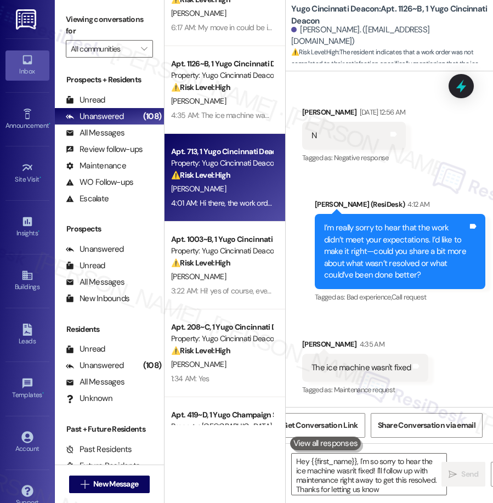
type textarea "Hey {{first_name}}, I'm so sorry to hear the ice machine wasn't fixed! I'll fol…"
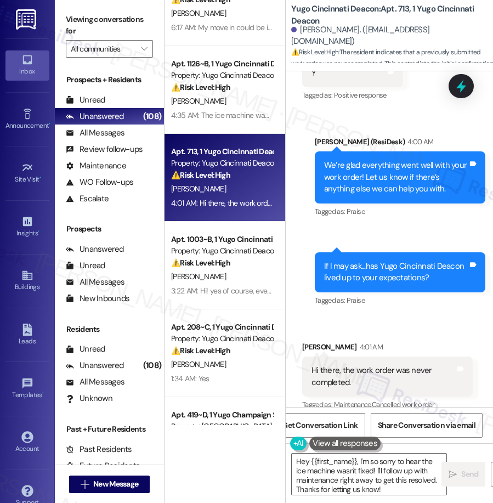
scroll to position [771, 0]
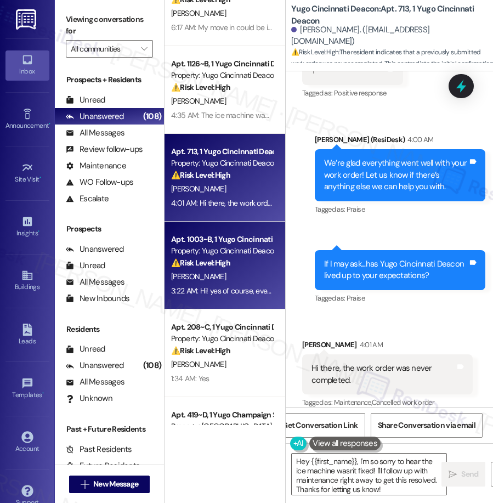
click at [227, 262] on strong "⚠️ Risk Level: High" at bounding box center [200, 263] width 59 height 10
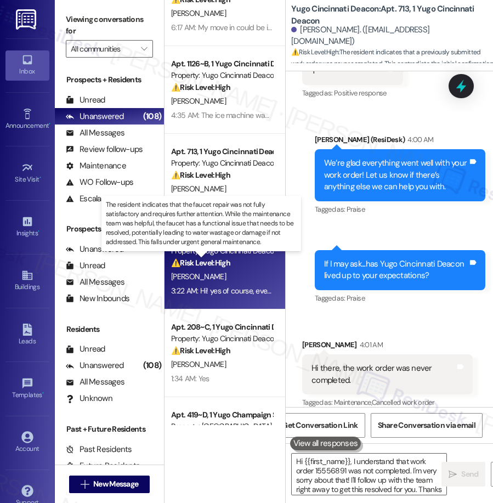
type textarea "Hi {{first_name}}, I understand that work order 15556891 was not completed. I'm…"
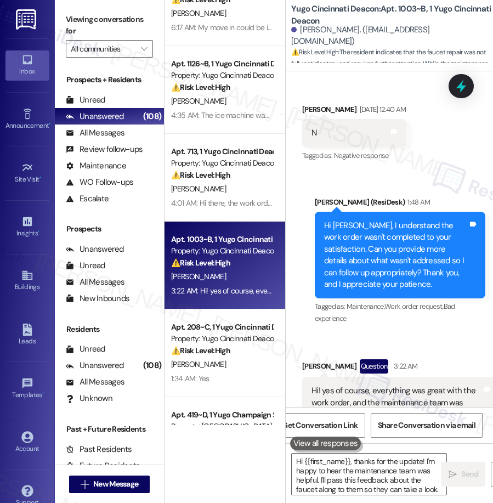
type textarea "Hi {{first_name}}, thanks for the update! I'm happy to hear the maintenance tea…"
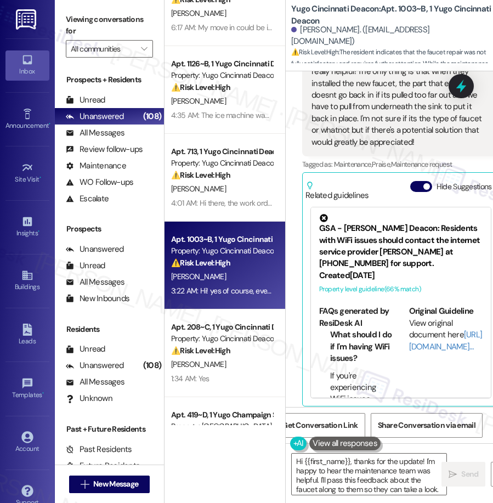
scroll to position [1058, 0]
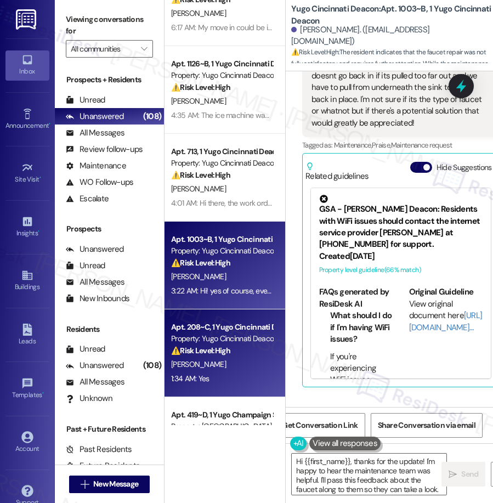
click at [221, 334] on div "Property: Yugo Cincinnati Deacon" at bounding box center [221, 339] width 101 height 12
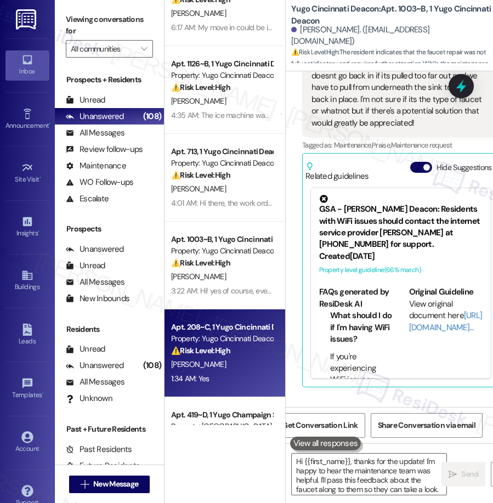
type textarea "Hi {{first_name}}, thanks for the update! I'm happy to hear the maintenance tea…"
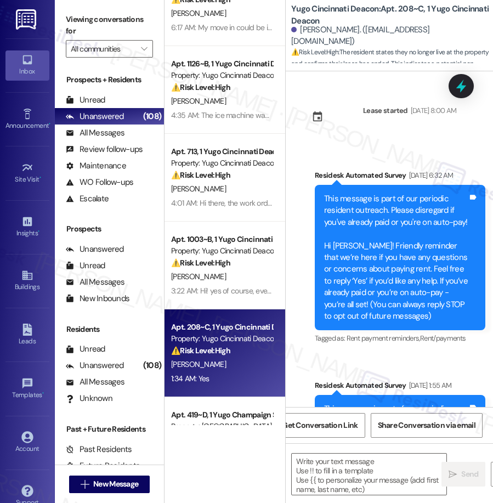
scroll to position [354, 0]
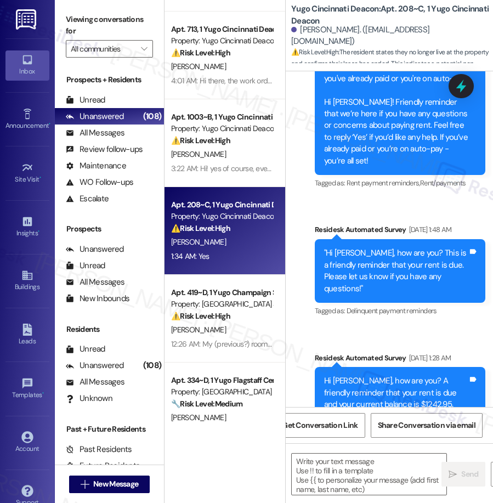
type textarea "Fetching suggested responses. Please feel free to read through the conversation…"
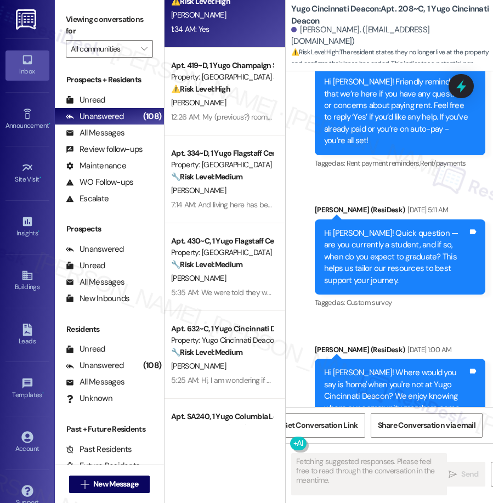
scroll to position [671, 0]
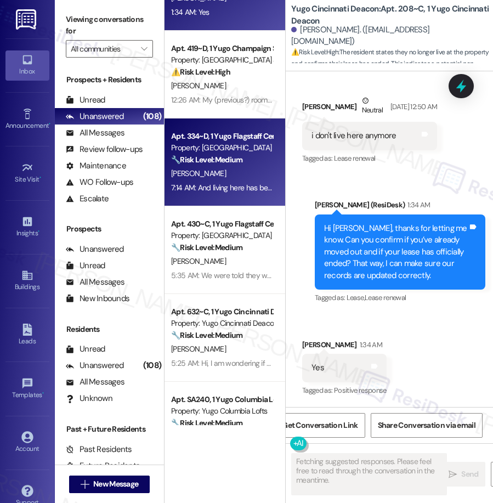
click at [215, 152] on div "Property: [GEOGRAPHIC_DATA]" at bounding box center [221, 148] width 101 height 12
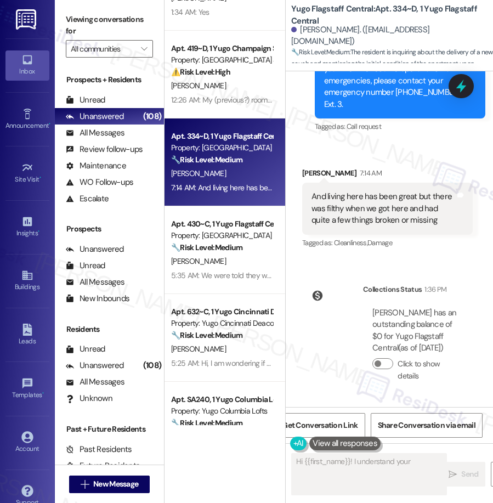
scroll to position [1198, 0]
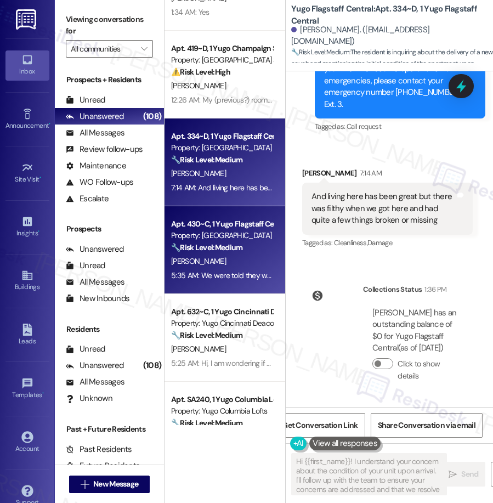
type textarea "Hi {{first_name}}! I understand your concern about the condition of your unit u…"
click at [234, 245] on strong "🔧 Risk Level: Medium" at bounding box center [206, 247] width 71 height 10
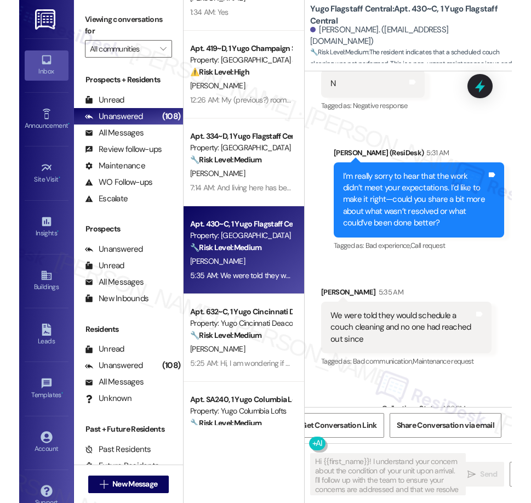
scroll to position [3025, 0]
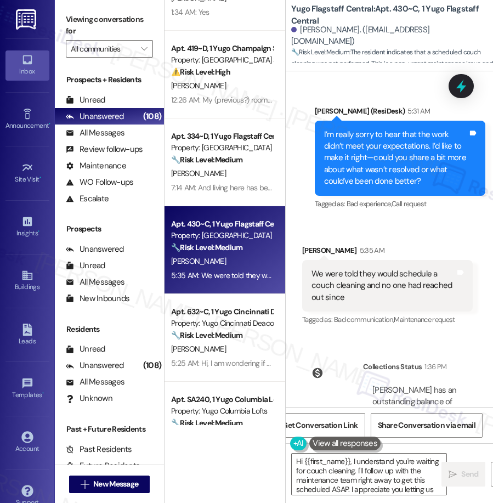
type textarea "Hi {{first_name}}, I understand you're waiting for couch cleaning. I'll follow …"
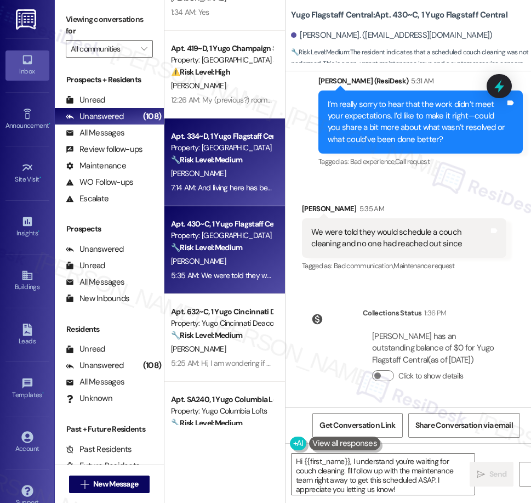
scroll to position [2591, 0]
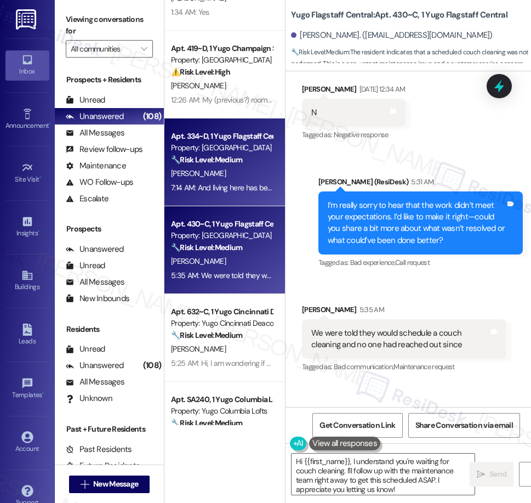
click at [238, 176] on div "[PERSON_NAME]" at bounding box center [222, 174] width 104 height 14
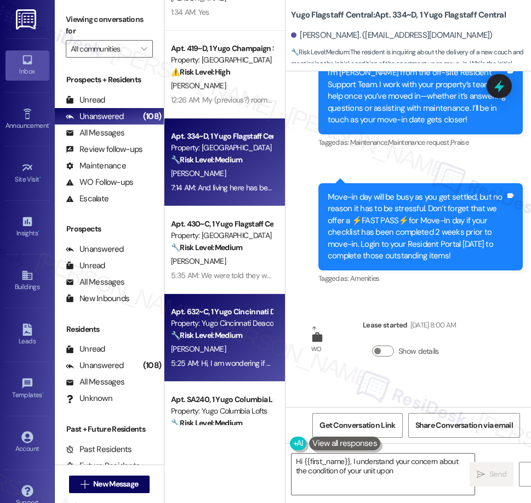
type textarea "Hi {{first_name}}, I understand your concern about the condition of your unit u…"
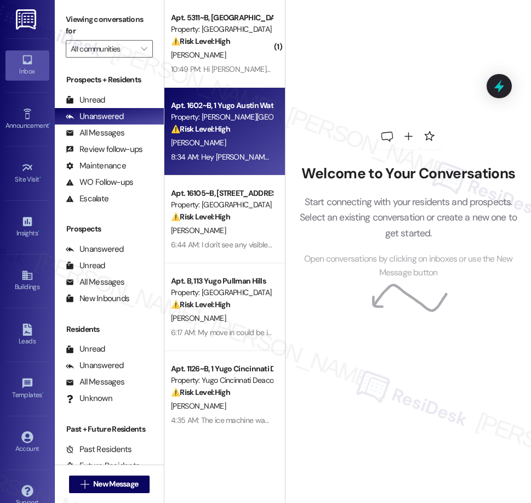
click at [223, 126] on strong "⚠️ Risk Level: High" at bounding box center [200, 129] width 59 height 10
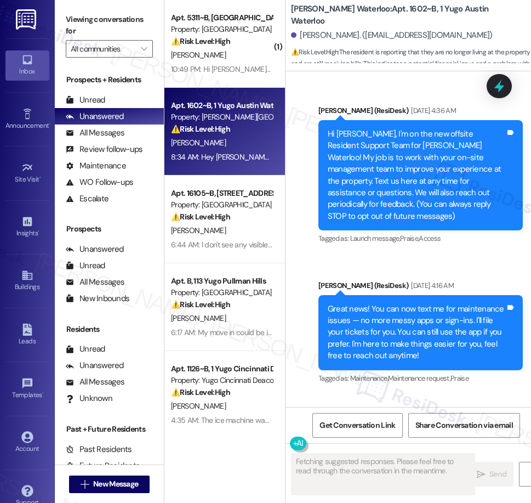
type textarea "Fetching suggested responses. Please feel free to read through the conversation…"
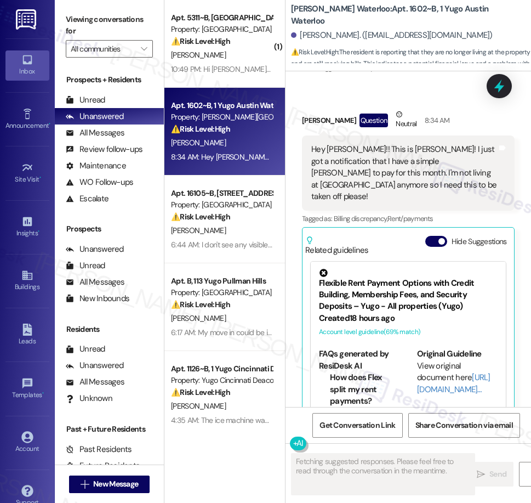
scroll to position [3602, 0]
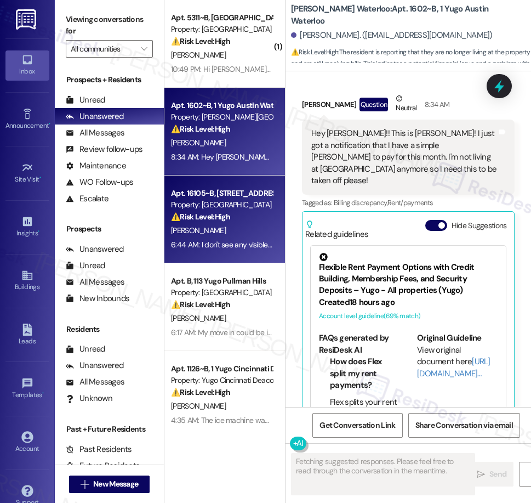
click at [220, 223] on div "⚠️ Risk Level: High The resident reports a water leak from the washing machine.…" at bounding box center [221, 217] width 101 height 12
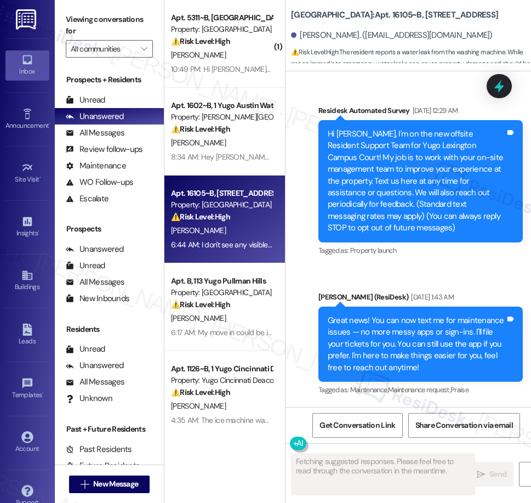
type textarea "Fetching suggested responses. Please feel free to read through the conversation…"
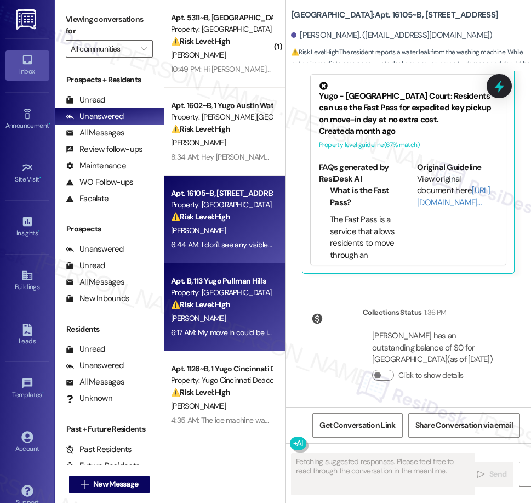
click at [230, 320] on div "[PERSON_NAME]" at bounding box center [222, 318] width 104 height 14
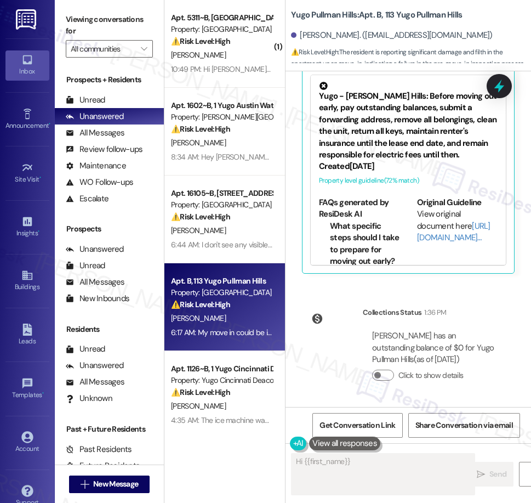
scroll to position [387, 0]
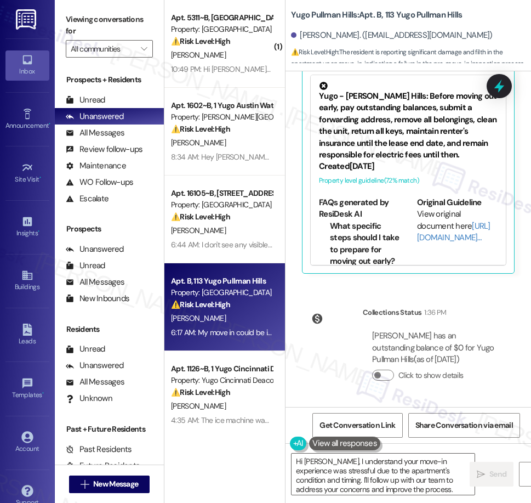
type textarea "Hi Evan, I understand your move-in experience was stressful due to the apartmen…"
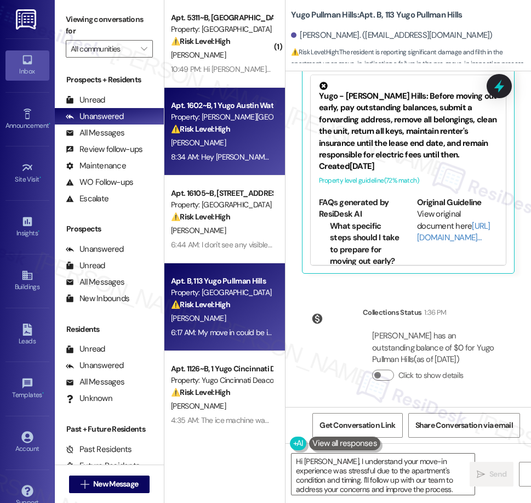
click at [211, 152] on div "8:34 AM: Hey [PERSON_NAME]!! This is [PERSON_NAME]! I just got a notification t…" at bounding box center [525, 157] width 708 height 10
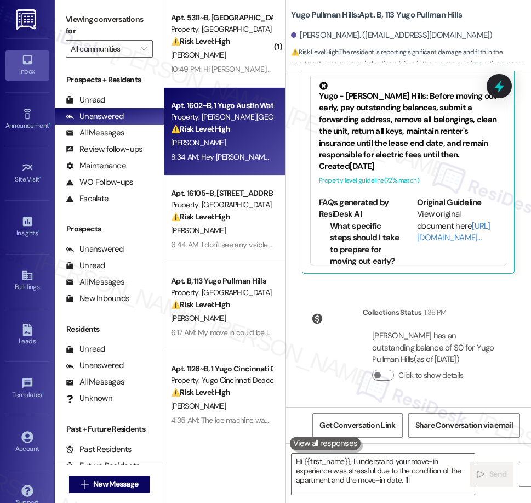
type textarea "Hi {{first_name}}, I understand your move-in experience was stressful due to th…"
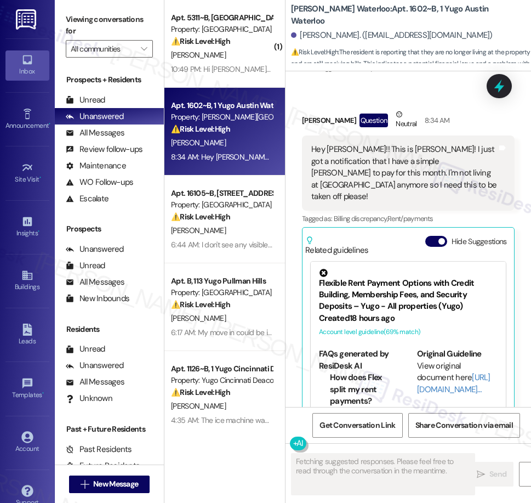
scroll to position [3602, 0]
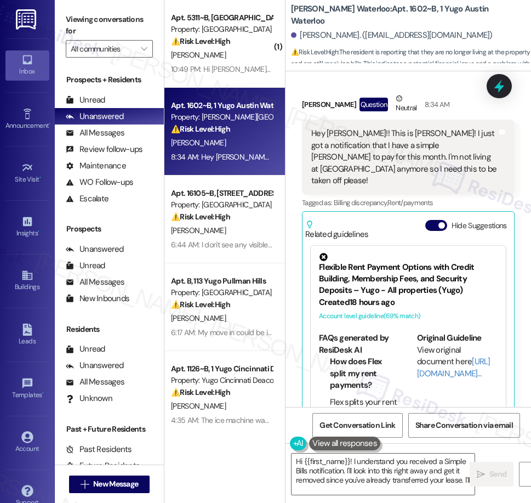
type textarea "Hi {{first_name}}! I understand you received a Simple Bills notification. I'll …"
